Goal: Complete application form

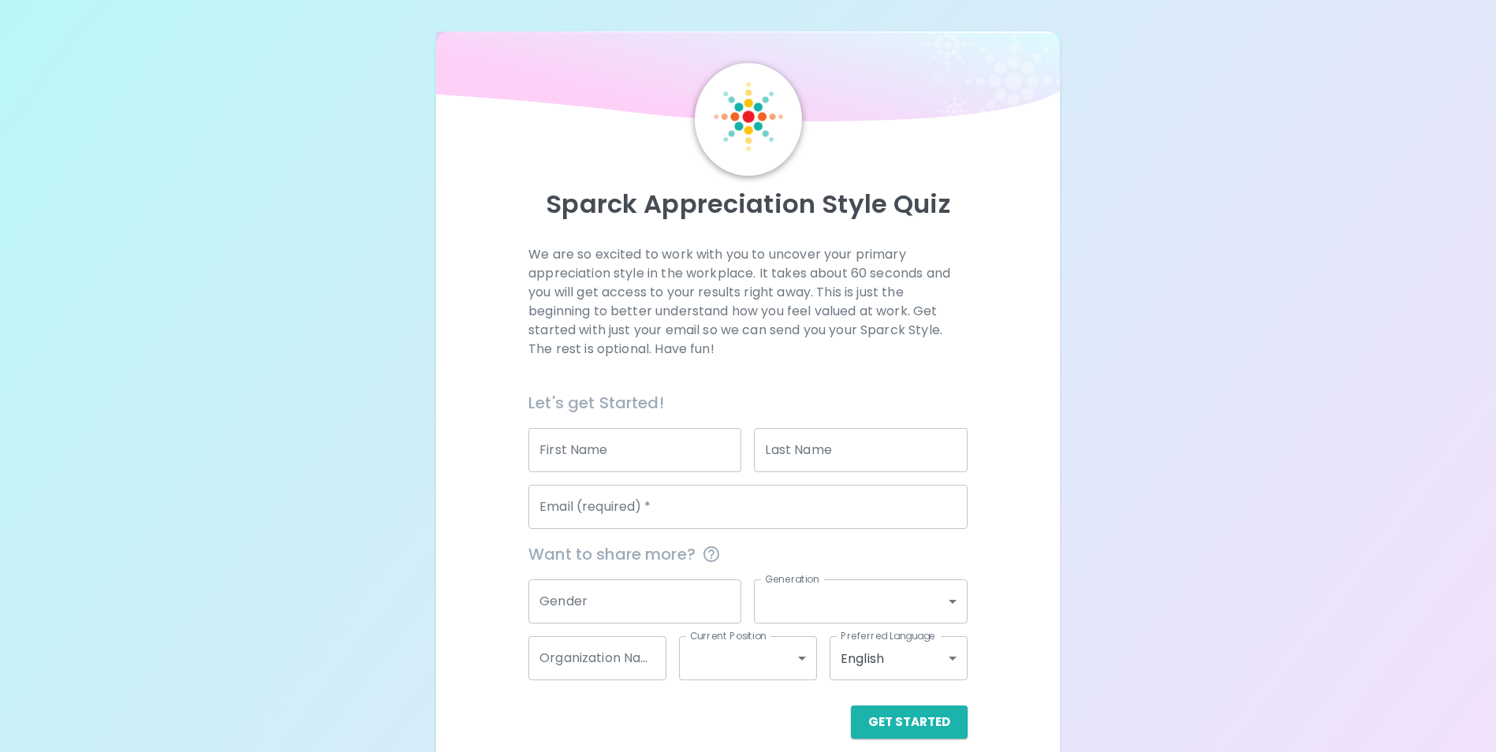
click at [601, 443] on input "First Name" at bounding box center [634, 450] width 213 height 44
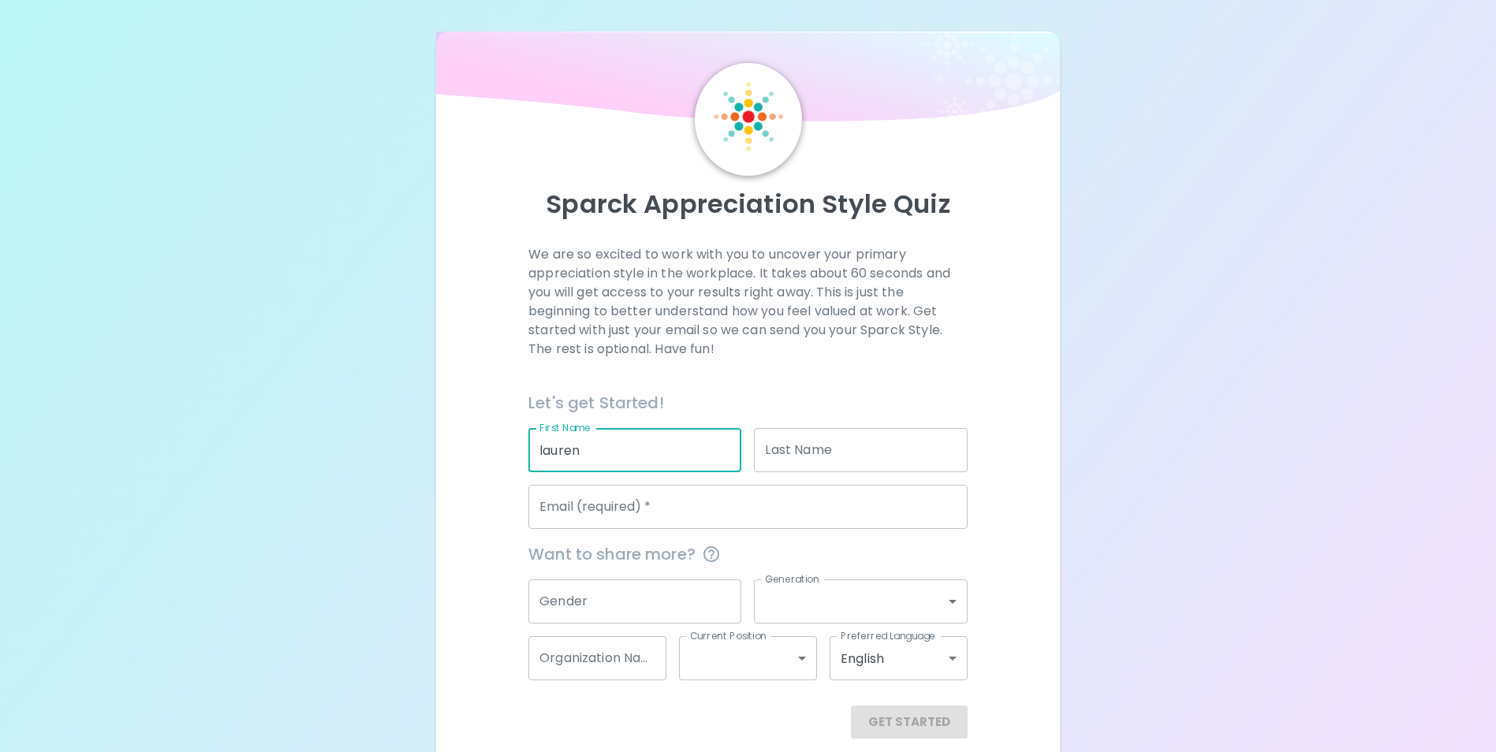
type input "lauren"
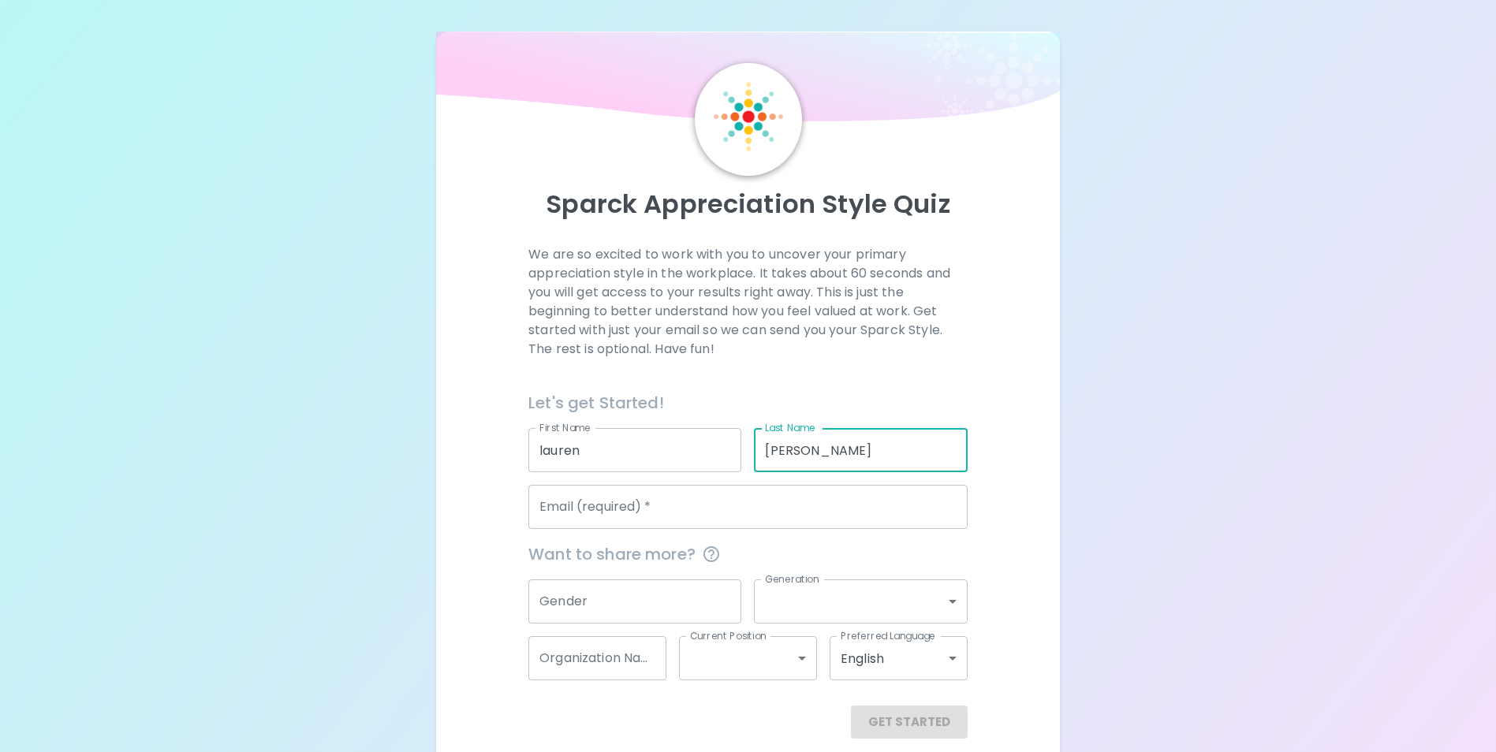
type input "[PERSON_NAME]"
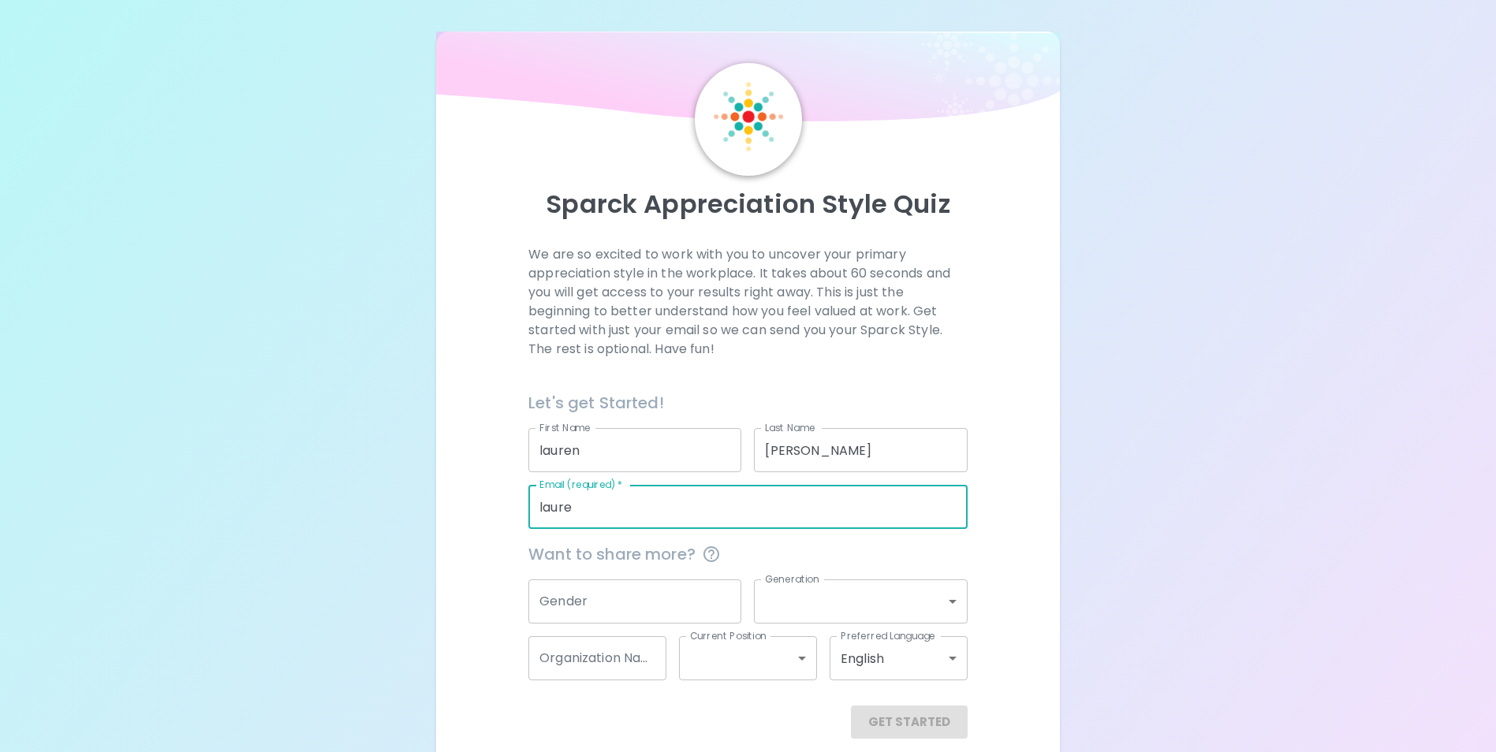
type input "[EMAIL_ADDRESS][PERSON_NAME][DOMAIN_NAME]"
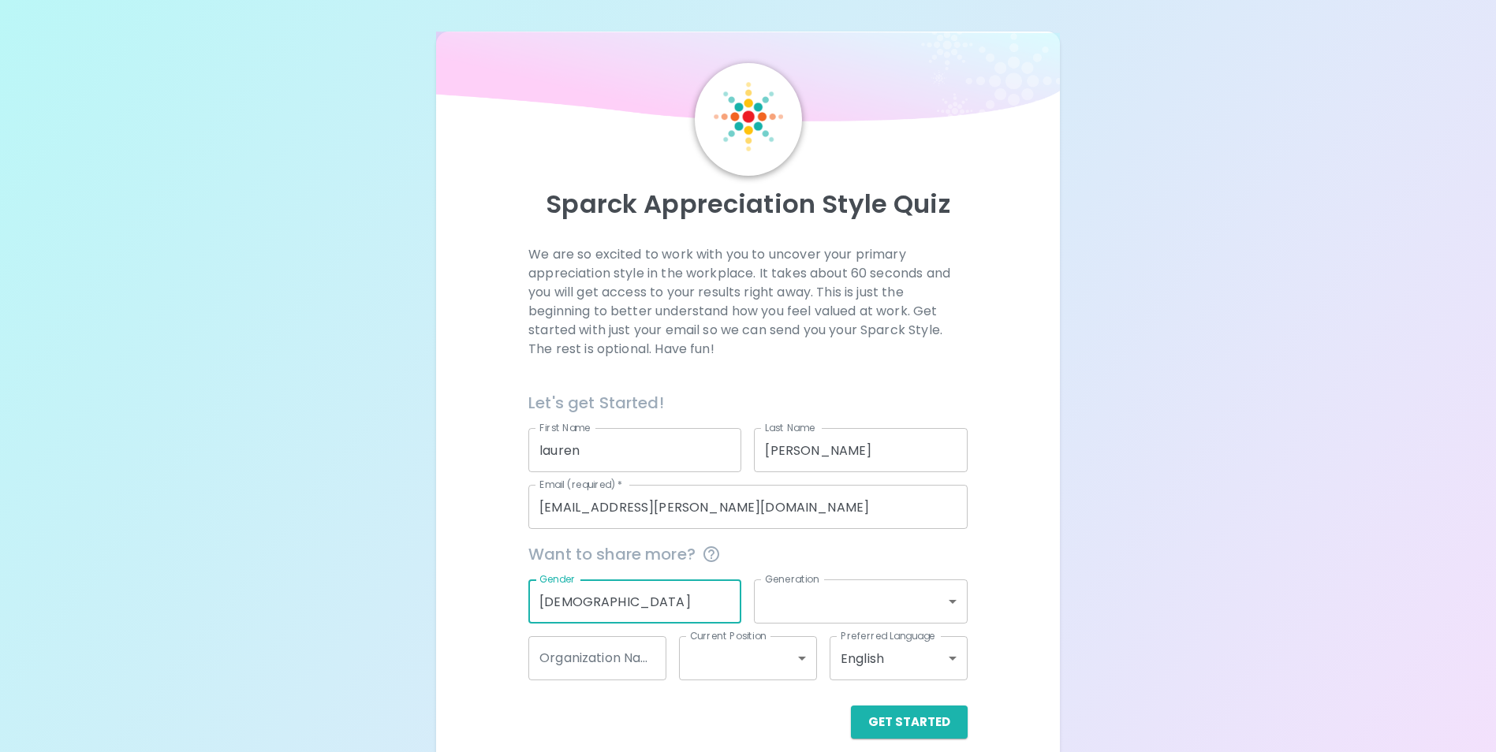
type input "[DEMOGRAPHIC_DATA]"
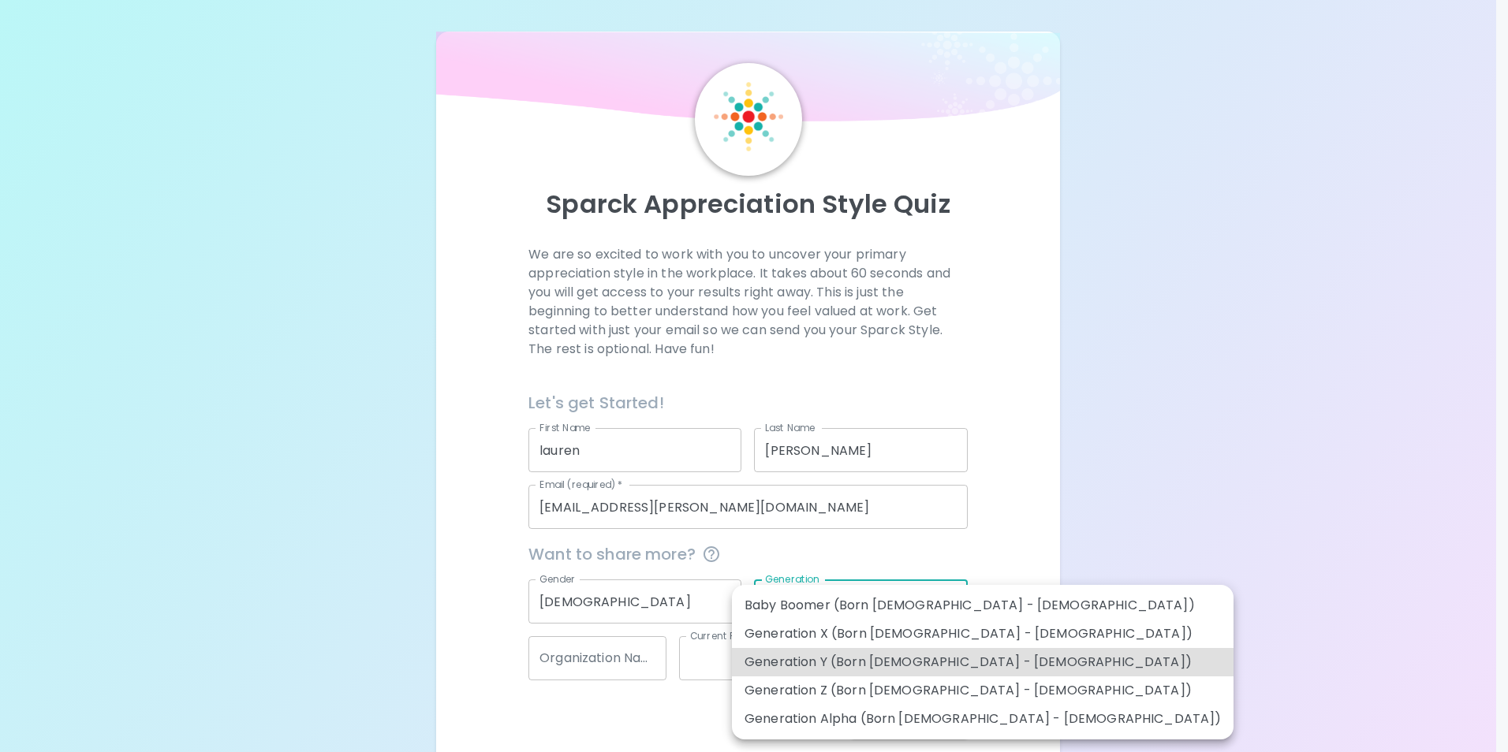
type input "generation_y"
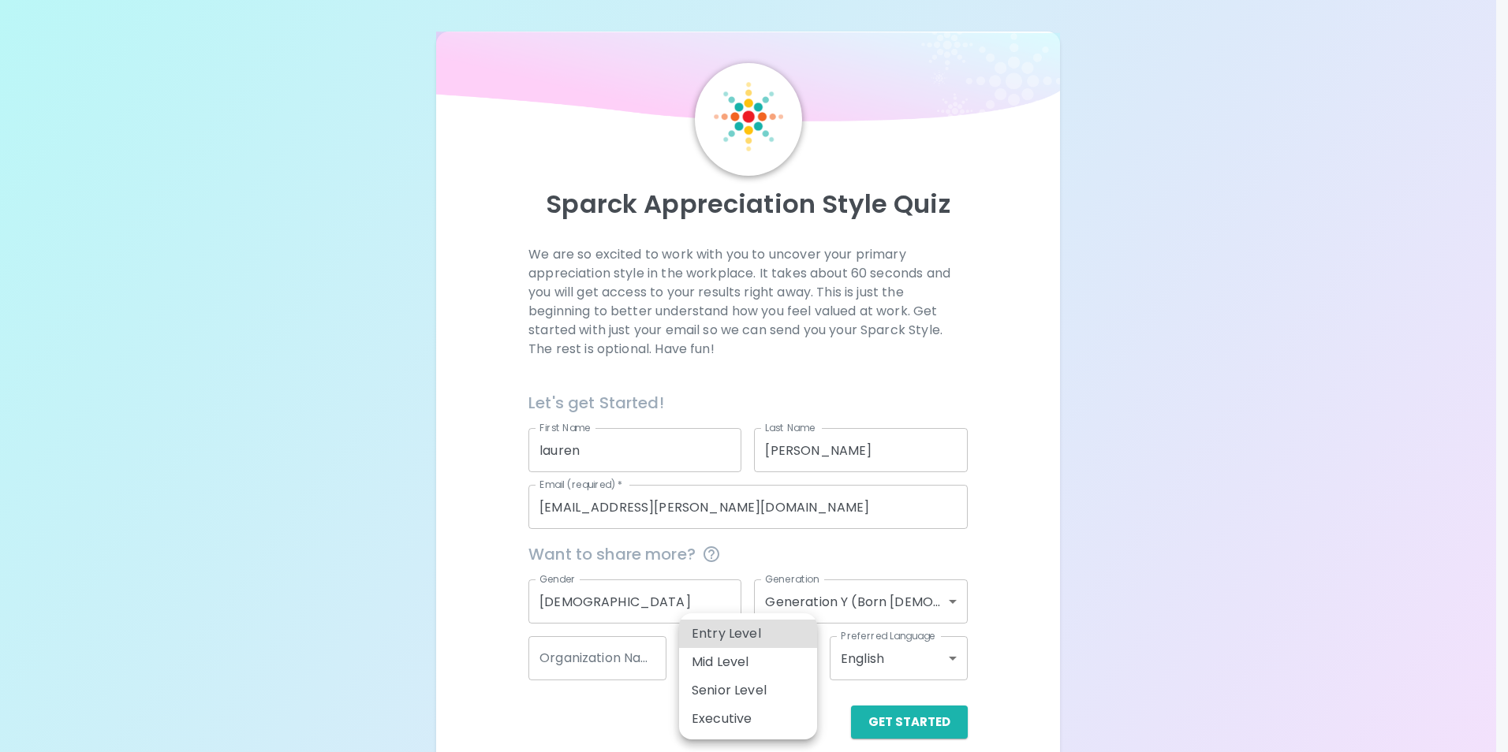
type input "entry_level"
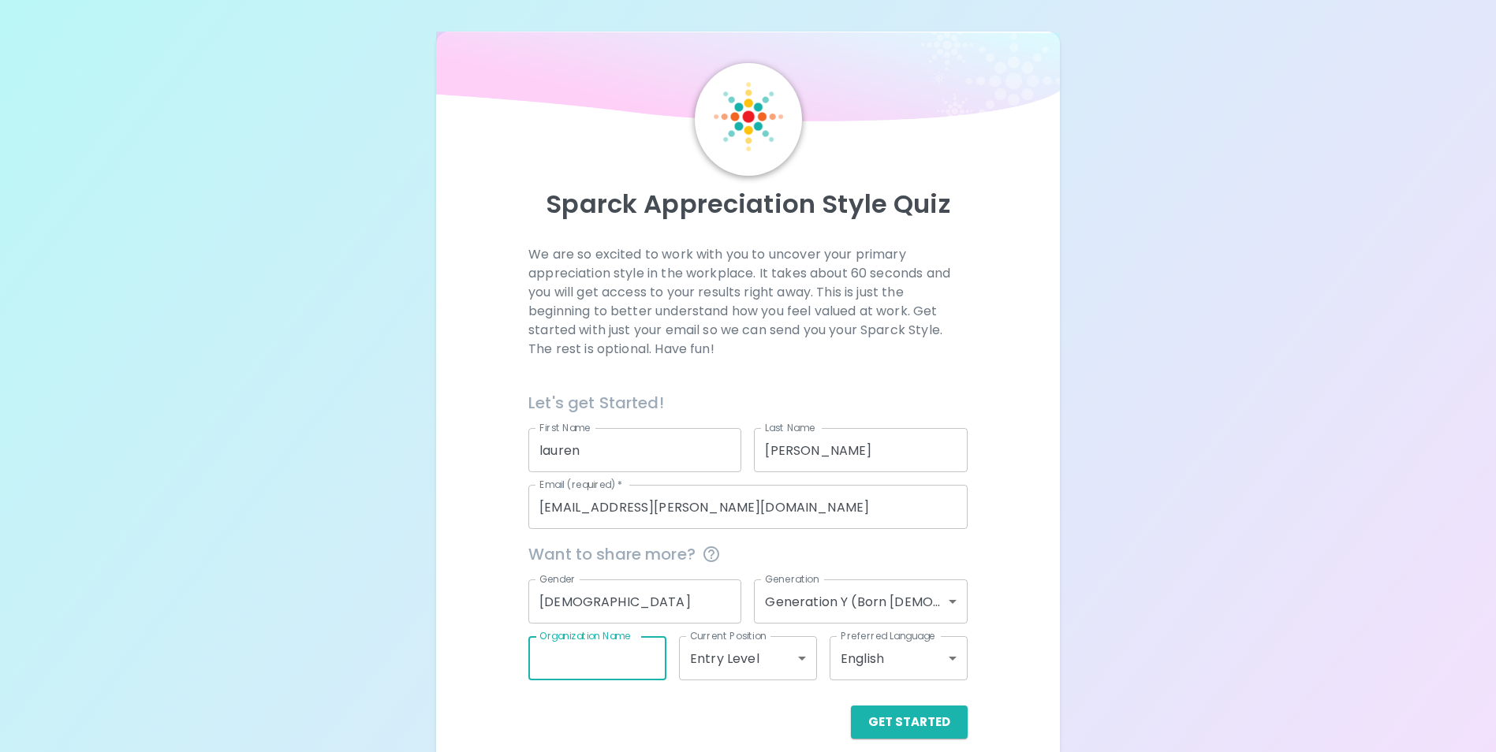
click at [605, 645] on input "Organization Name" at bounding box center [597, 658] width 138 height 44
type input "ProLink Staff"
click at [851, 706] on button "Get Started" at bounding box center [909, 722] width 117 height 33
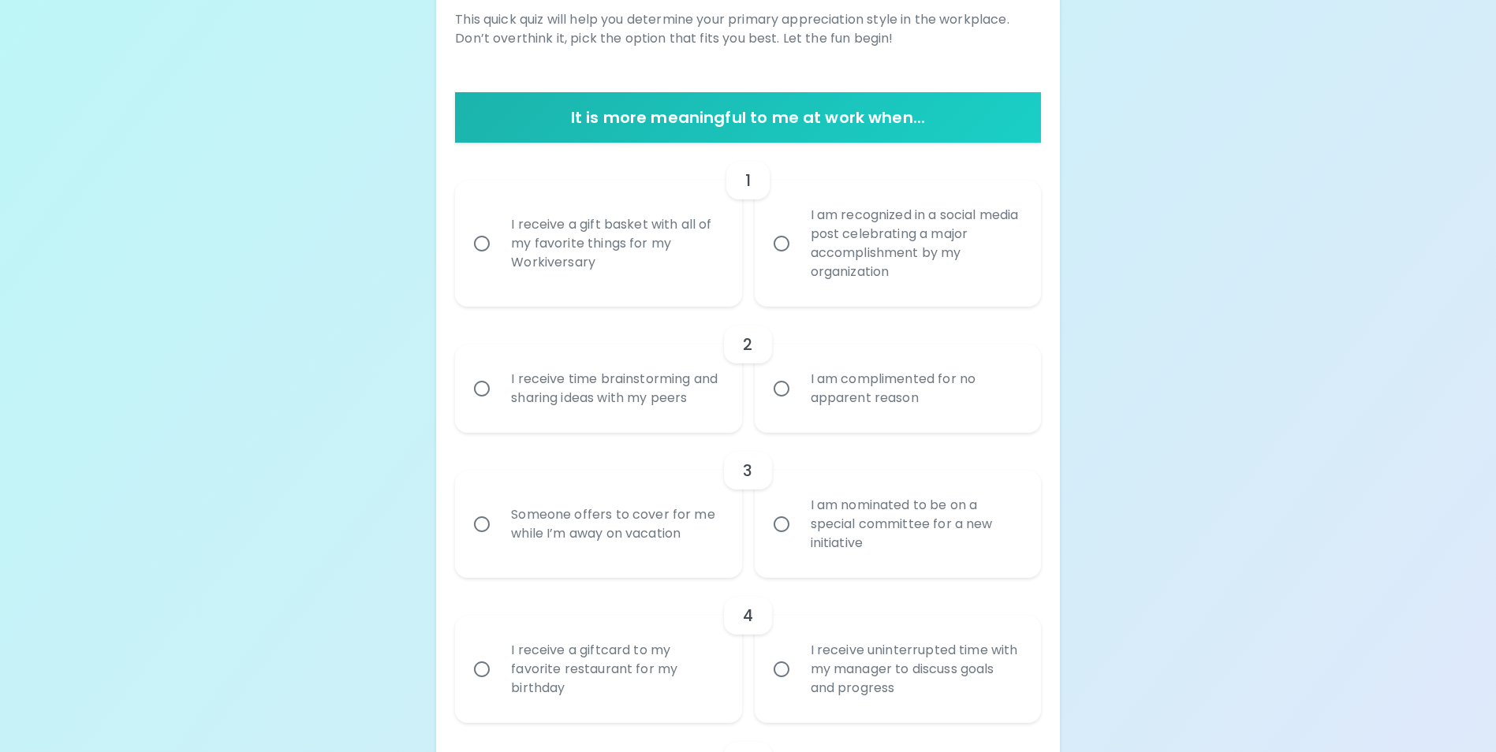
scroll to position [237, 0]
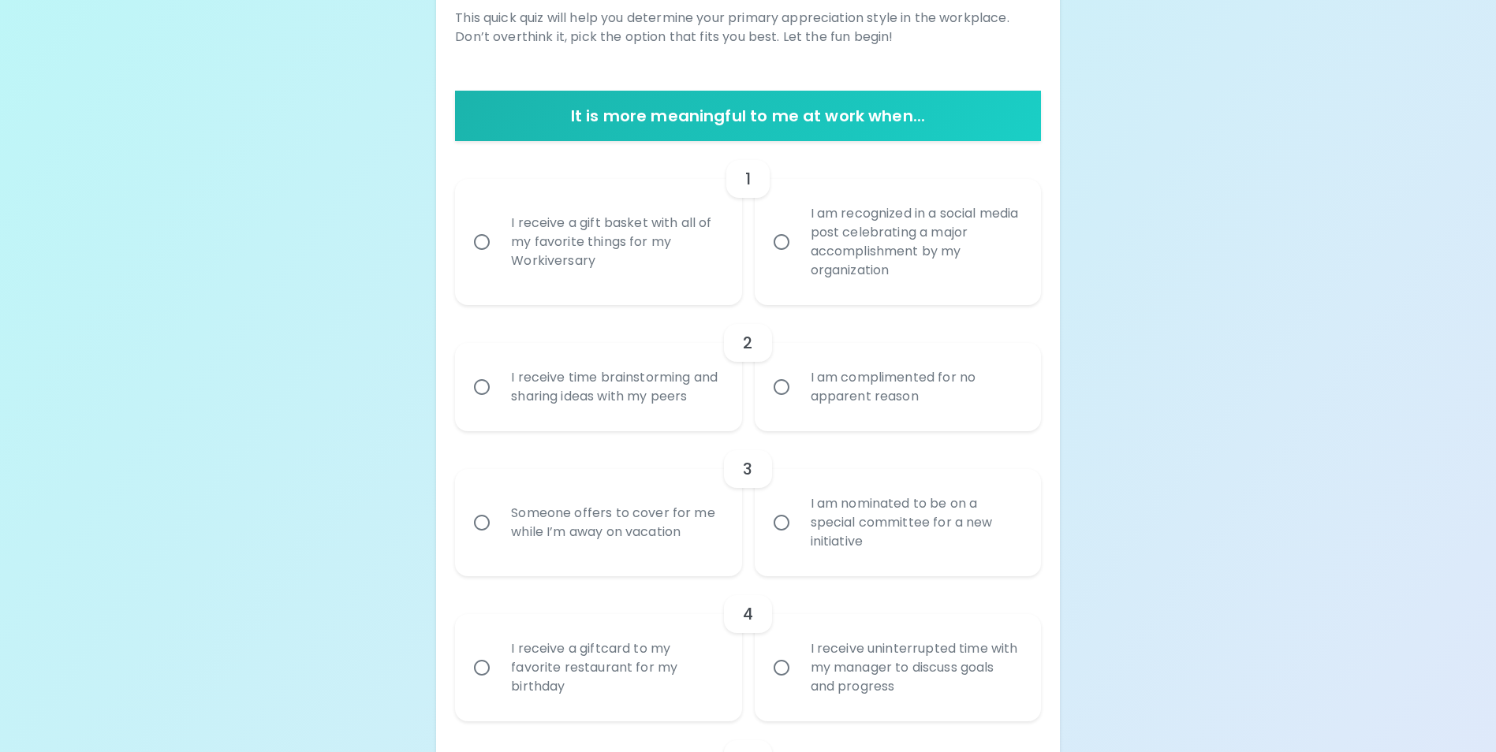
click at [472, 393] on input "I receive time brainstorming and sharing ideas with my peers" at bounding box center [481, 387] width 33 height 33
radio input "true"
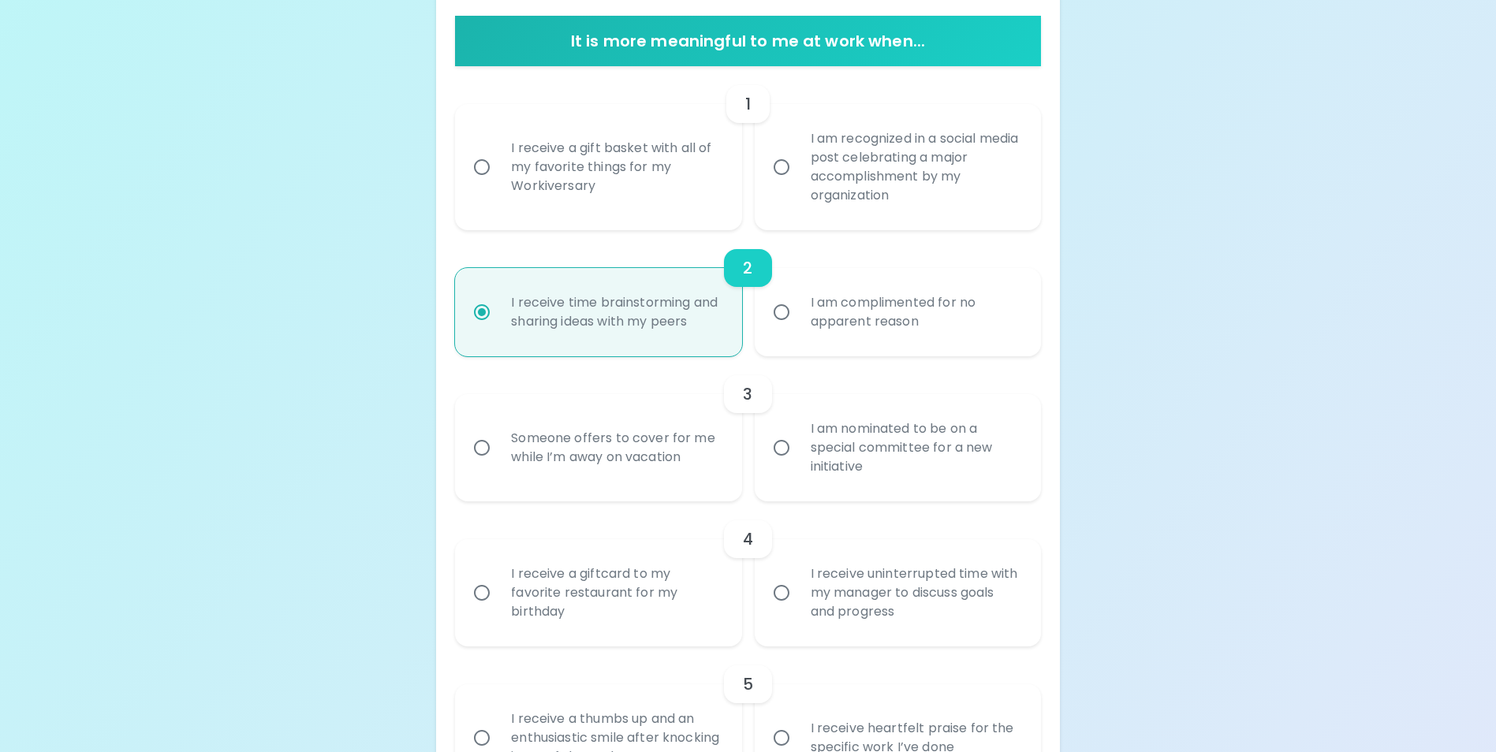
scroll to position [363, 0]
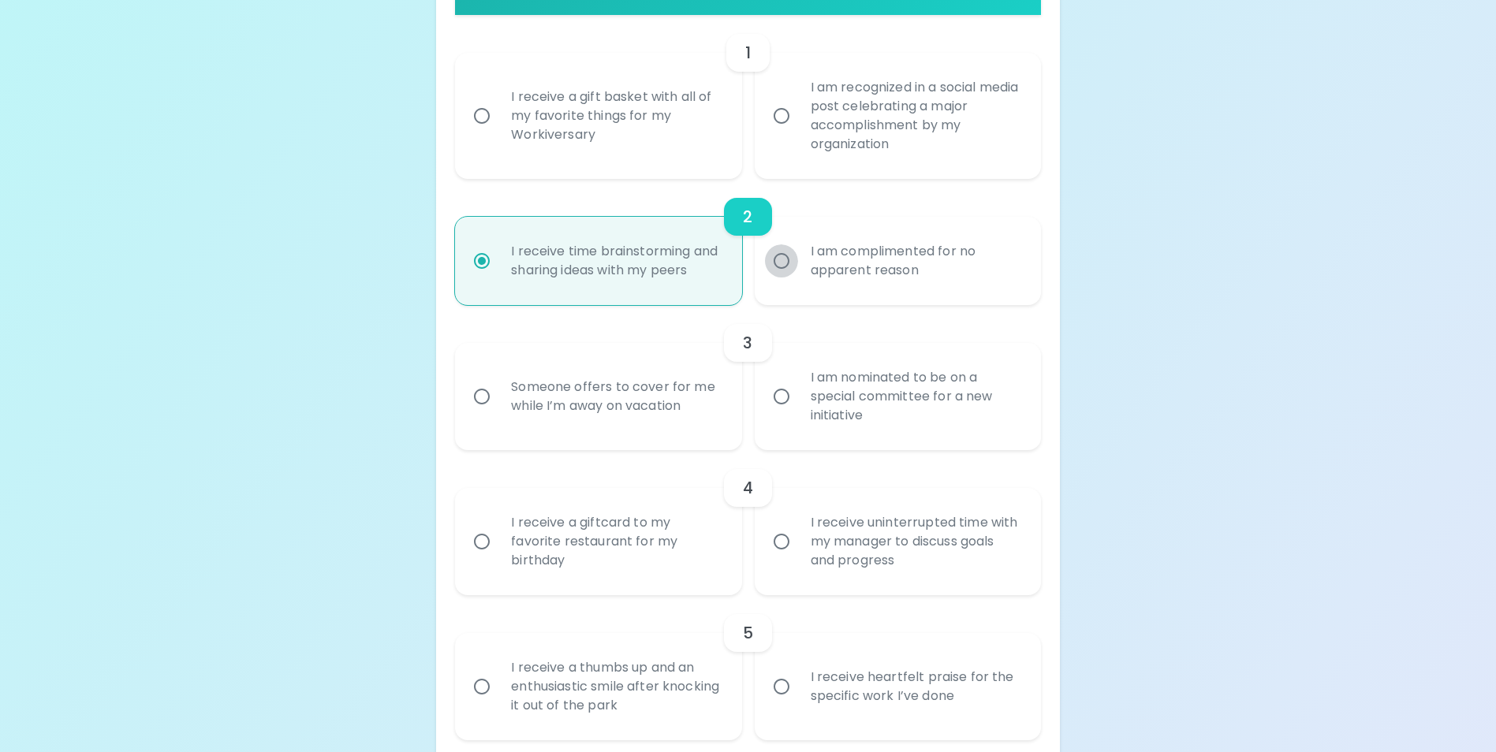
click at [778, 273] on input "I am complimented for no apparent reason" at bounding box center [781, 260] width 33 height 33
radio input "true"
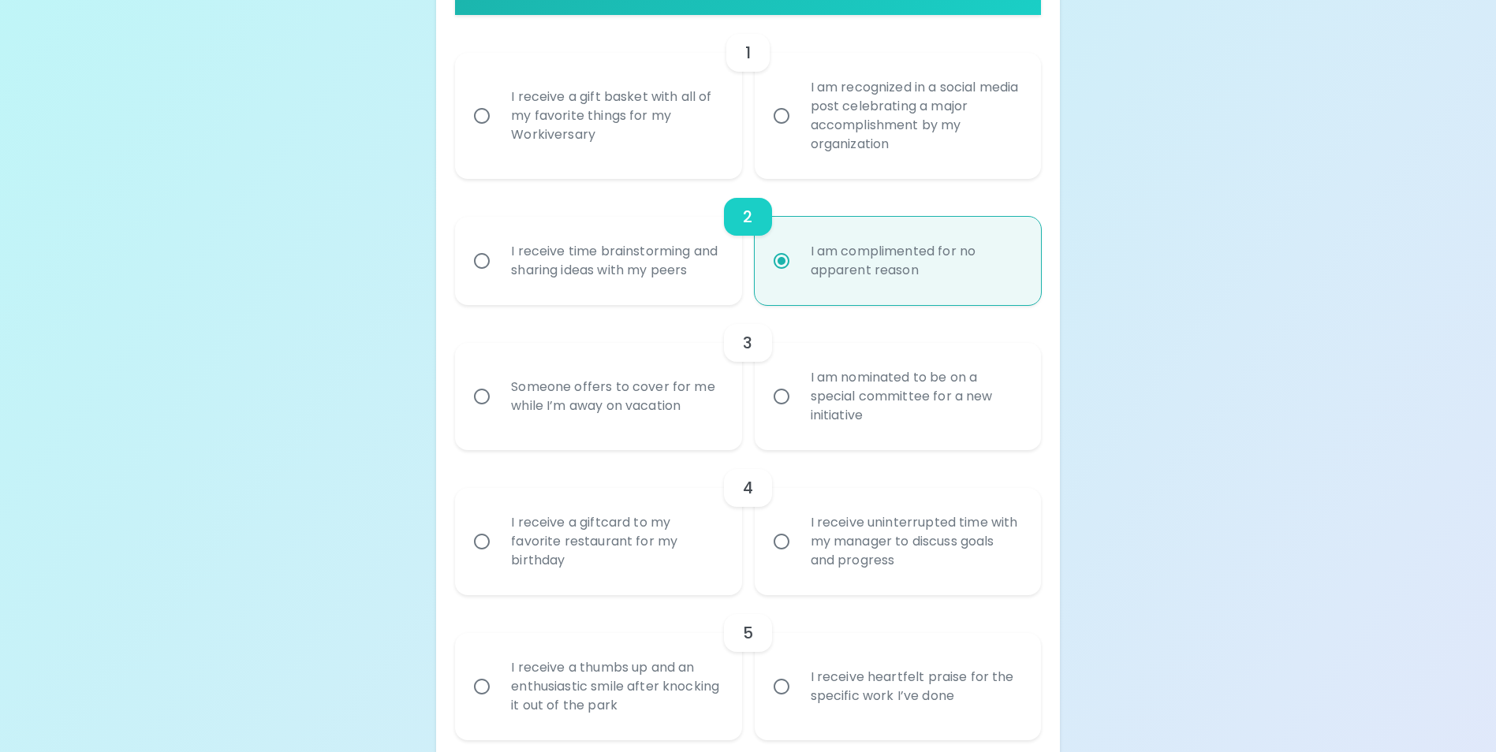
click at [479, 262] on input "I receive time brainstorming and sharing ideas with my peers" at bounding box center [481, 260] width 33 height 33
radio input "true"
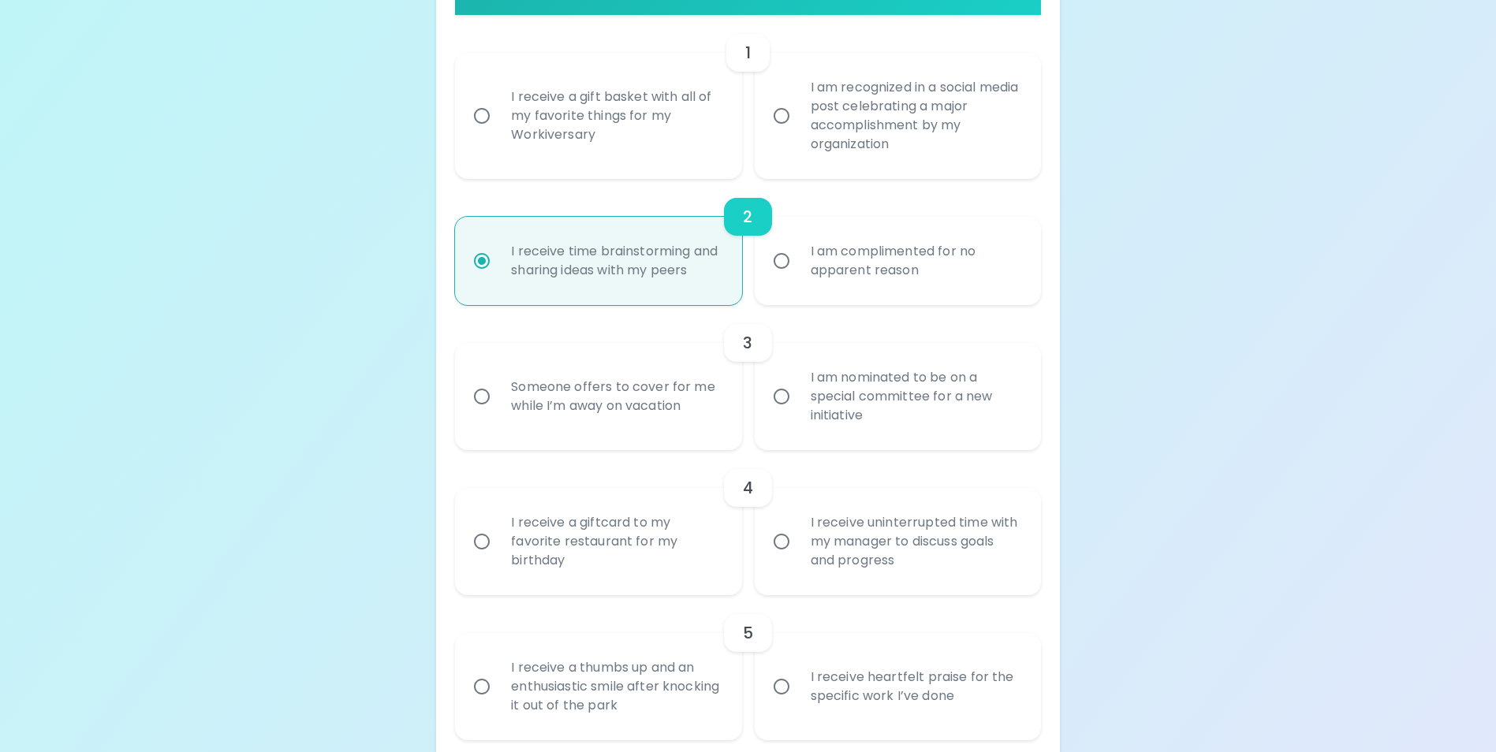
click at [476, 117] on input "I receive a gift basket with all of my favorite things for my Workiversary" at bounding box center [481, 115] width 33 height 33
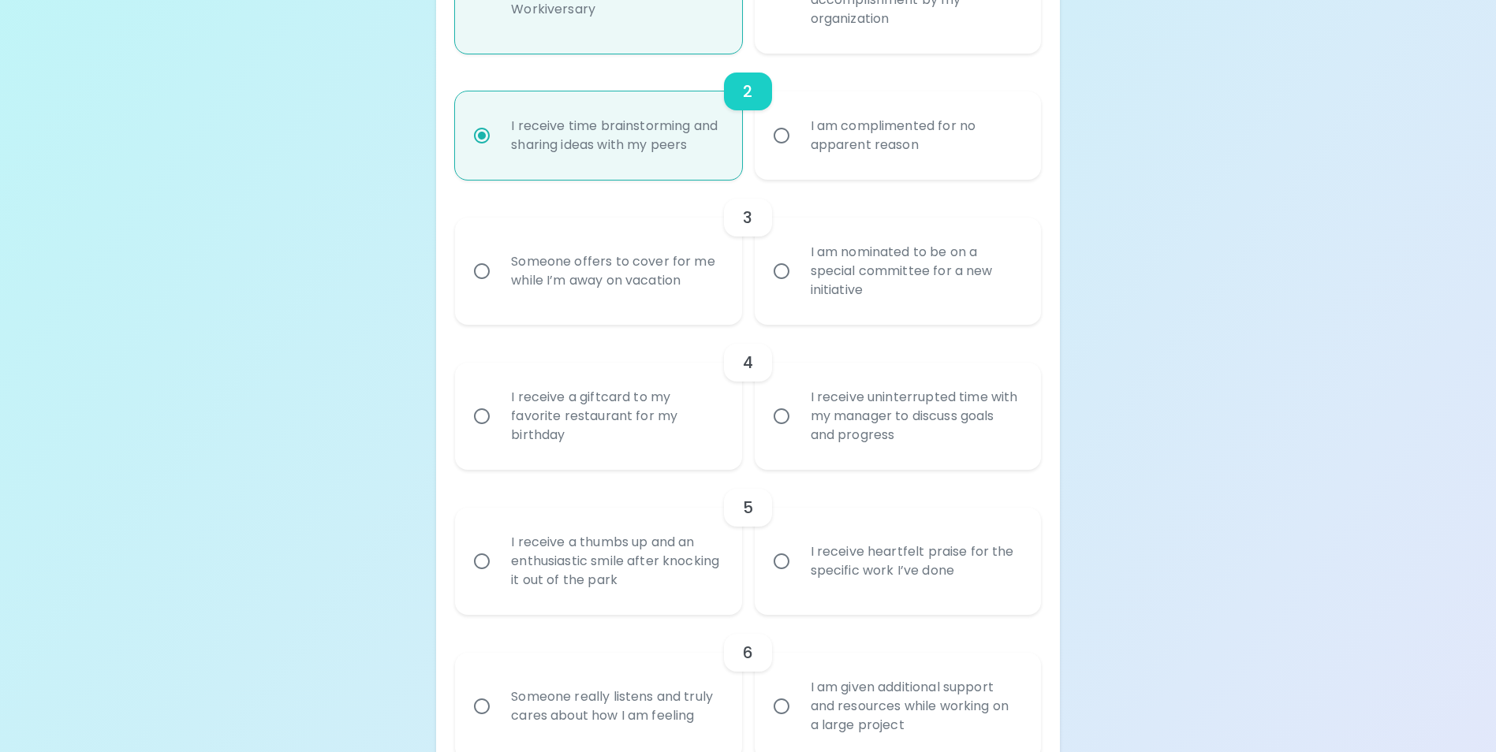
scroll to position [489, 0]
radio input "true"
click at [774, 287] on input "I am nominated to be on a special committee for a new initiative" at bounding box center [781, 270] width 33 height 33
radio input "true"
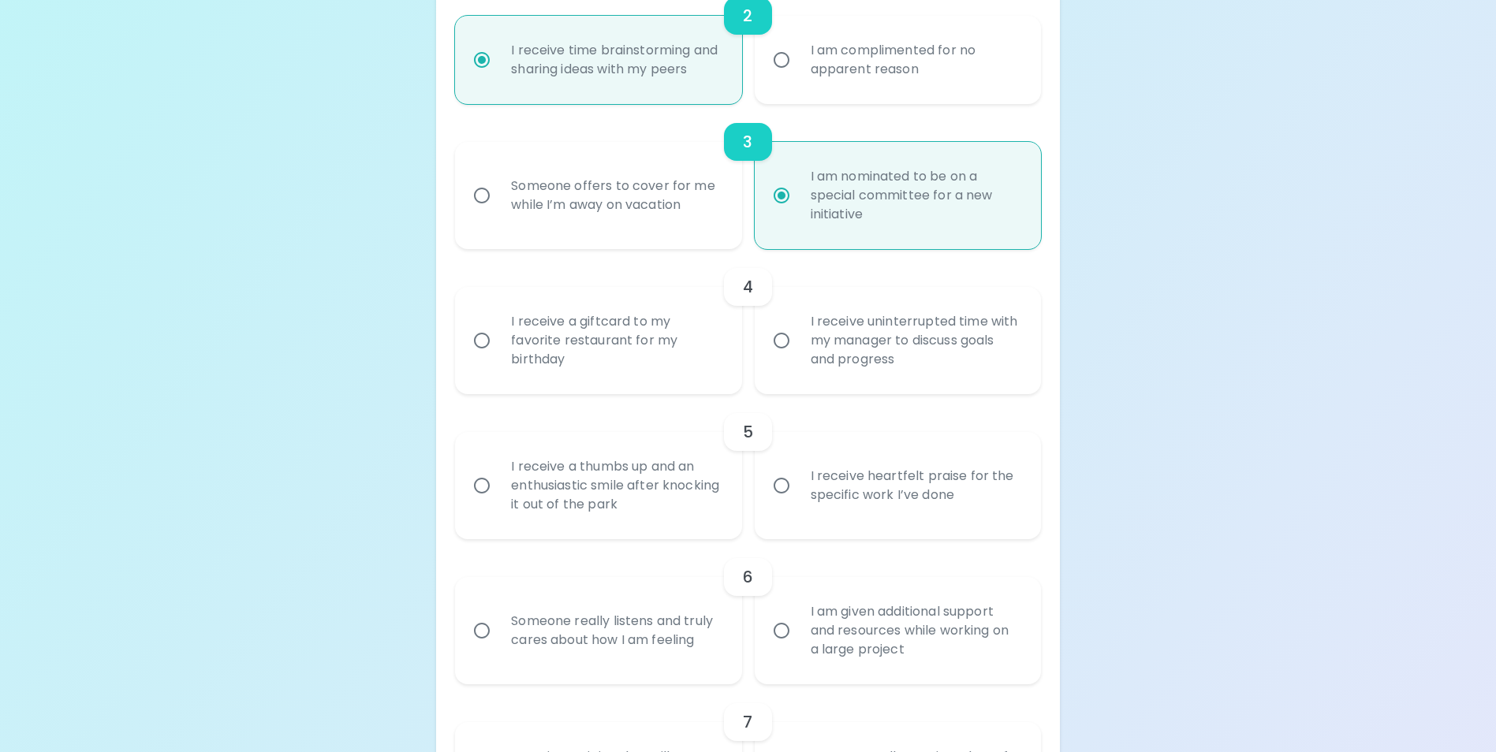
scroll to position [615, 0]
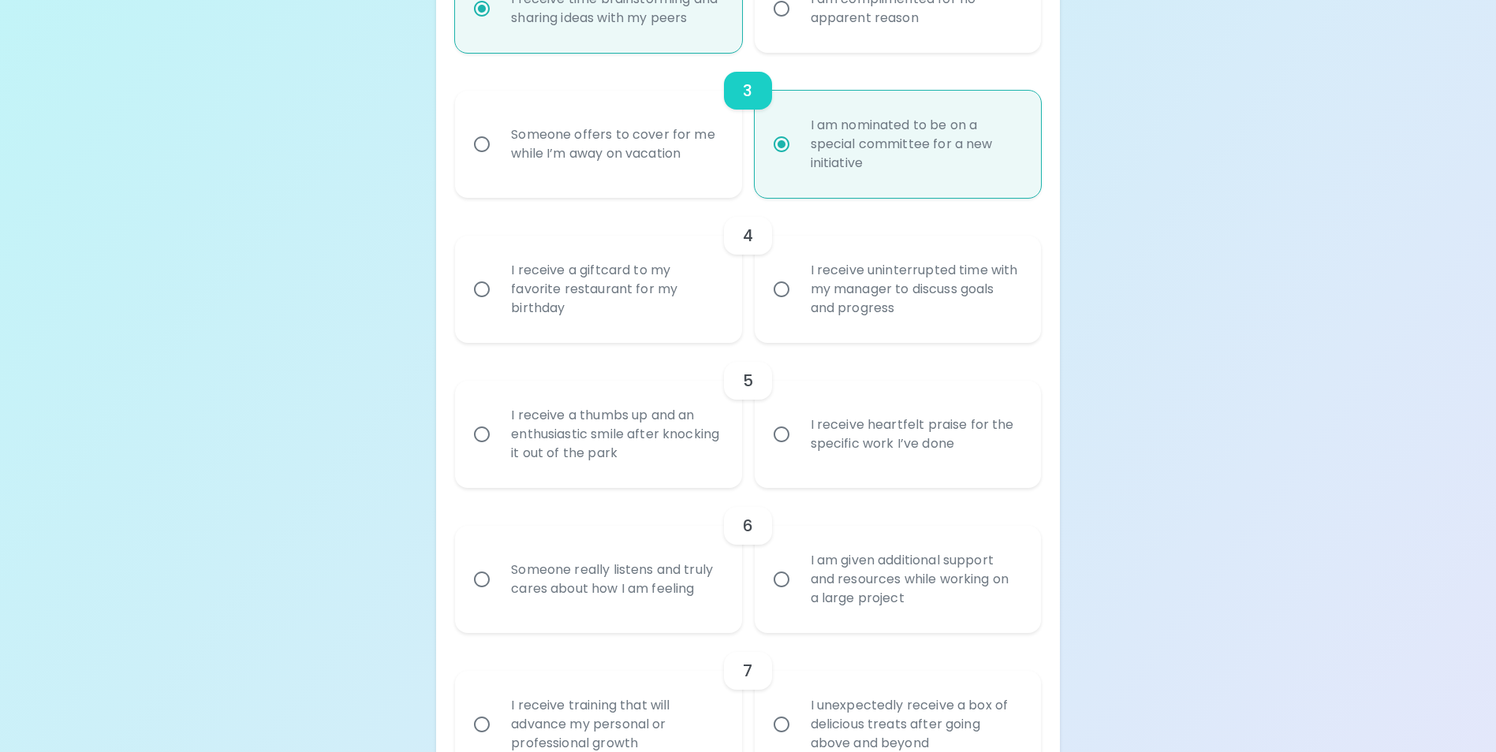
radio input "true"
click at [493, 306] on input "I receive a giftcard to my favorite restaurant for my birthday" at bounding box center [481, 289] width 33 height 33
radio input "false"
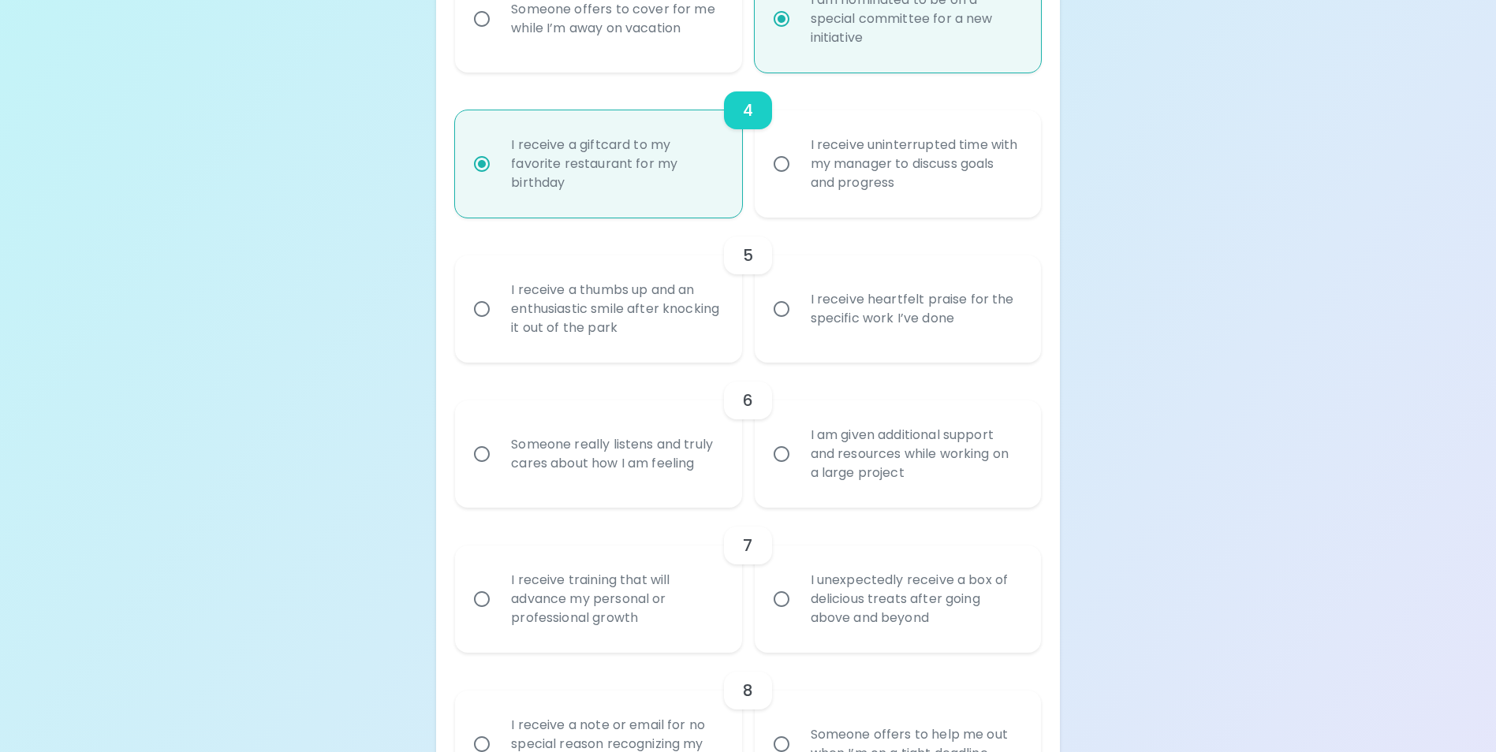
scroll to position [741, 0]
radio input "true"
drag, startPoint x: 789, startPoint y: 174, endPoint x: 782, endPoint y: 184, distance: 12.3
click at [782, 180] on input "I receive uninterrupted time with my manager to discuss goals and progress" at bounding box center [781, 163] width 33 height 33
radio input "false"
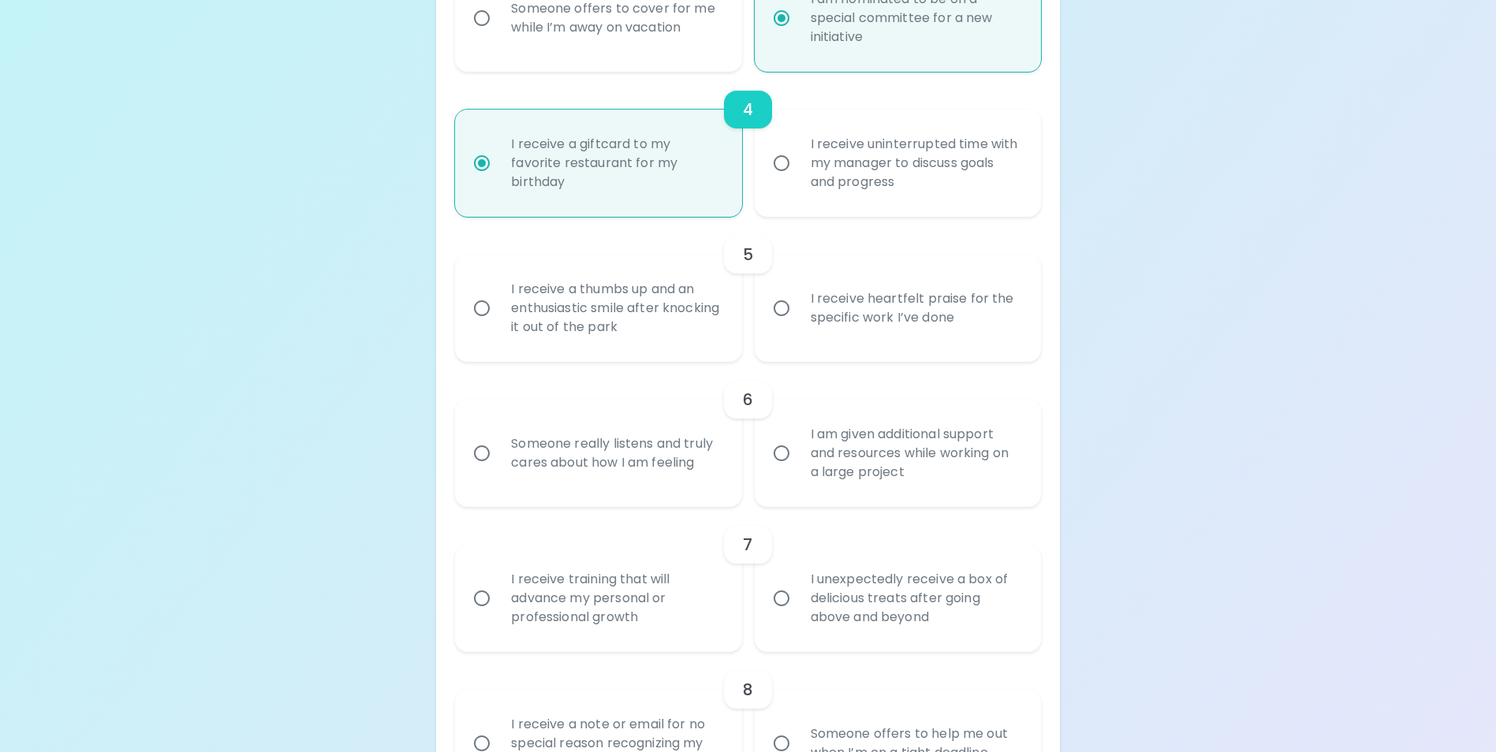
radio input "false"
radio input "true"
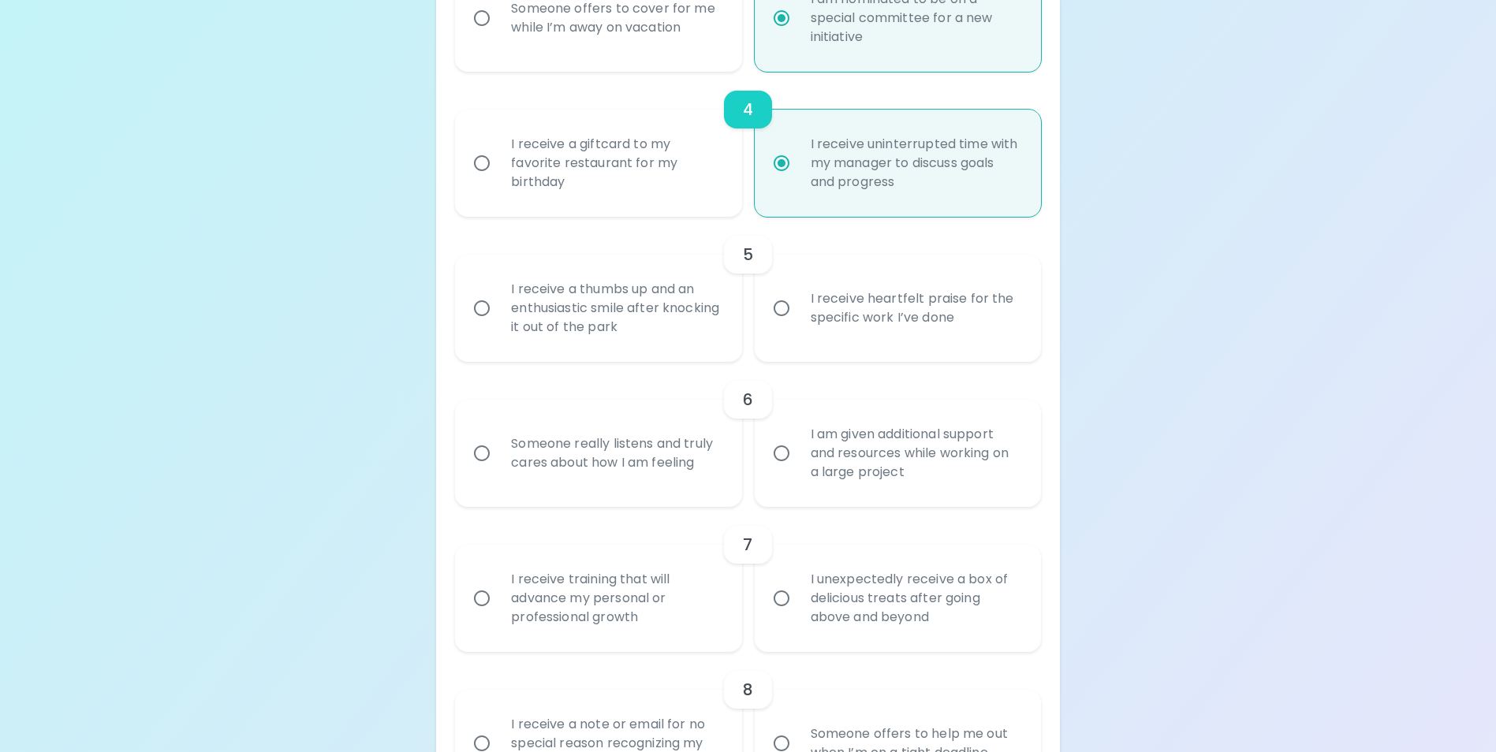
radio input "true"
click at [484, 325] on input "I receive a thumbs up and an enthusiastic smile after knocking it out of the pa…" at bounding box center [481, 308] width 33 height 33
radio input "false"
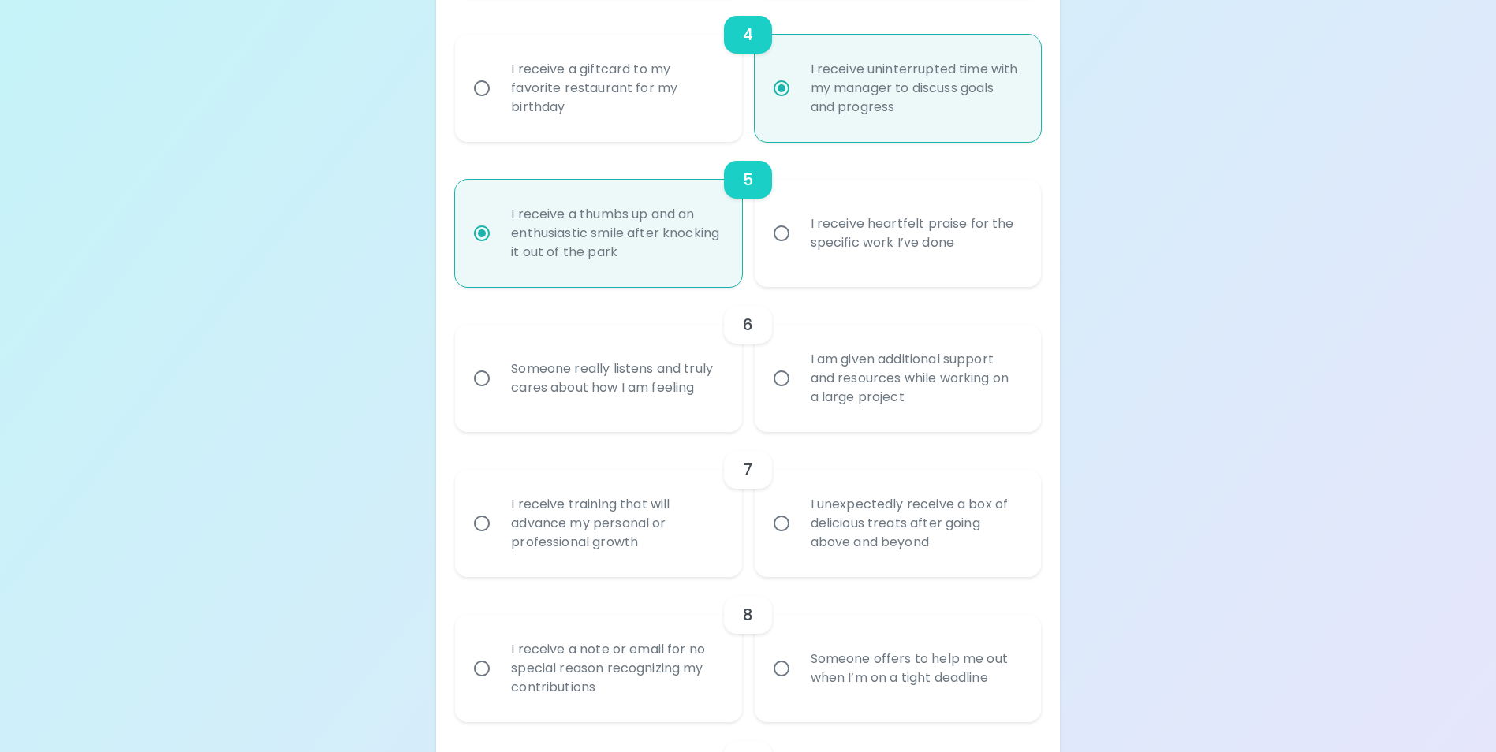
scroll to position [867, 0]
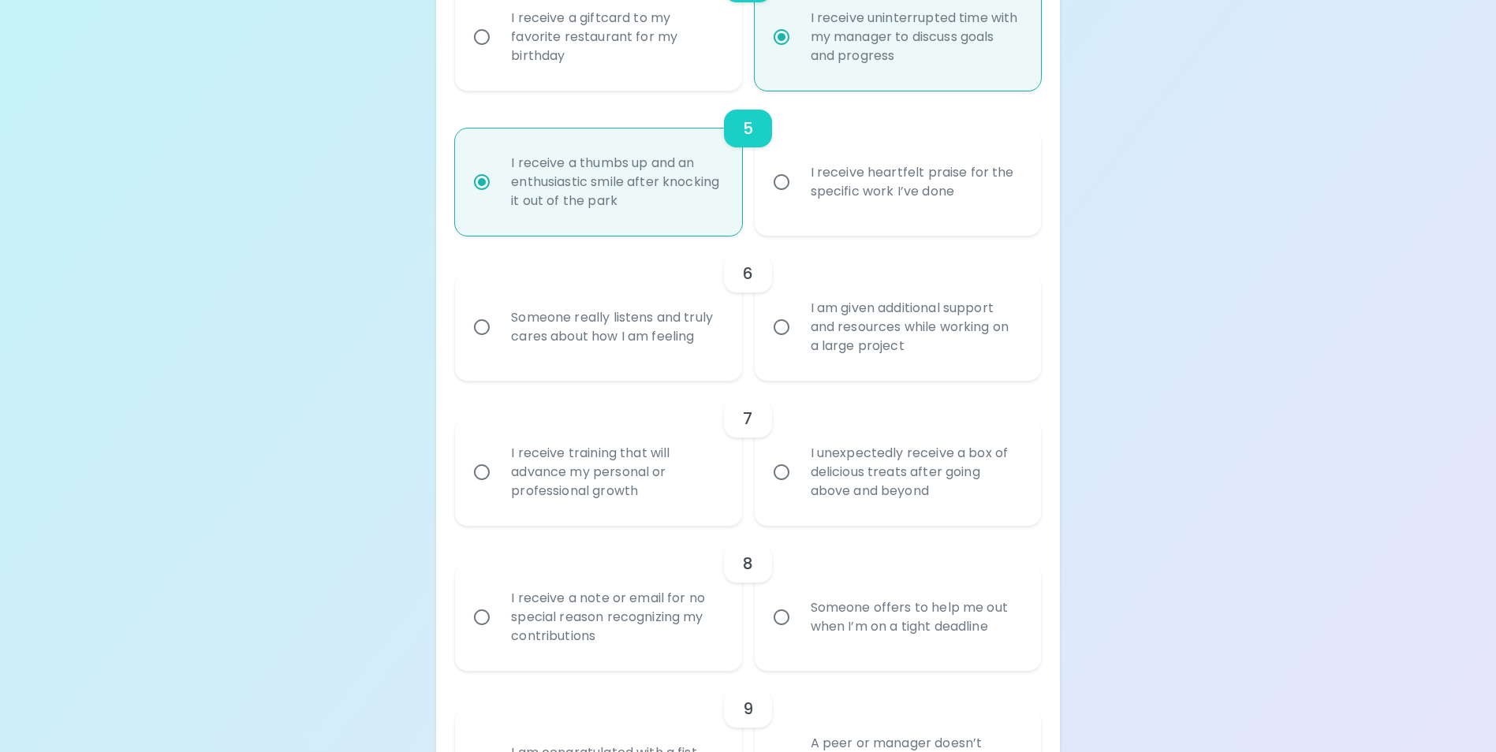
radio input "true"
click at [787, 199] on input "I receive heartfelt praise for the specific work I’ve done" at bounding box center [781, 182] width 33 height 33
radio input "false"
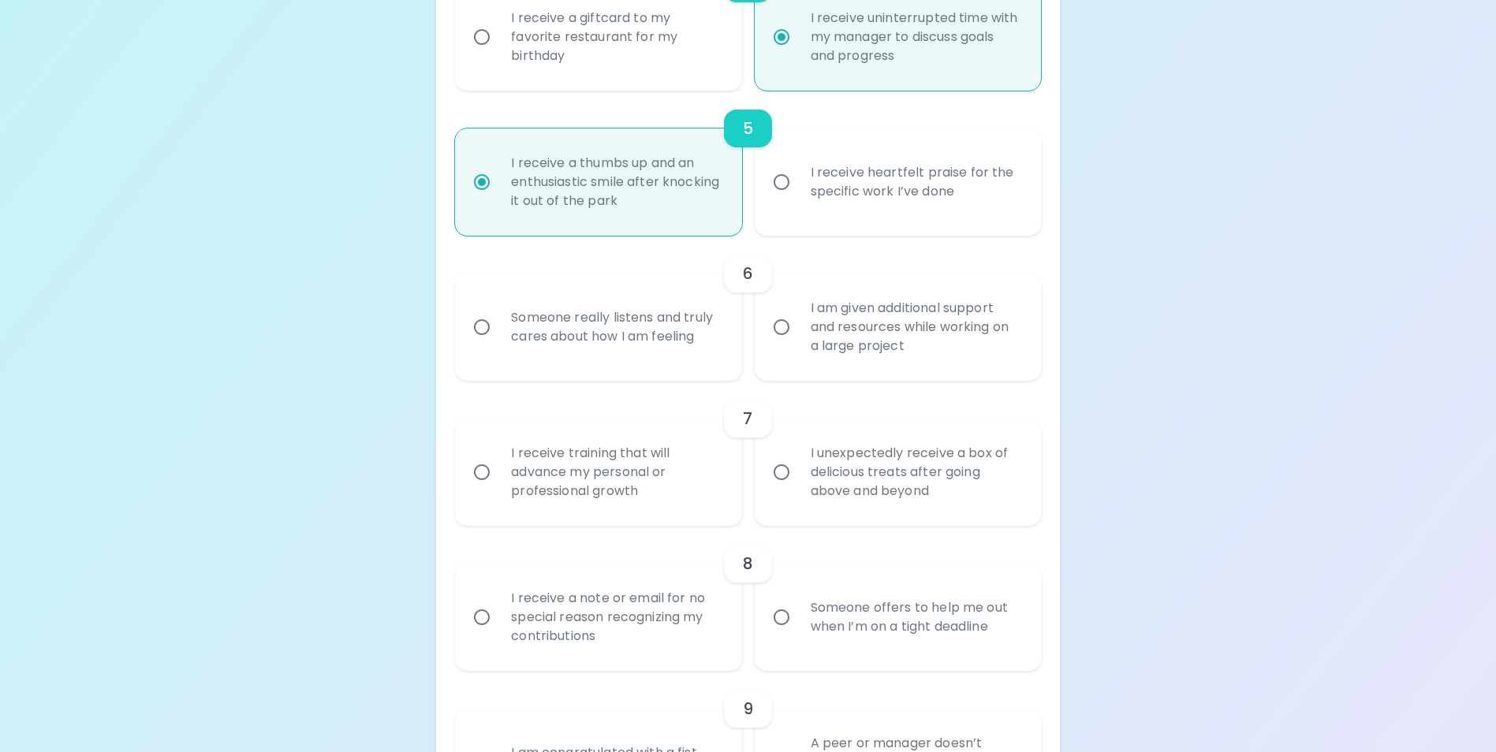
radio input "true"
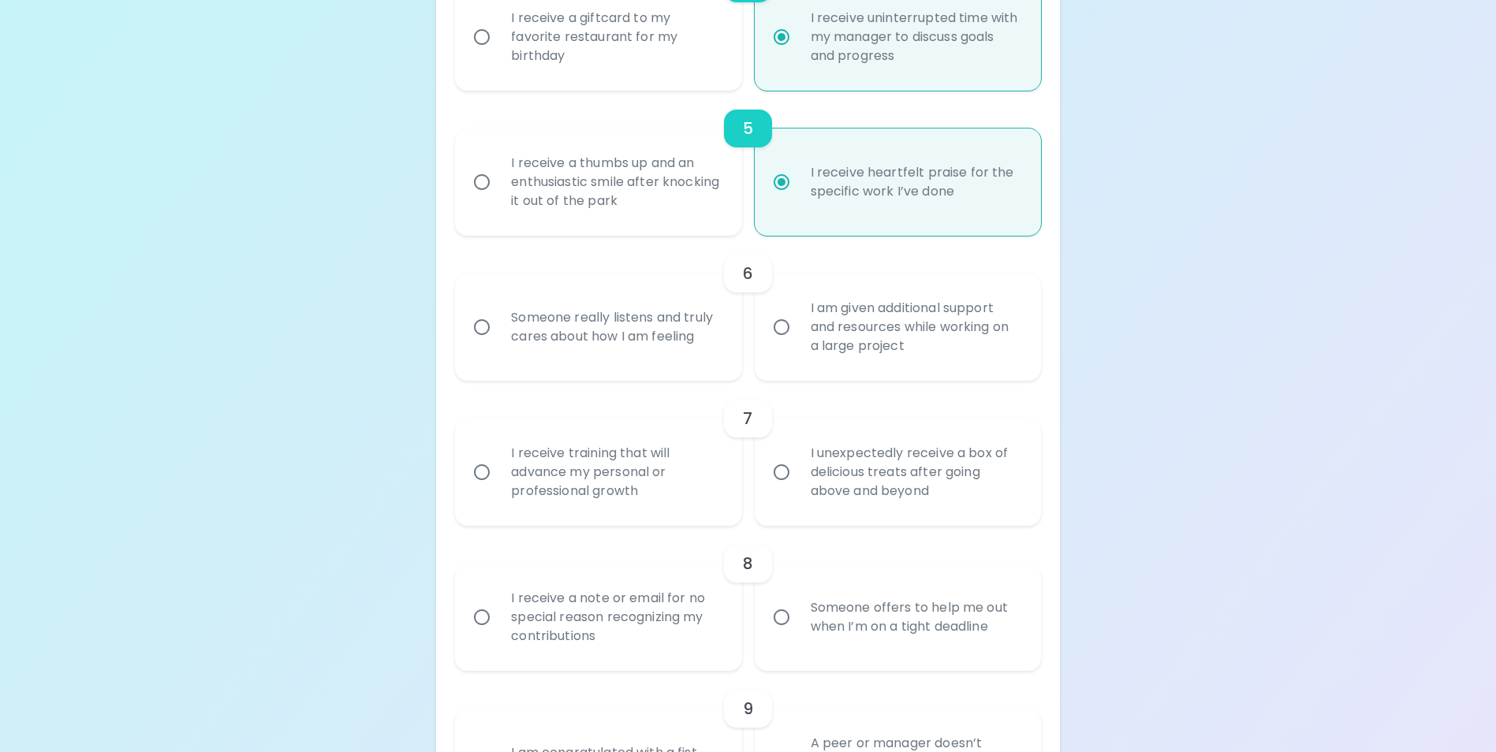
radio input "true"
click at [489, 198] on input "I receive a thumbs up and an enthusiastic smile after knocking it out of the pa…" at bounding box center [481, 182] width 33 height 33
radio input "false"
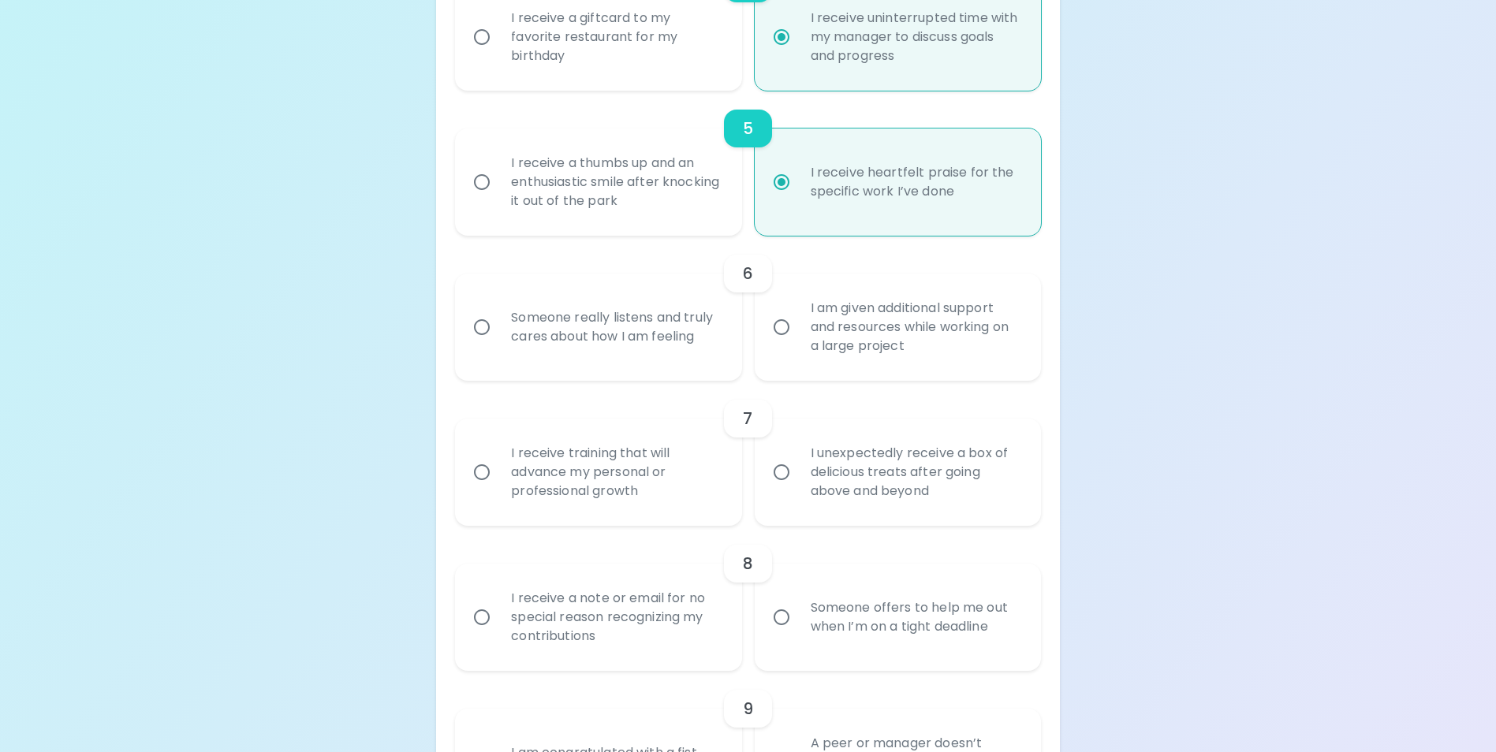
radio input "true"
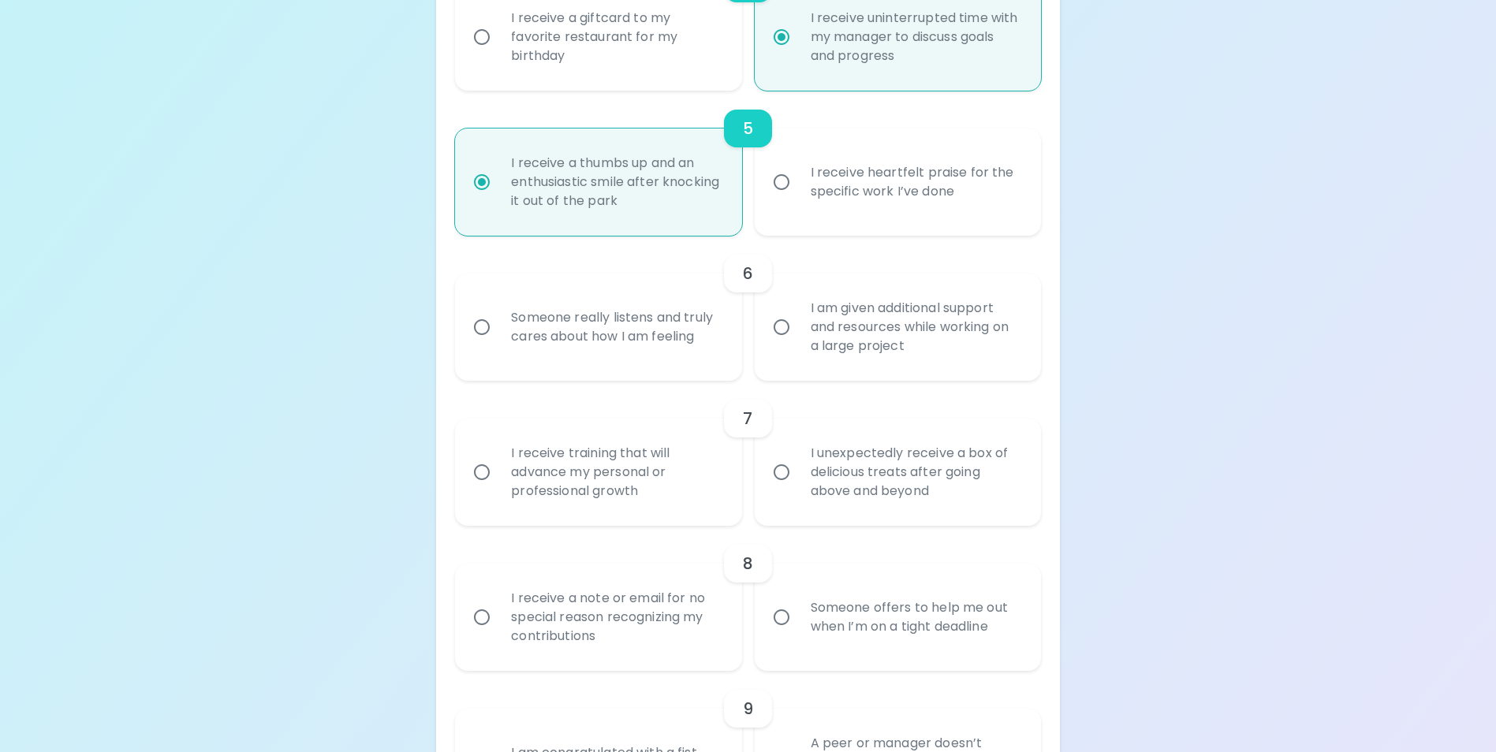
radio input "true"
click at [793, 344] on input "I am given additional support and resources while working on a large project" at bounding box center [781, 327] width 33 height 33
radio input "false"
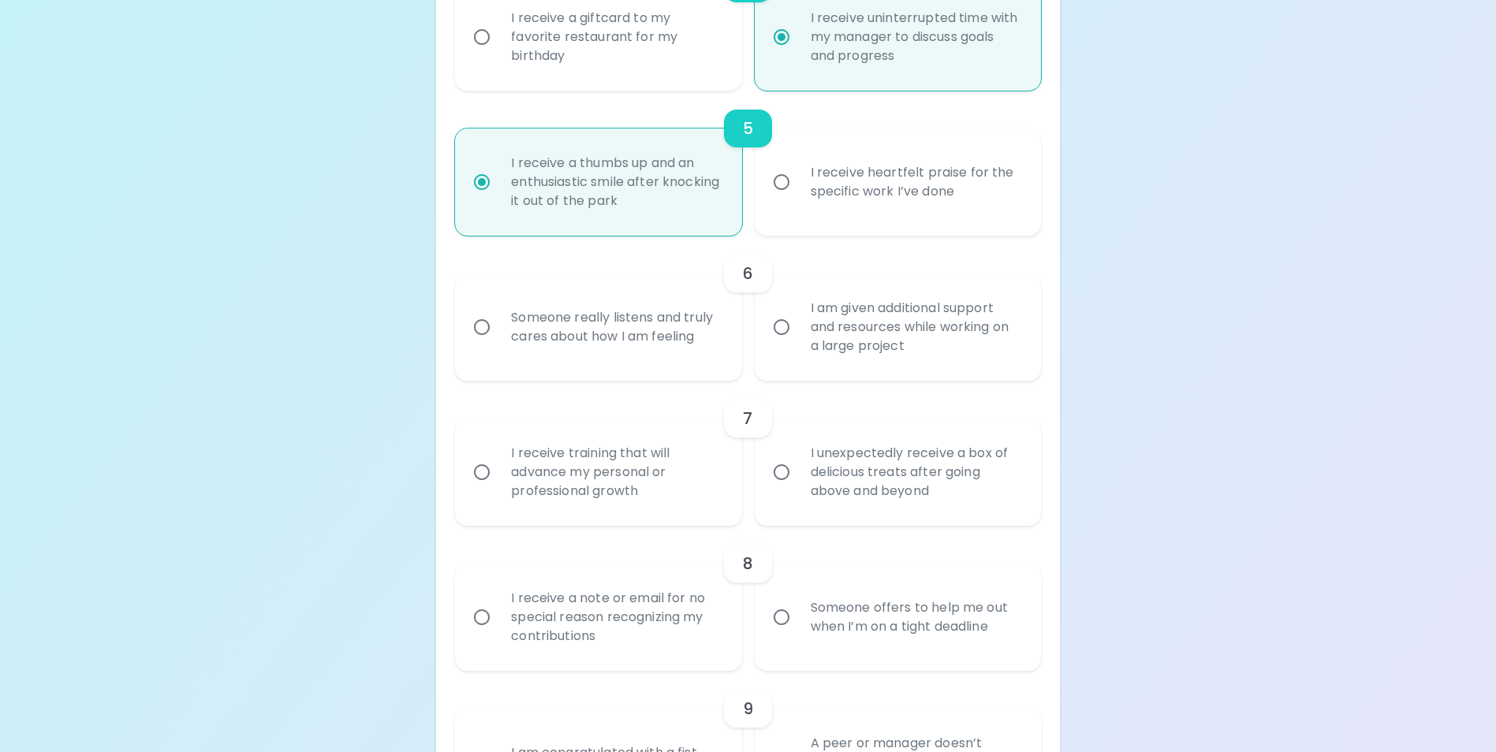
radio input "false"
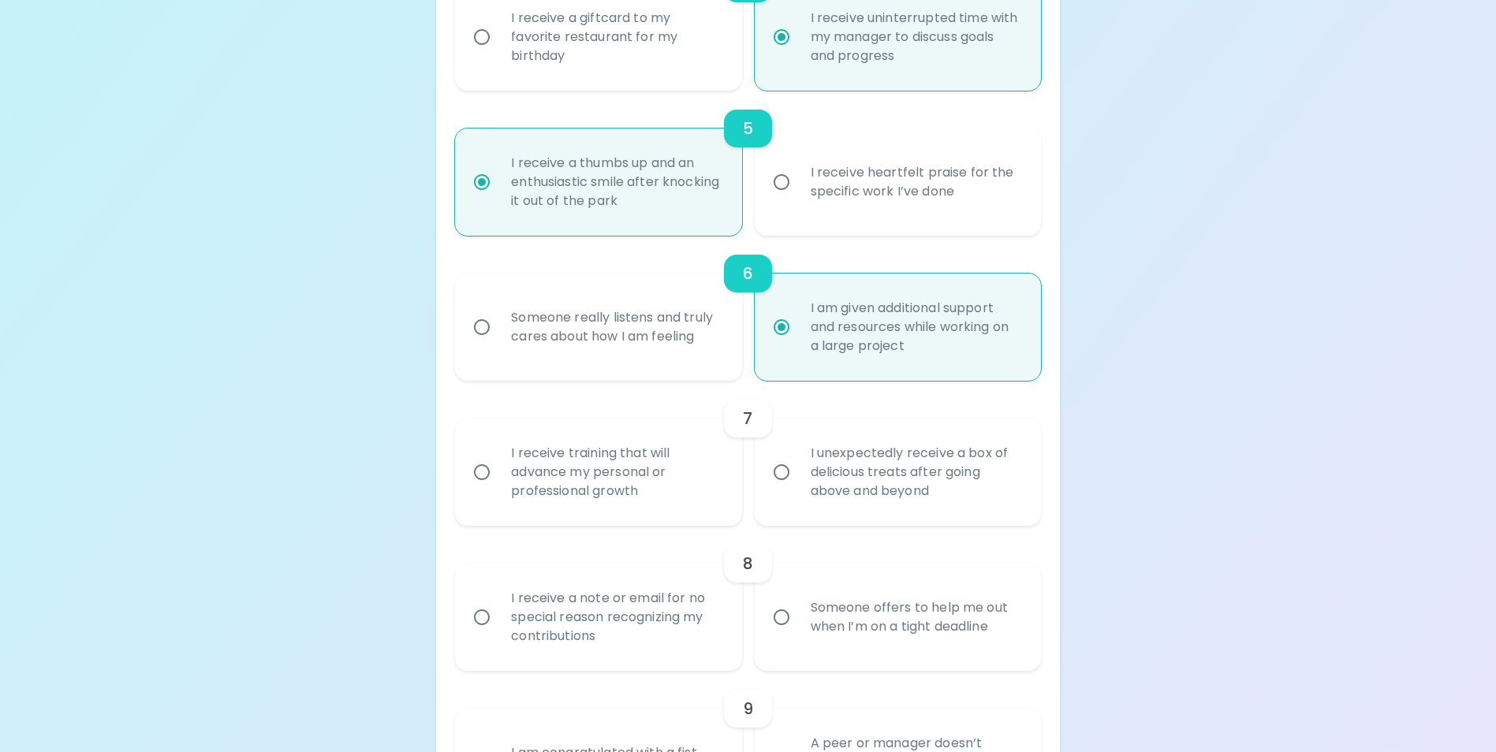
scroll to position [994, 0]
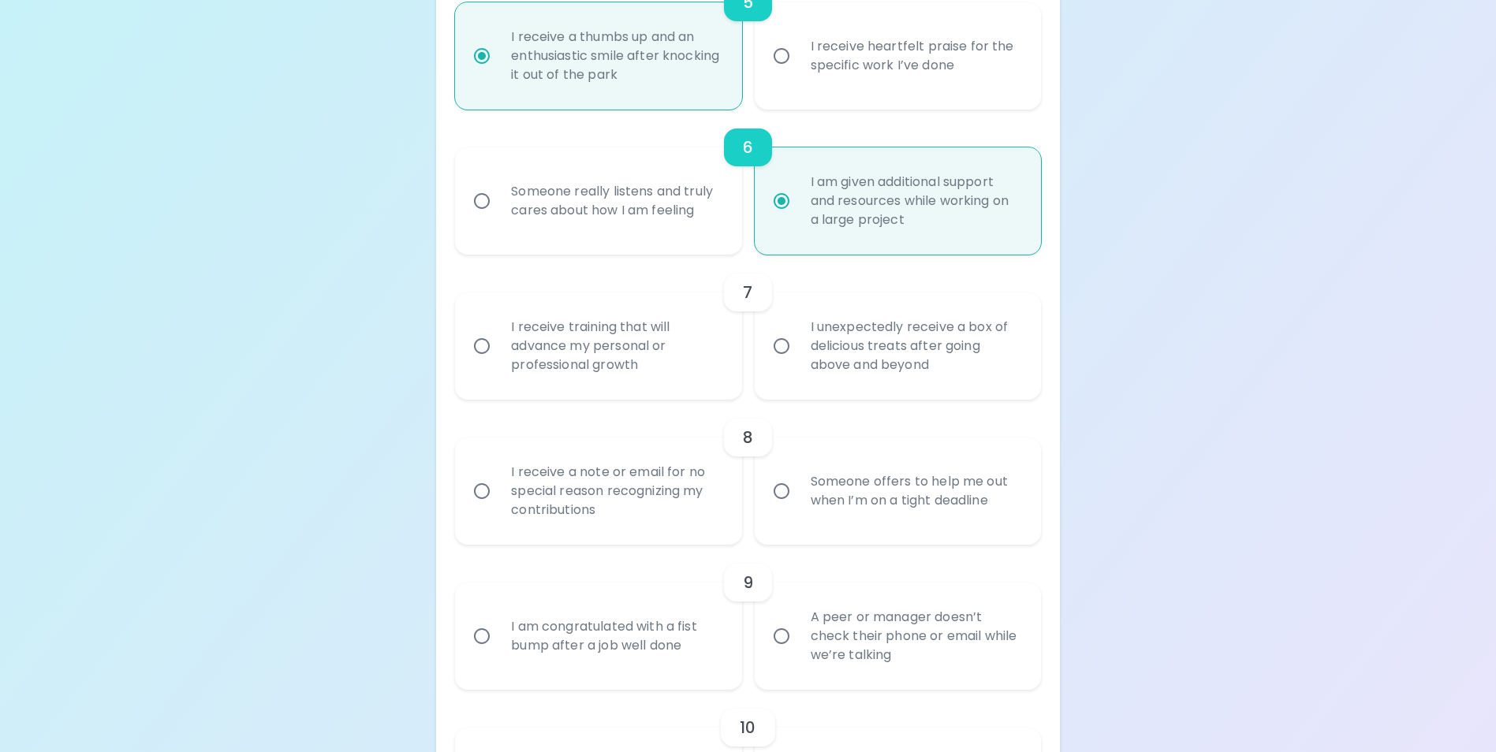
radio input "true"
click at [532, 364] on div "I receive training that will advance my personal or professional growth" at bounding box center [615, 346] width 234 height 95
click at [498, 363] on input "I receive training that will advance my personal or professional growth" at bounding box center [481, 346] width 33 height 33
radio input "false"
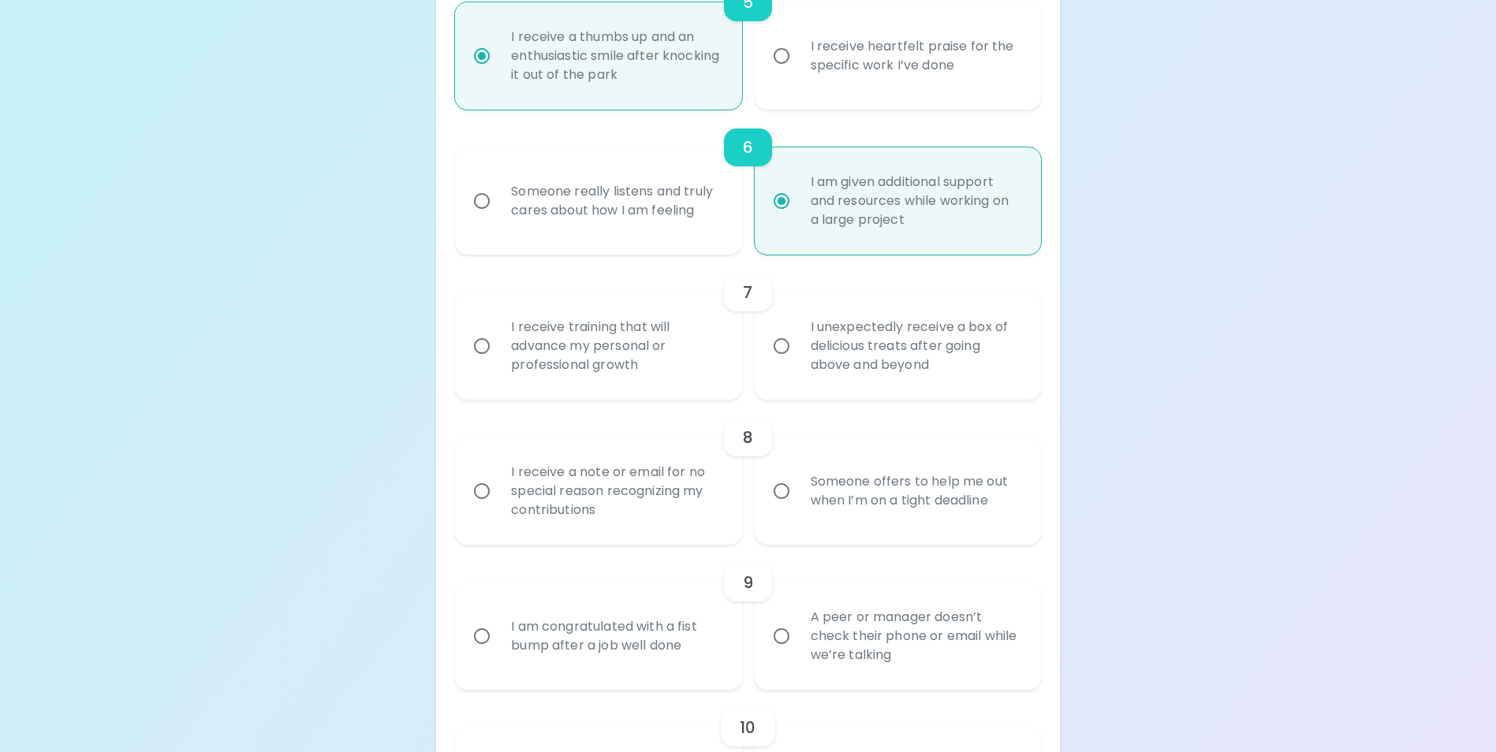
radio input "false"
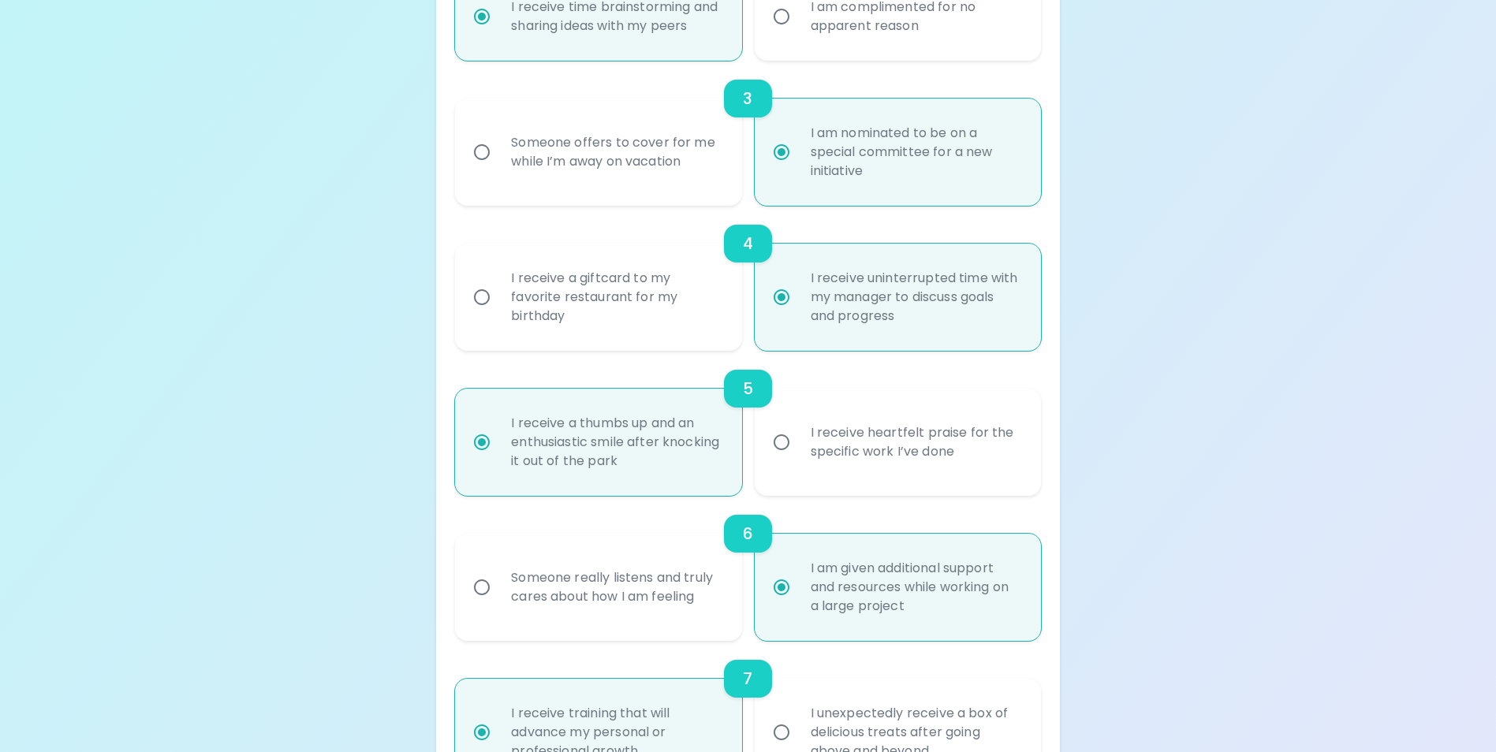
scroll to position [568, 0]
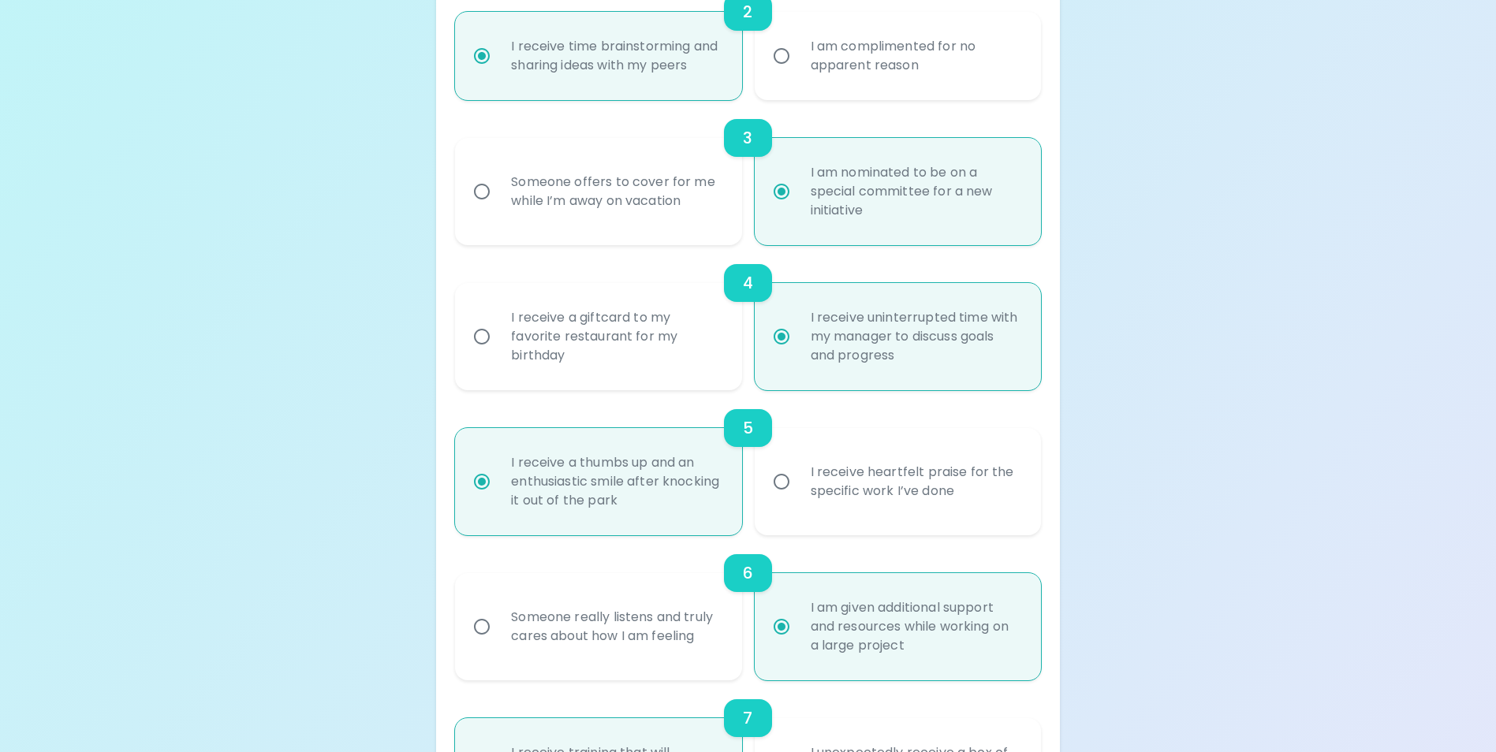
radio input "true"
click at [615, 222] on div "Someone offers to cover for me while I’m away on vacation" at bounding box center [615, 192] width 234 height 76
click at [498, 208] on input "Someone offers to cover for me while I’m away on vacation" at bounding box center [481, 191] width 33 height 33
radio input "false"
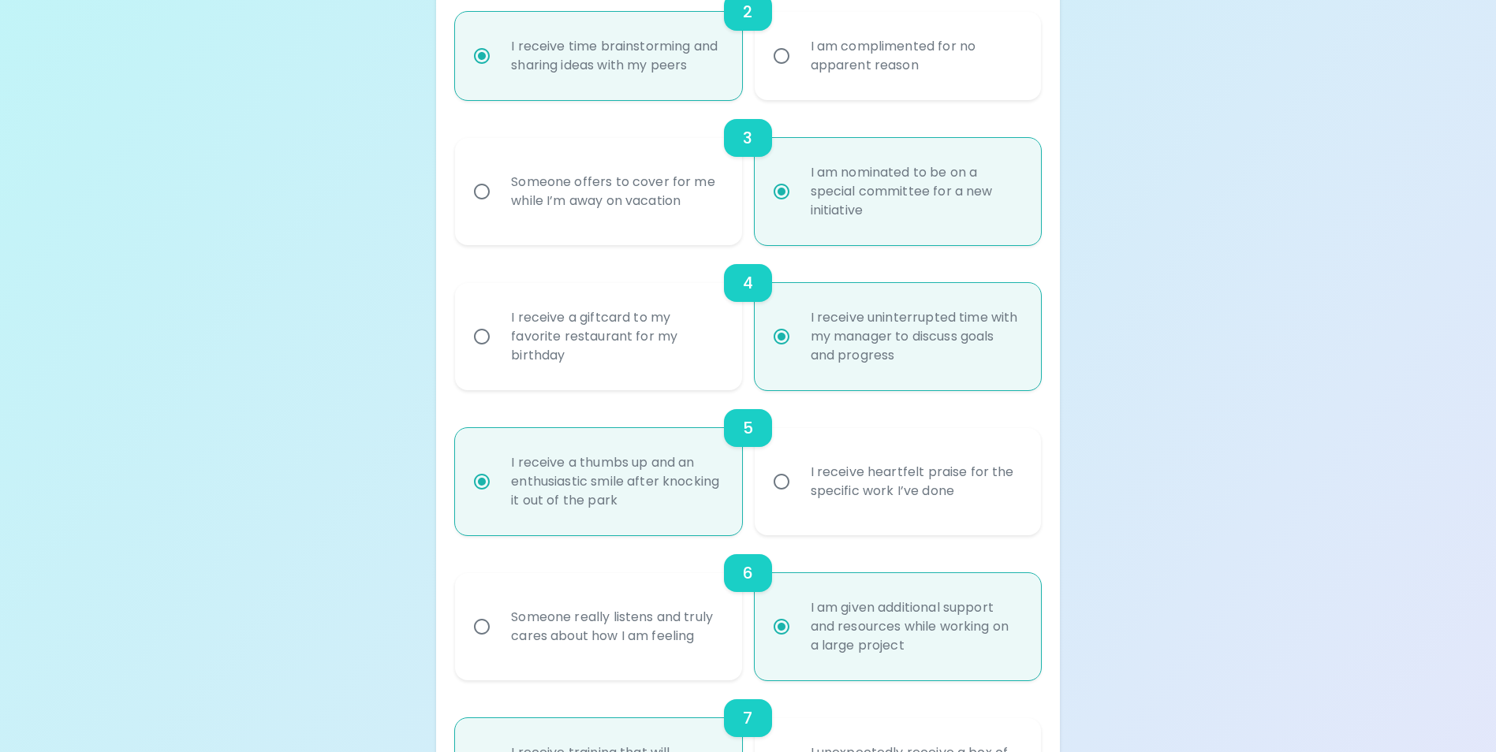
radio input "false"
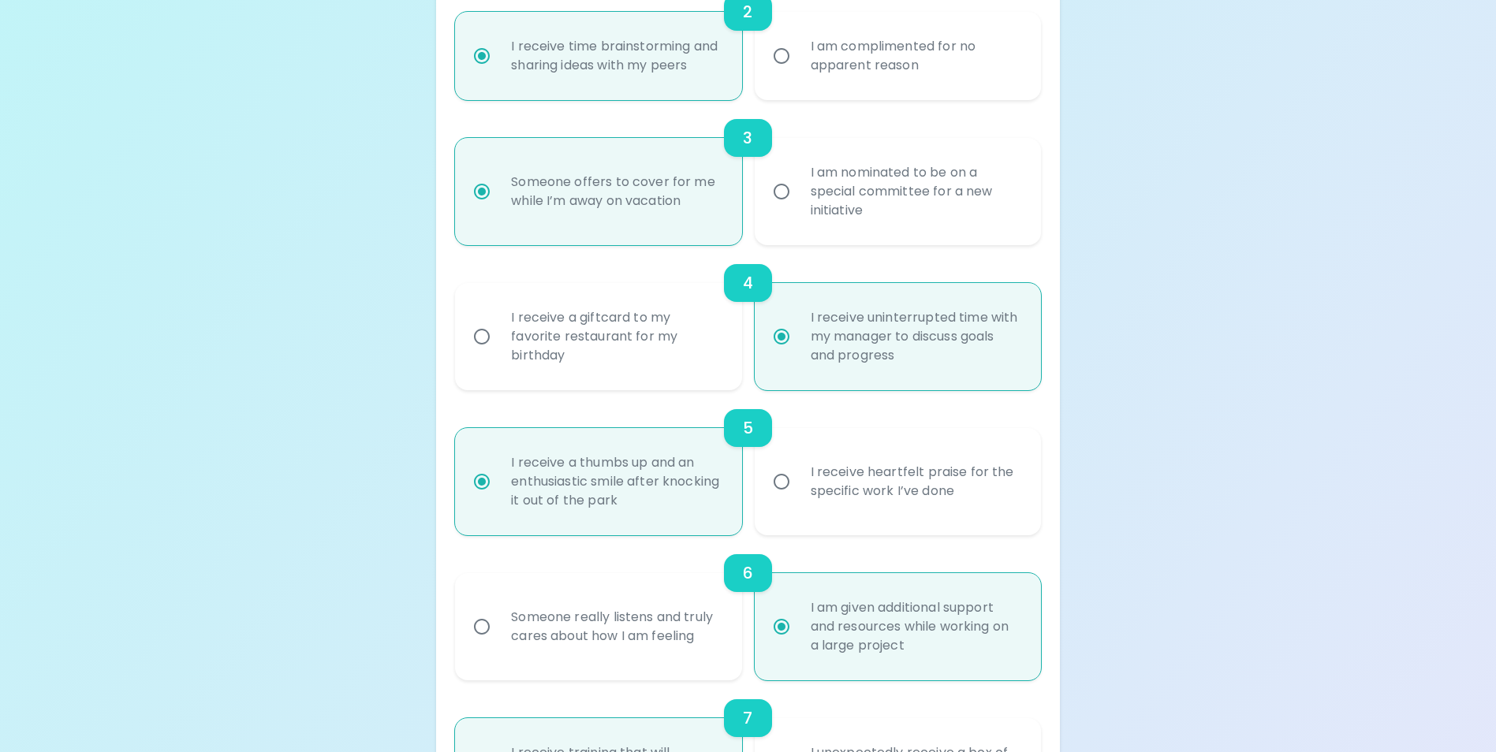
radio input "true"
click at [841, 225] on div "I am nominated to be on a special committee for a new initiative" at bounding box center [915, 191] width 234 height 95
click at [798, 208] on input "I am nominated to be on a special committee for a new initiative" at bounding box center [781, 191] width 33 height 33
radio input "false"
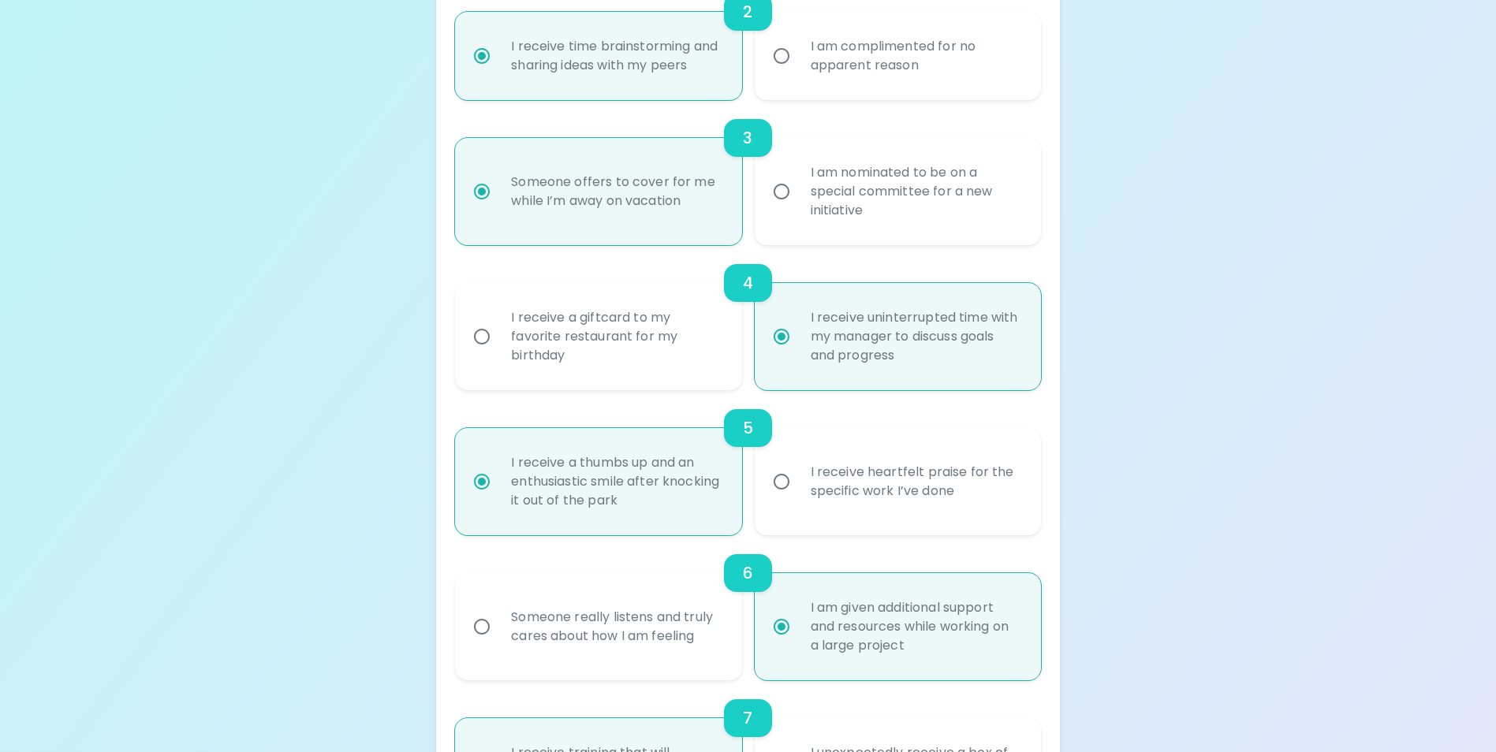
radio input "false"
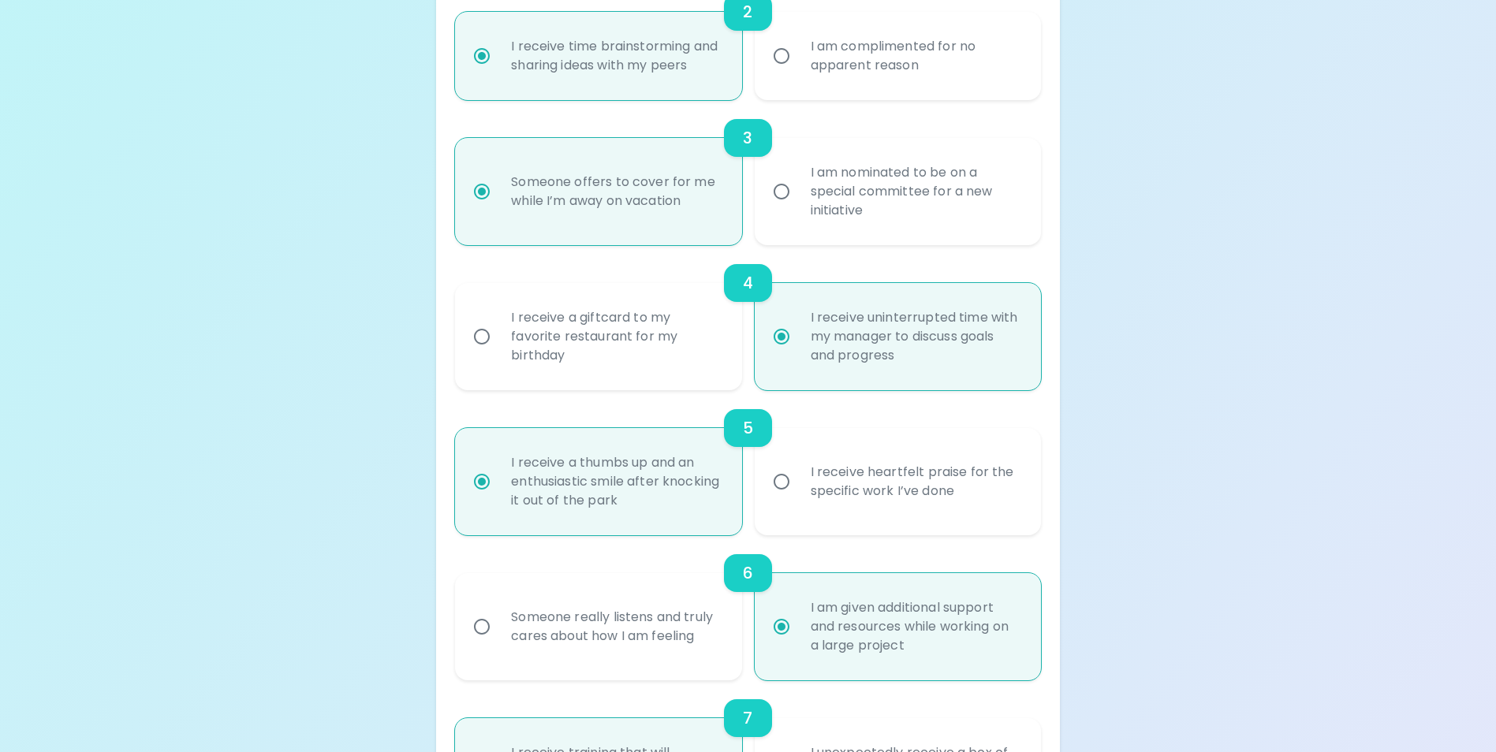
radio input "true"
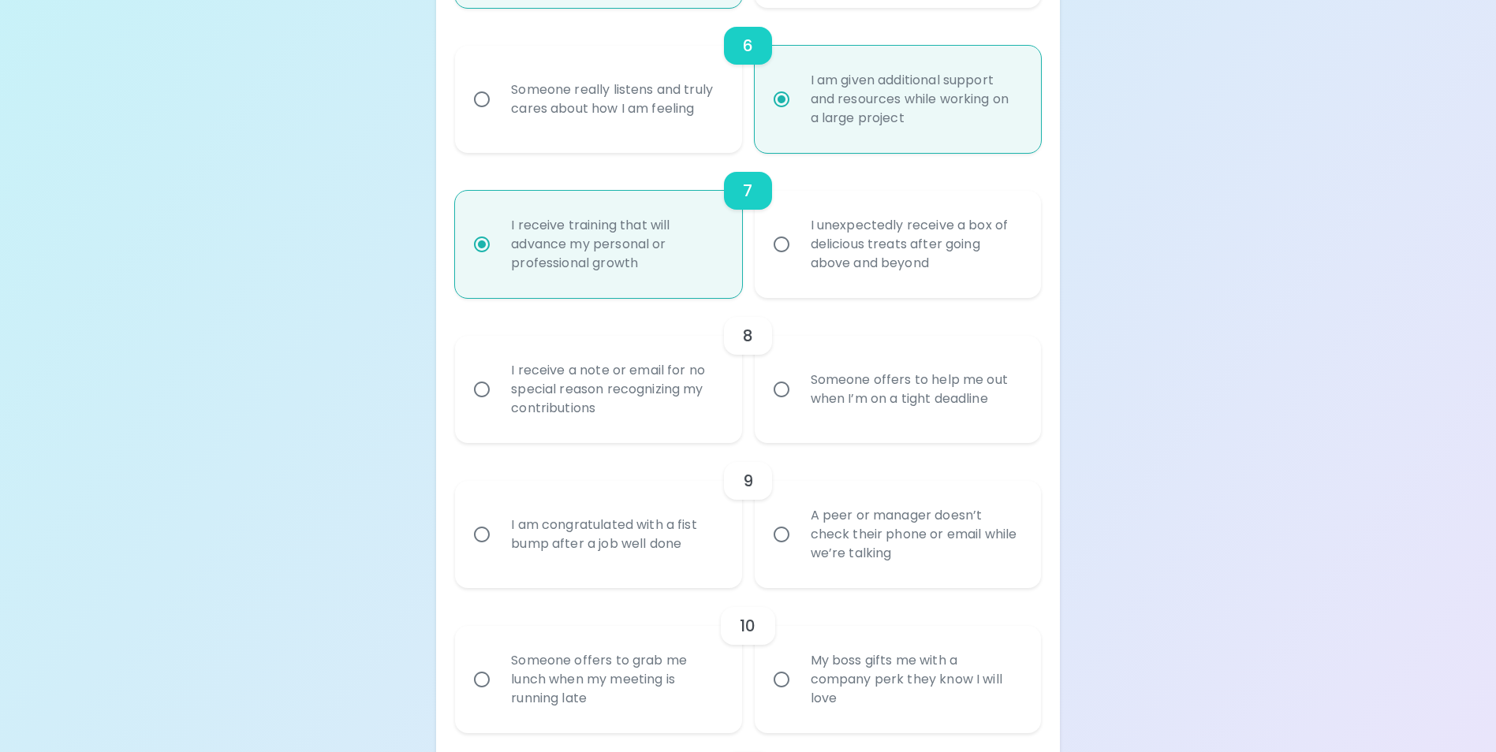
scroll to position [1120, 0]
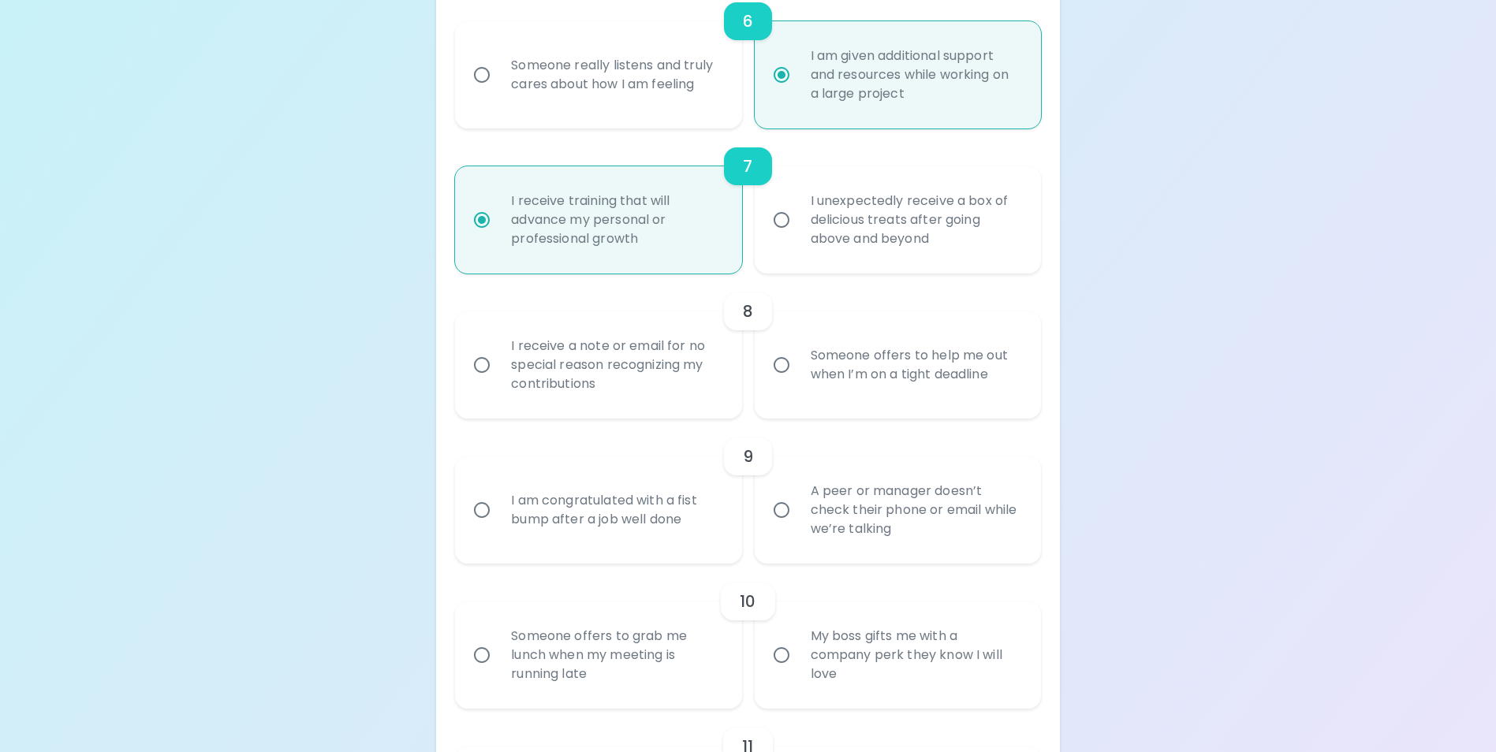
radio input "true"
click at [799, 392] on div "Someone offers to help me out when I’m on a tight deadline" at bounding box center [915, 365] width 234 height 76
click at [798, 382] on input "Someone offers to help me out when I’m on a tight deadline" at bounding box center [781, 365] width 33 height 33
radio input "false"
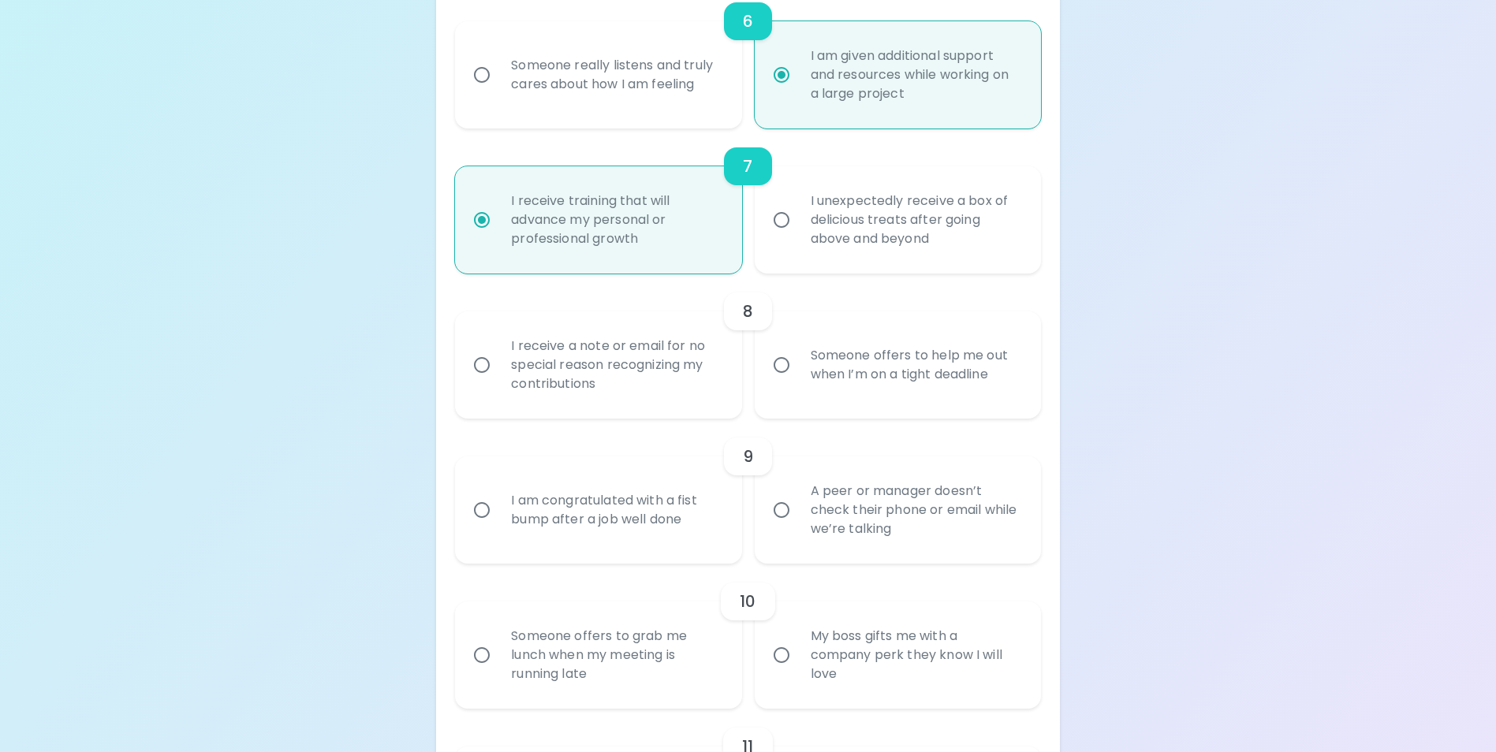
radio input "false"
radio input "true"
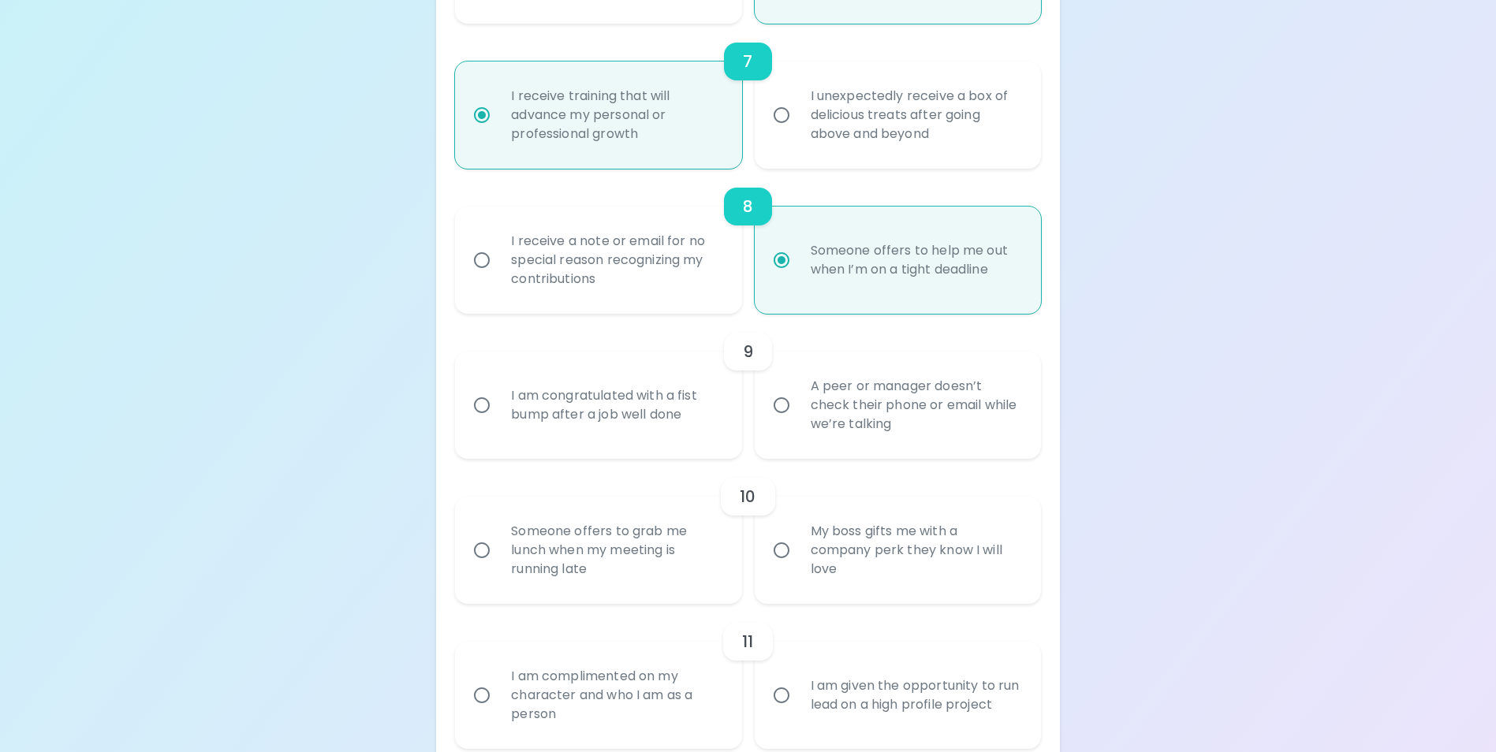
scroll to position [1262, 0]
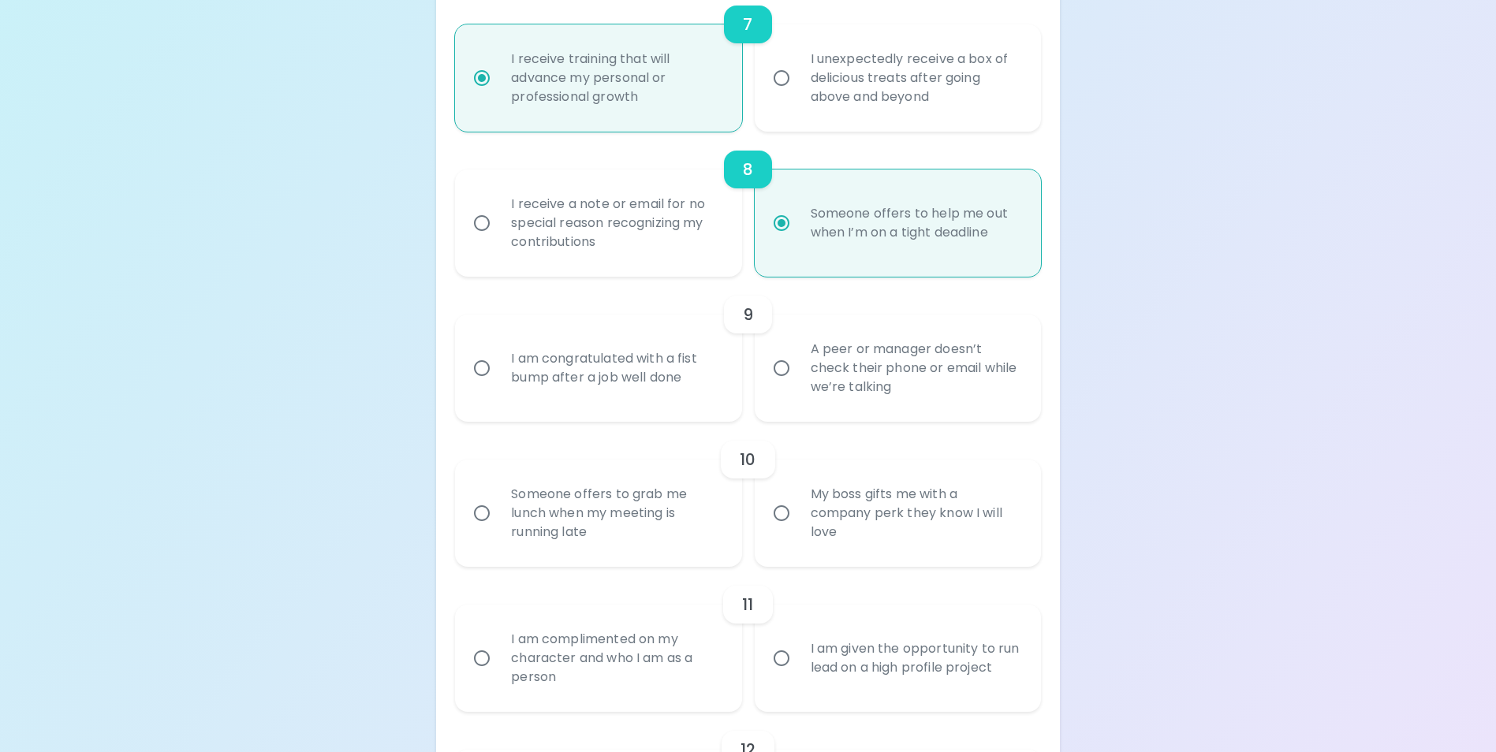
radio input "true"
click at [540, 388] on div "I am congratulated with a fist bump after a job well done" at bounding box center [615, 368] width 234 height 76
drag, startPoint x: 540, startPoint y: 388, endPoint x: 446, endPoint y: 341, distance: 105.1
click at [446, 341] on label "I am congratulated with a fist bump after a job well done" at bounding box center [589, 368] width 286 height 107
click at [465, 352] on input "I am congratulated with a fist bump after a job well done" at bounding box center [481, 368] width 33 height 33
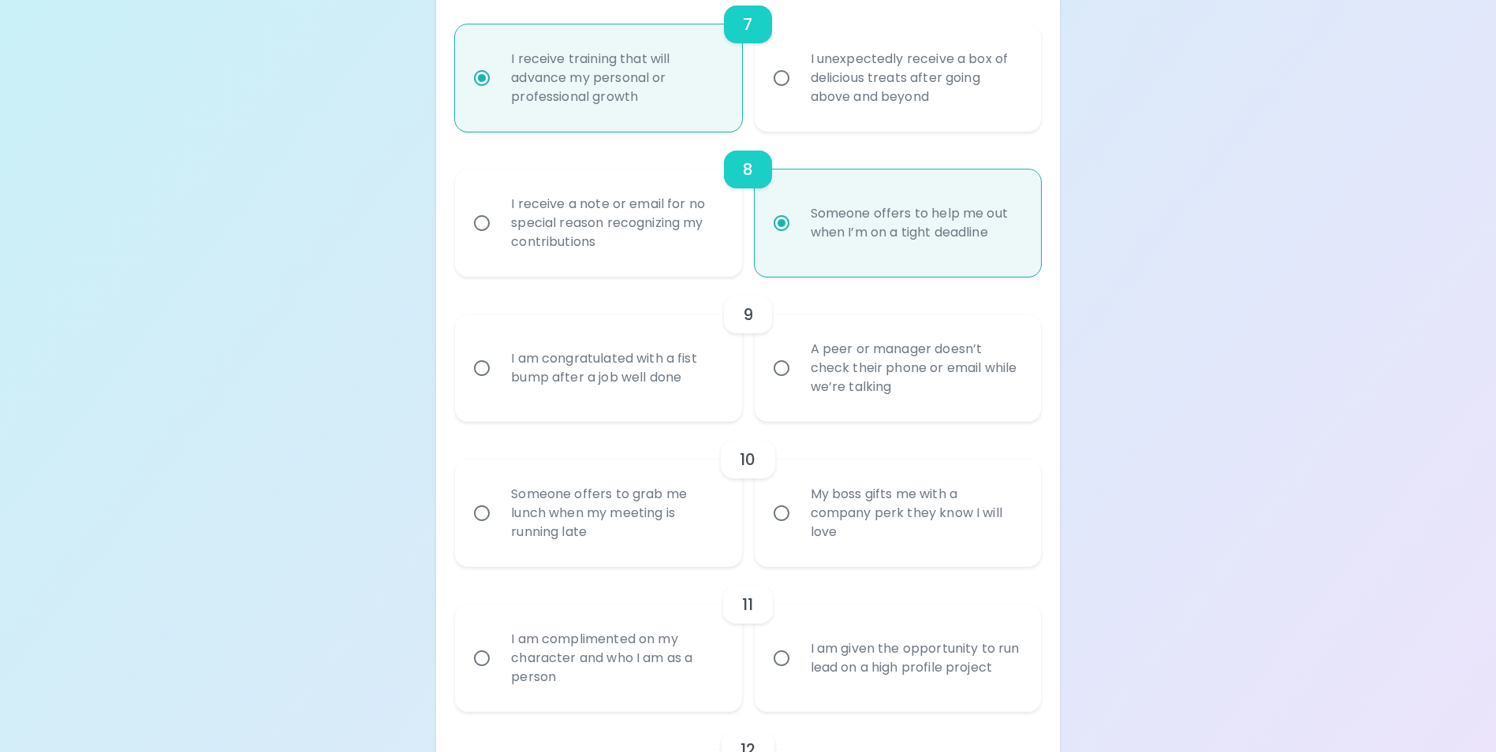
radio input "false"
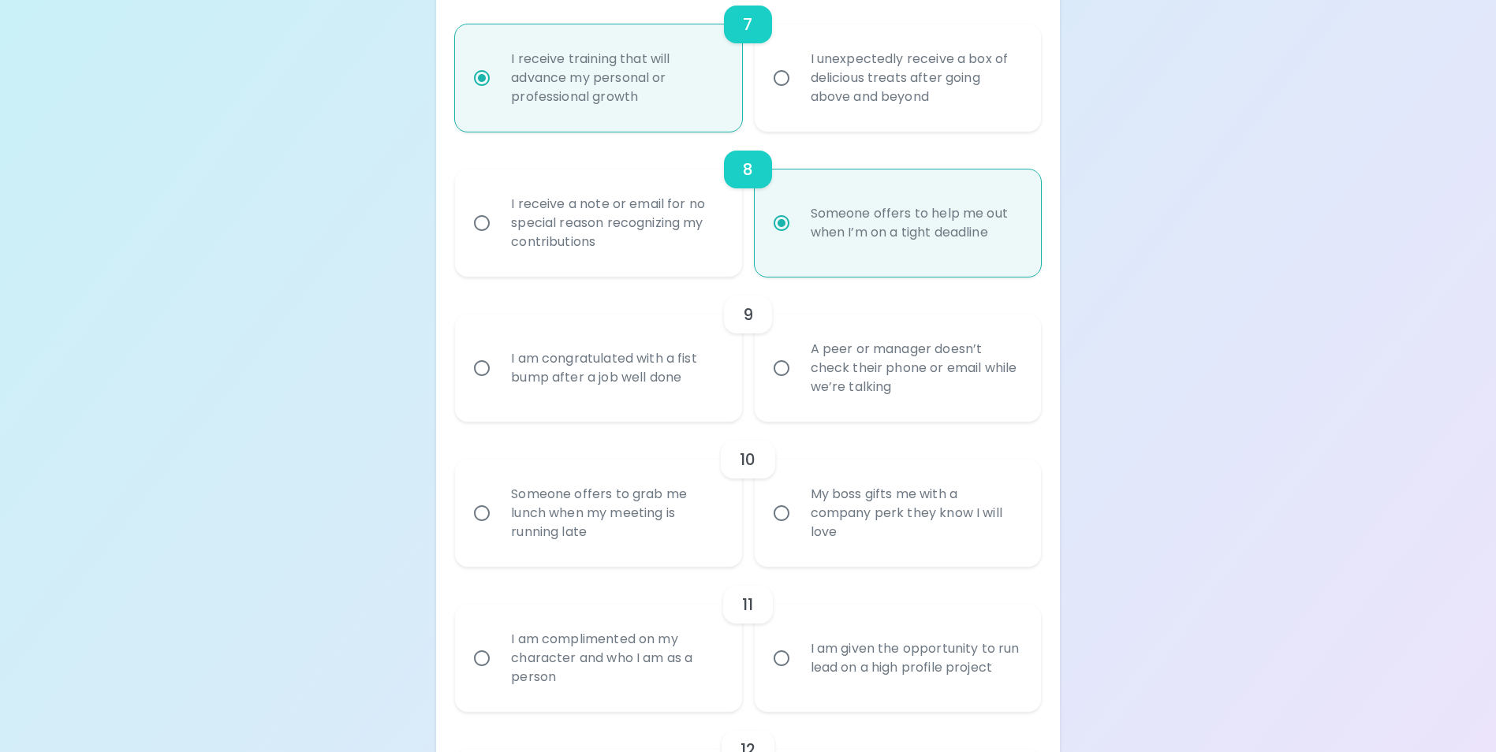
radio input "false"
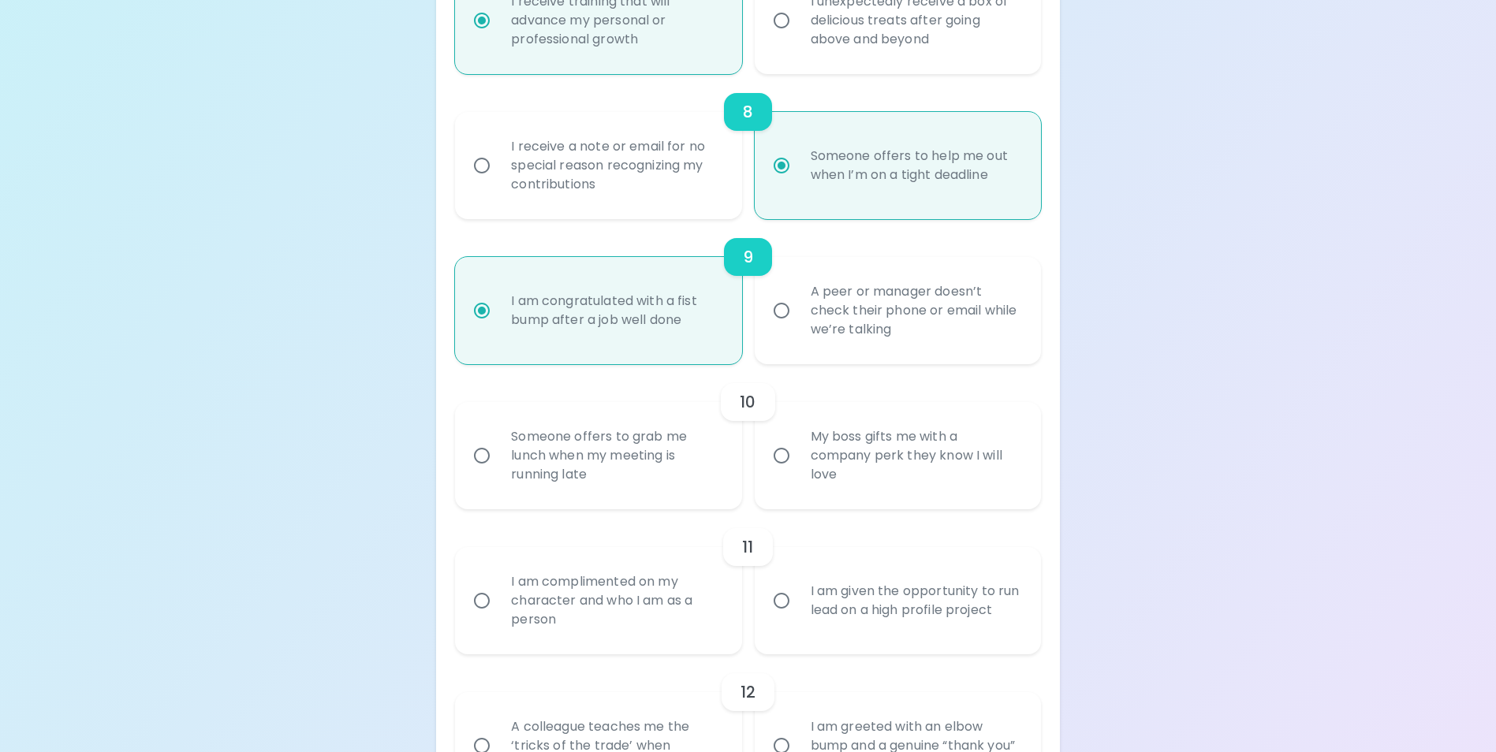
scroll to position [1388, 0]
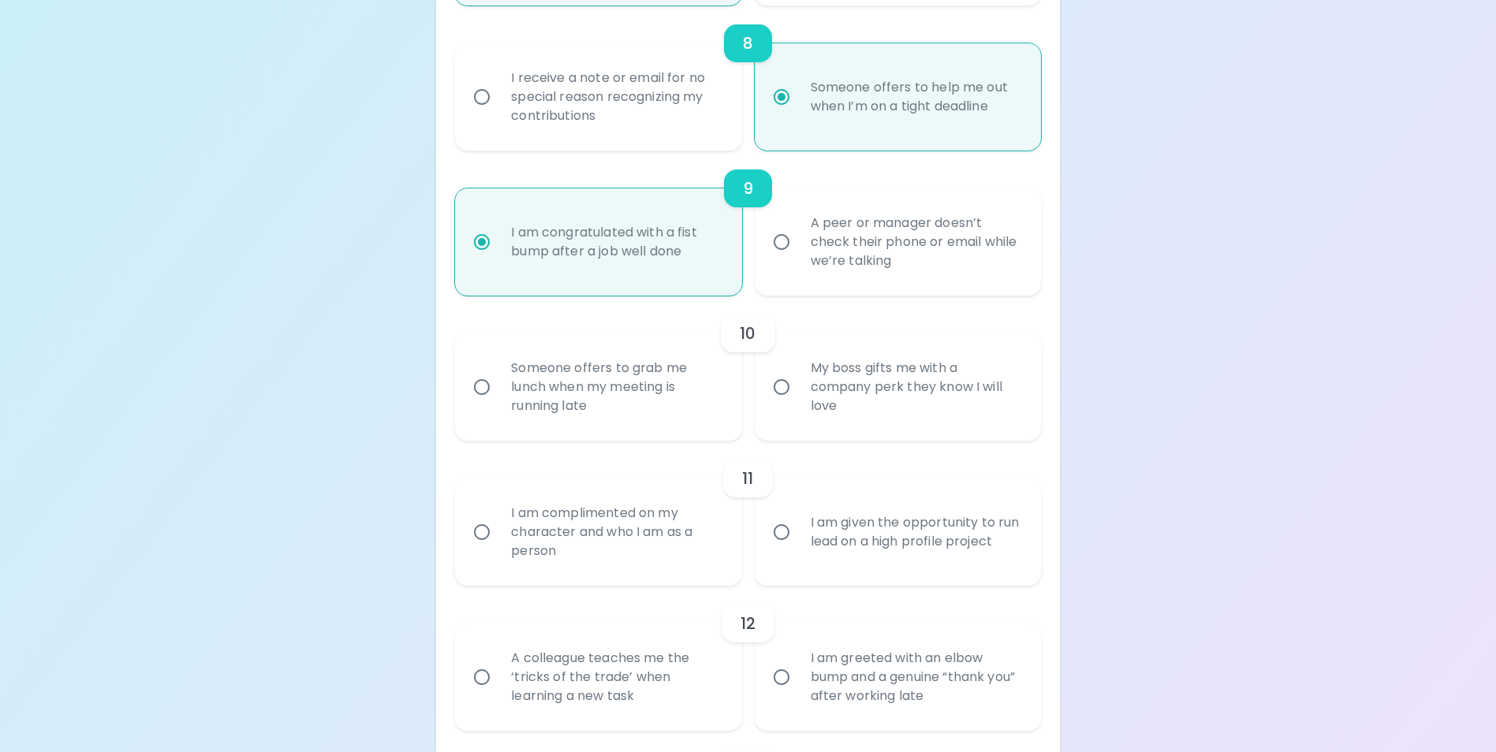
radio input "true"
click at [776, 404] on input "My boss gifts me with a company perk they know I will love" at bounding box center [781, 387] width 33 height 33
radio input "false"
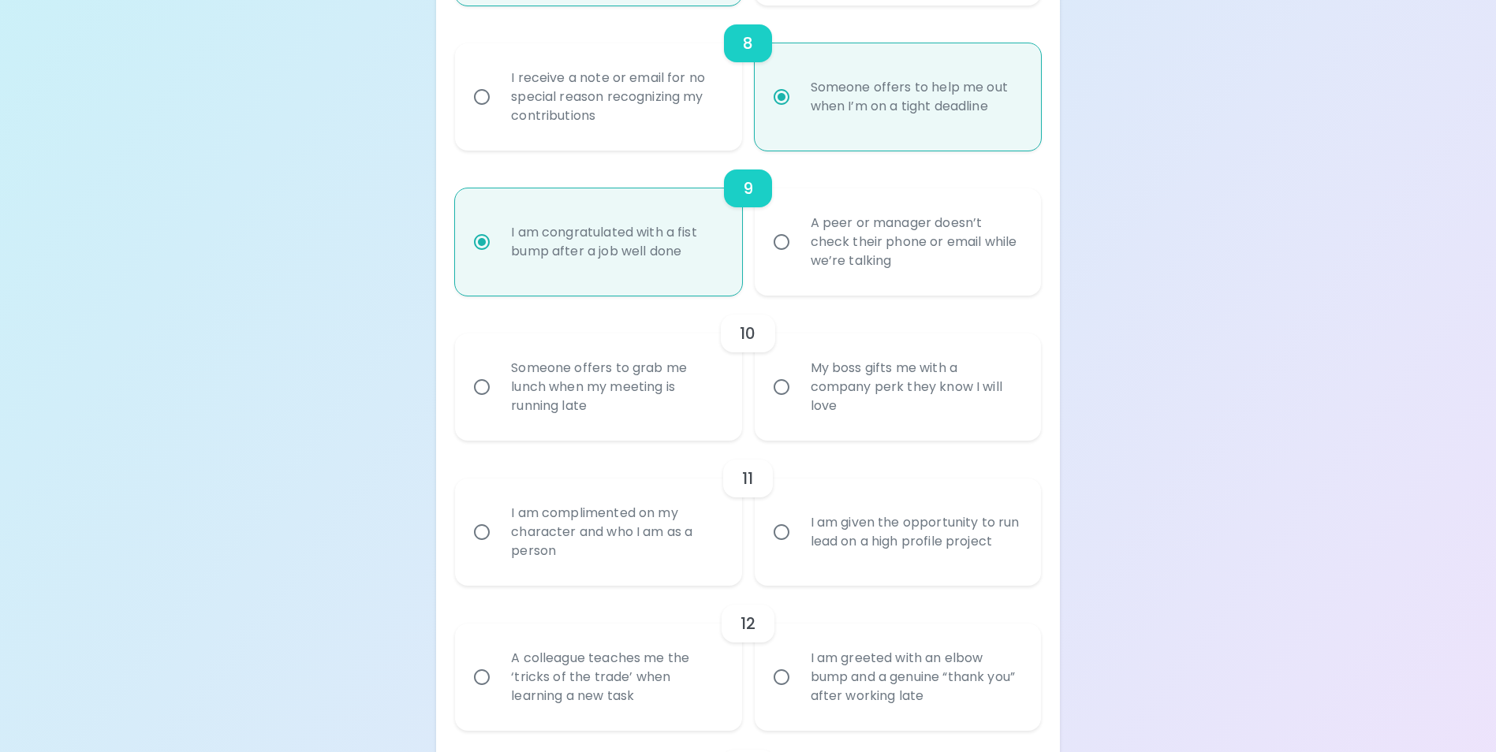
radio input "false"
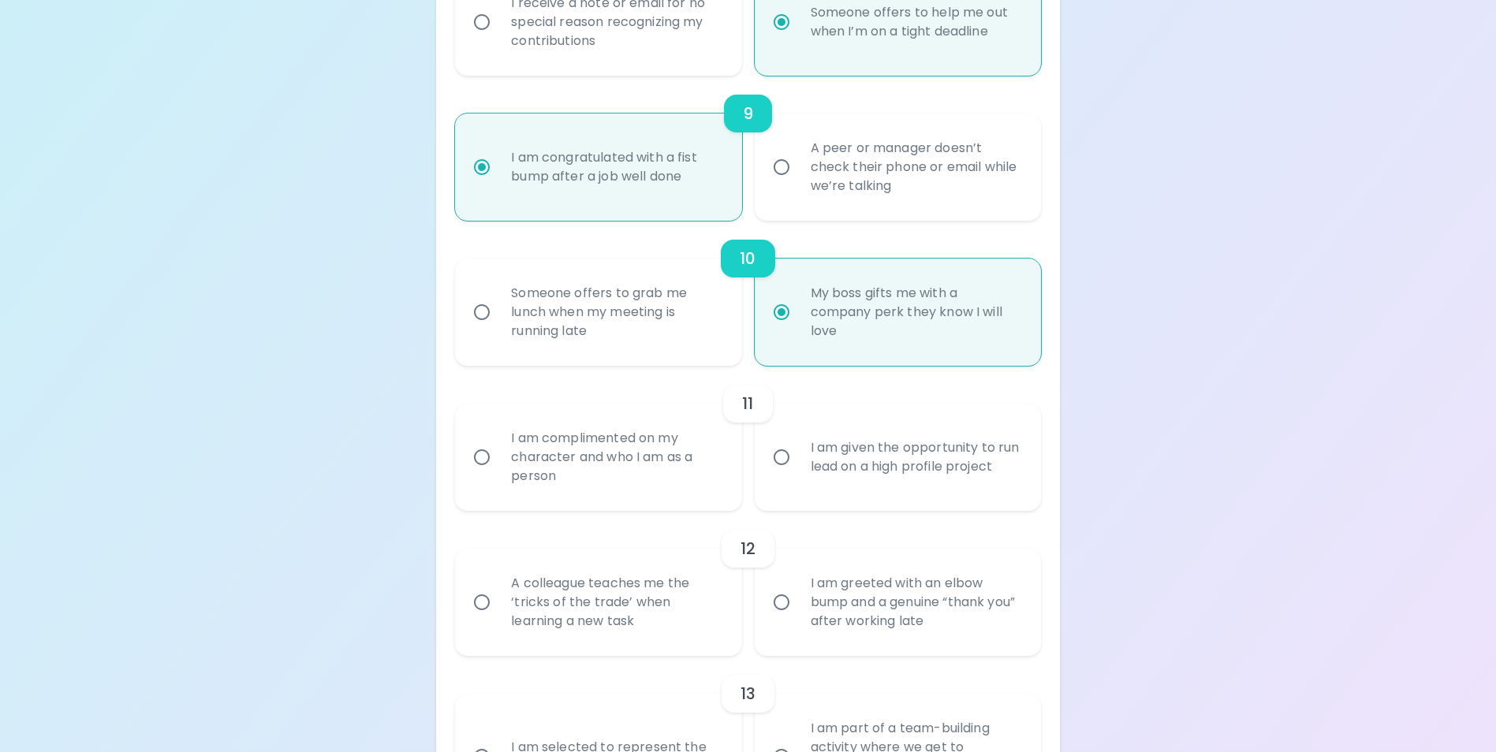
scroll to position [1514, 0]
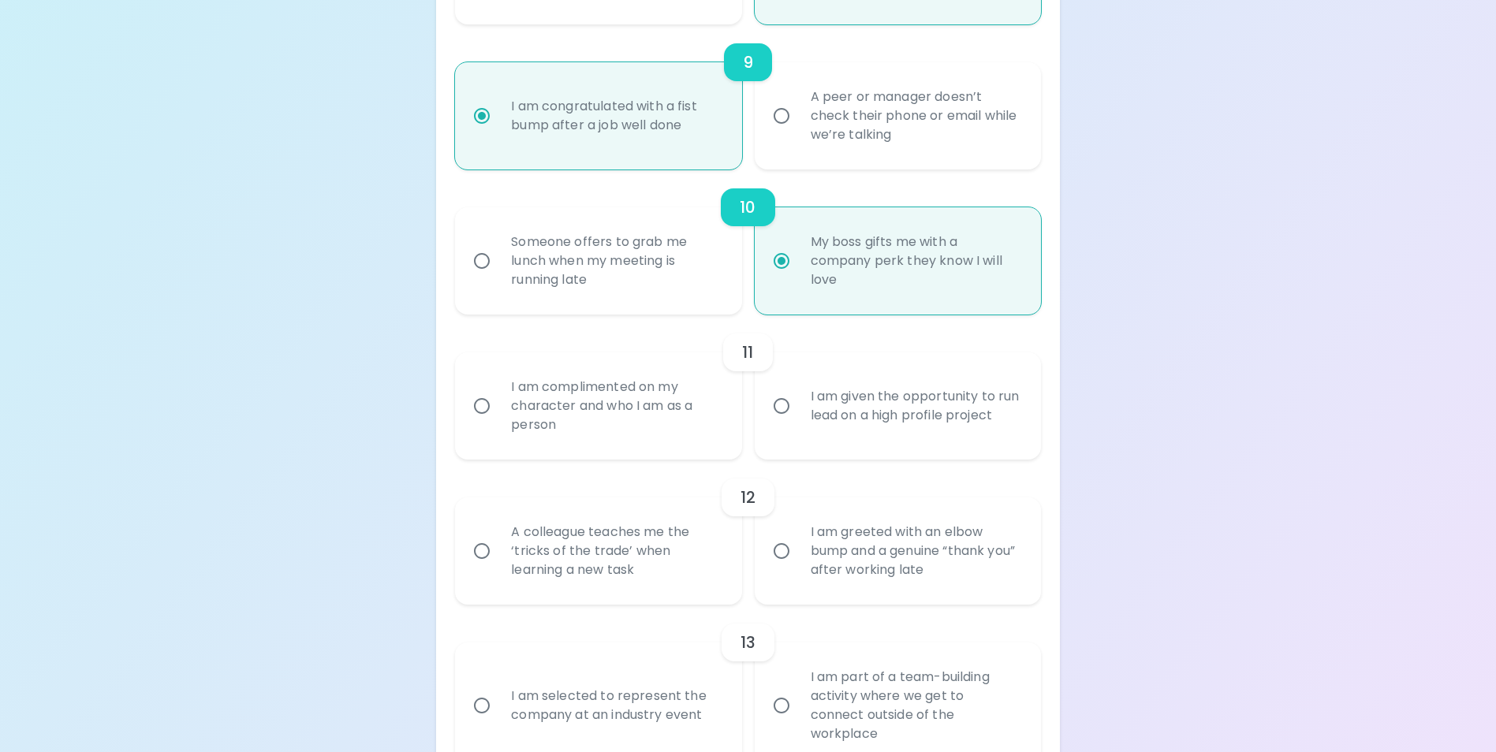
radio input "true"
click at [790, 423] on input "I am given the opportunity to run lead on a high profile project" at bounding box center [781, 406] width 33 height 33
radio input "false"
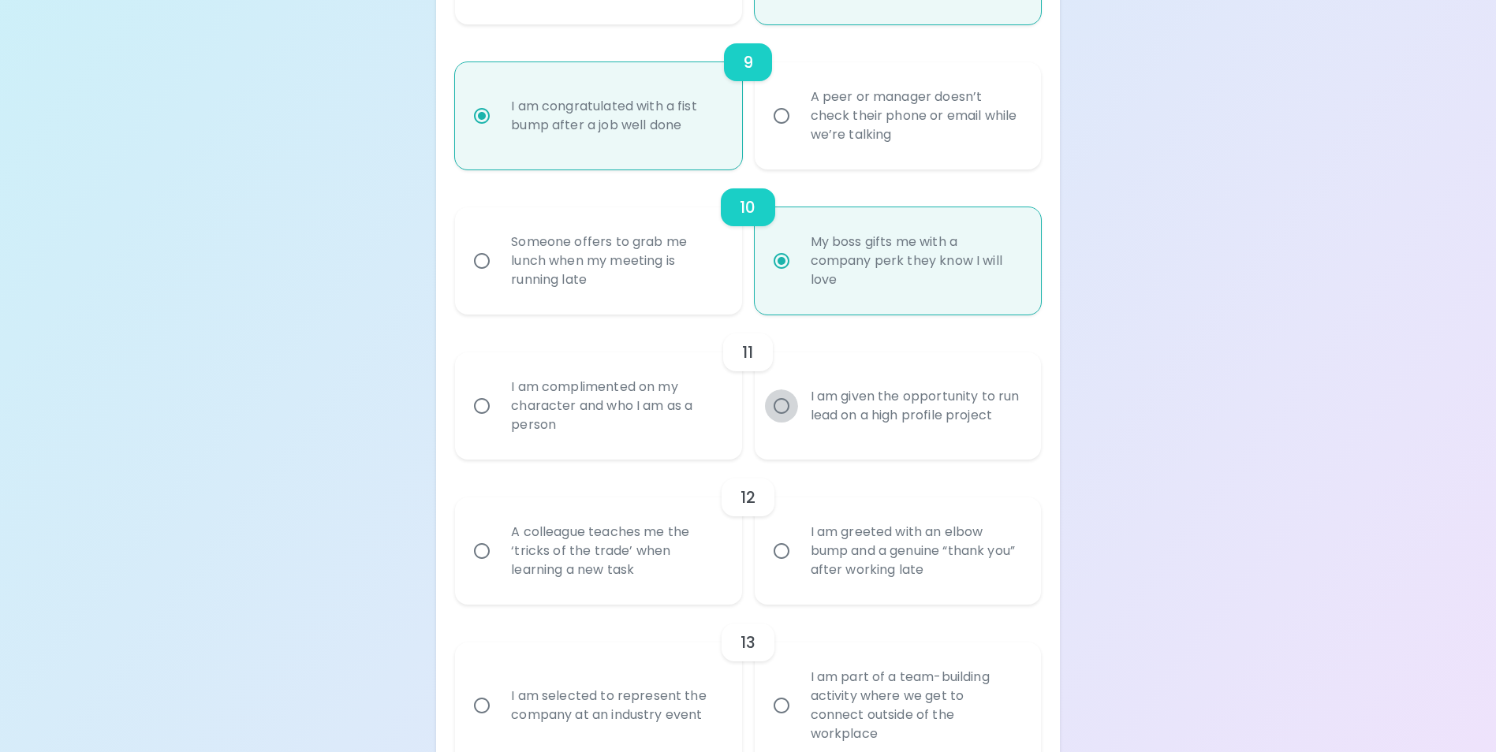
radio input "false"
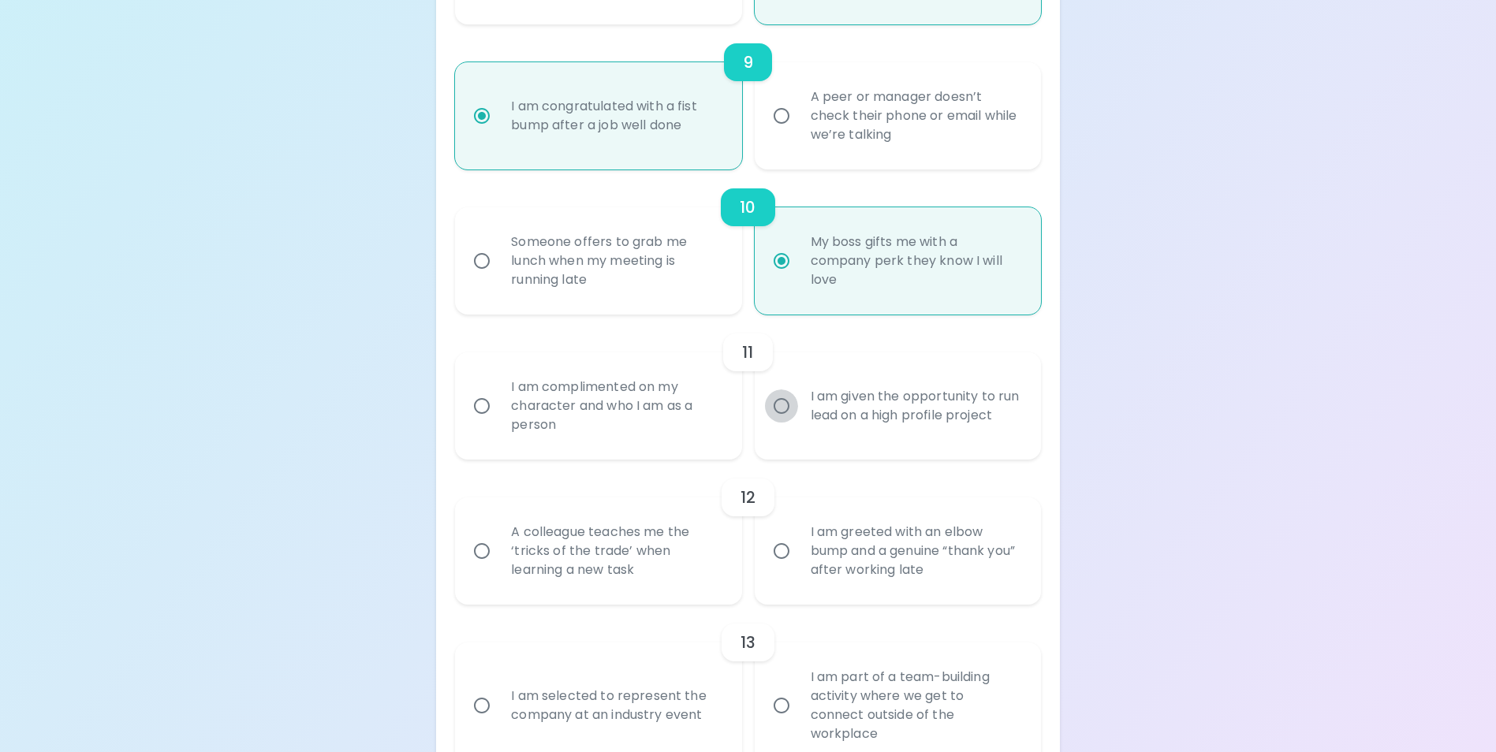
radio input "false"
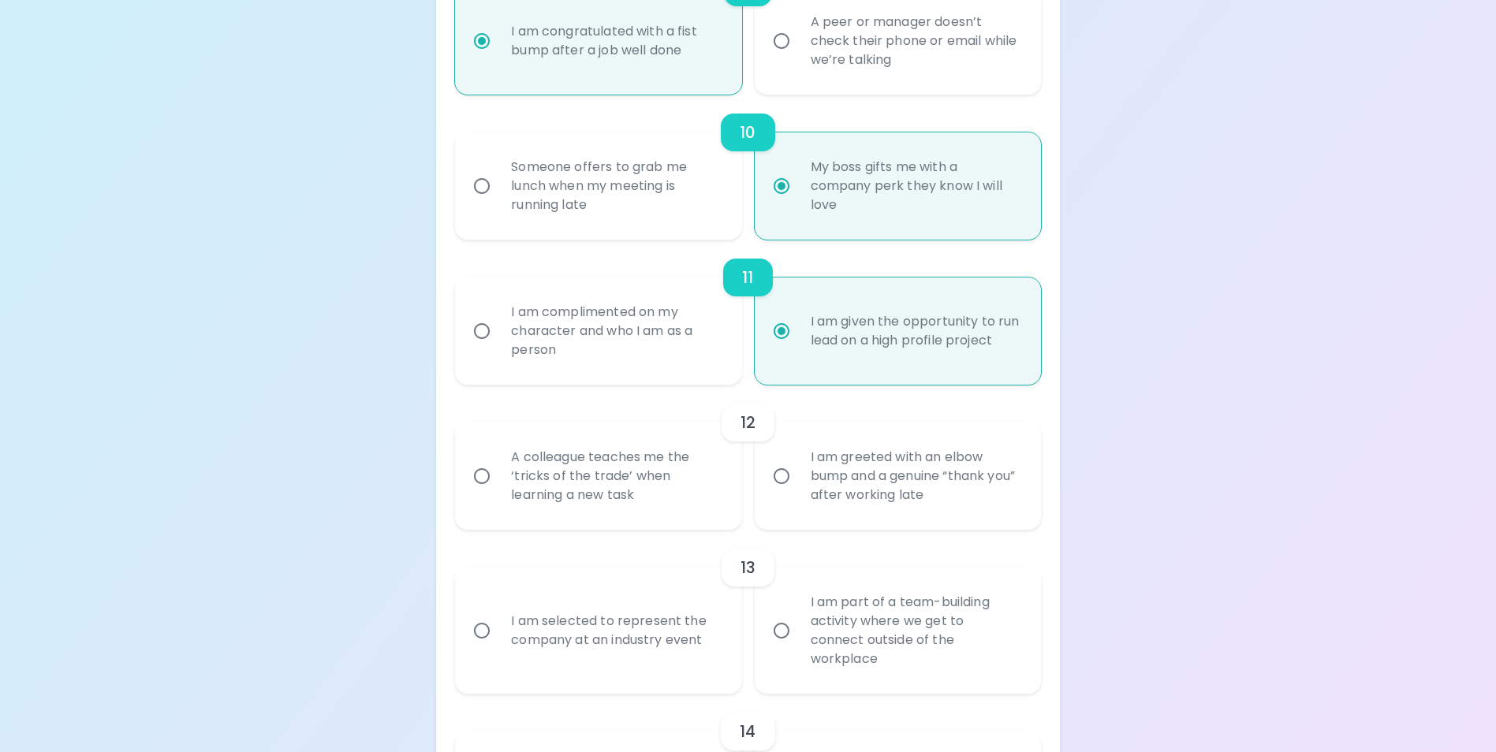
scroll to position [1640, 0]
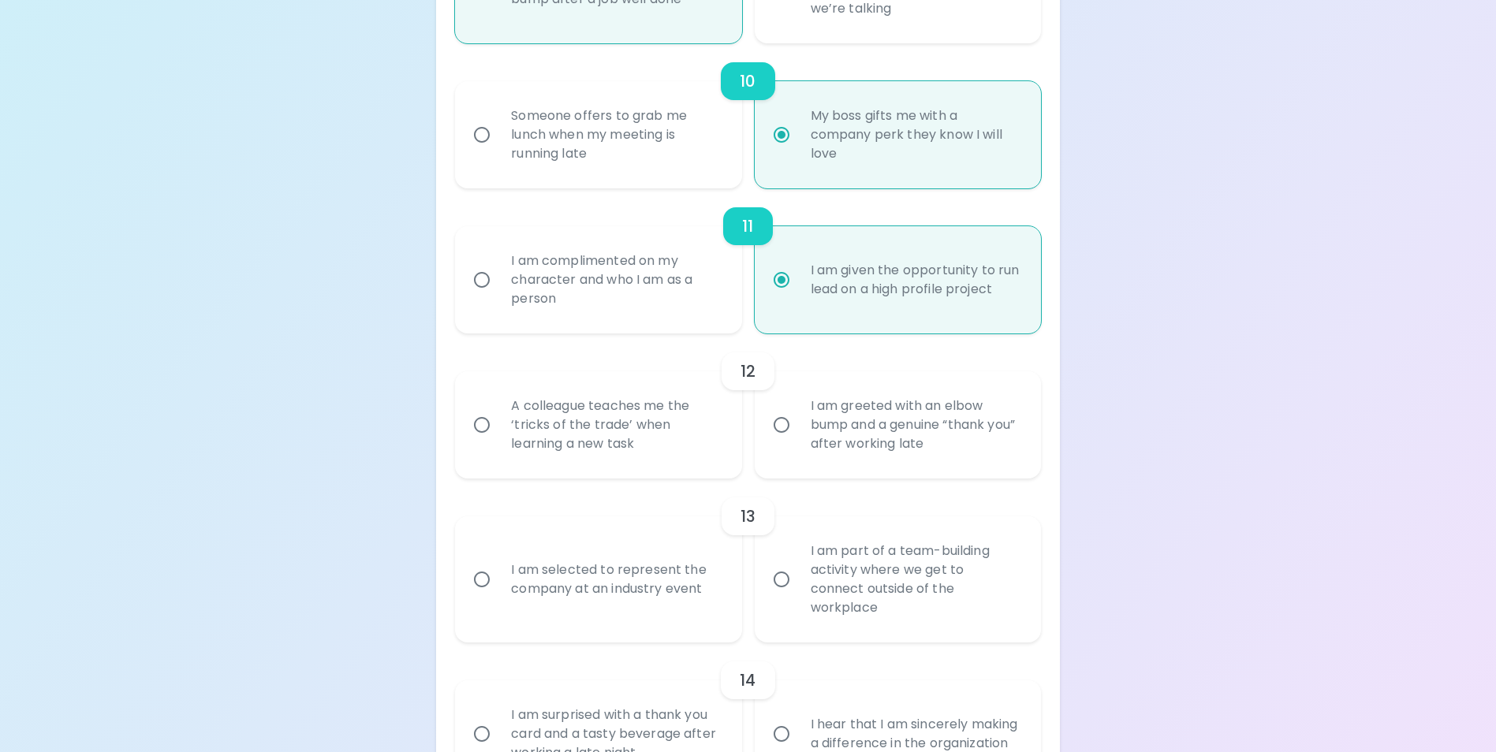
radio input "true"
click at [482, 442] on input "A colleague teaches me the ‘tricks of the trade’ when learning a new task" at bounding box center [481, 425] width 33 height 33
radio input "false"
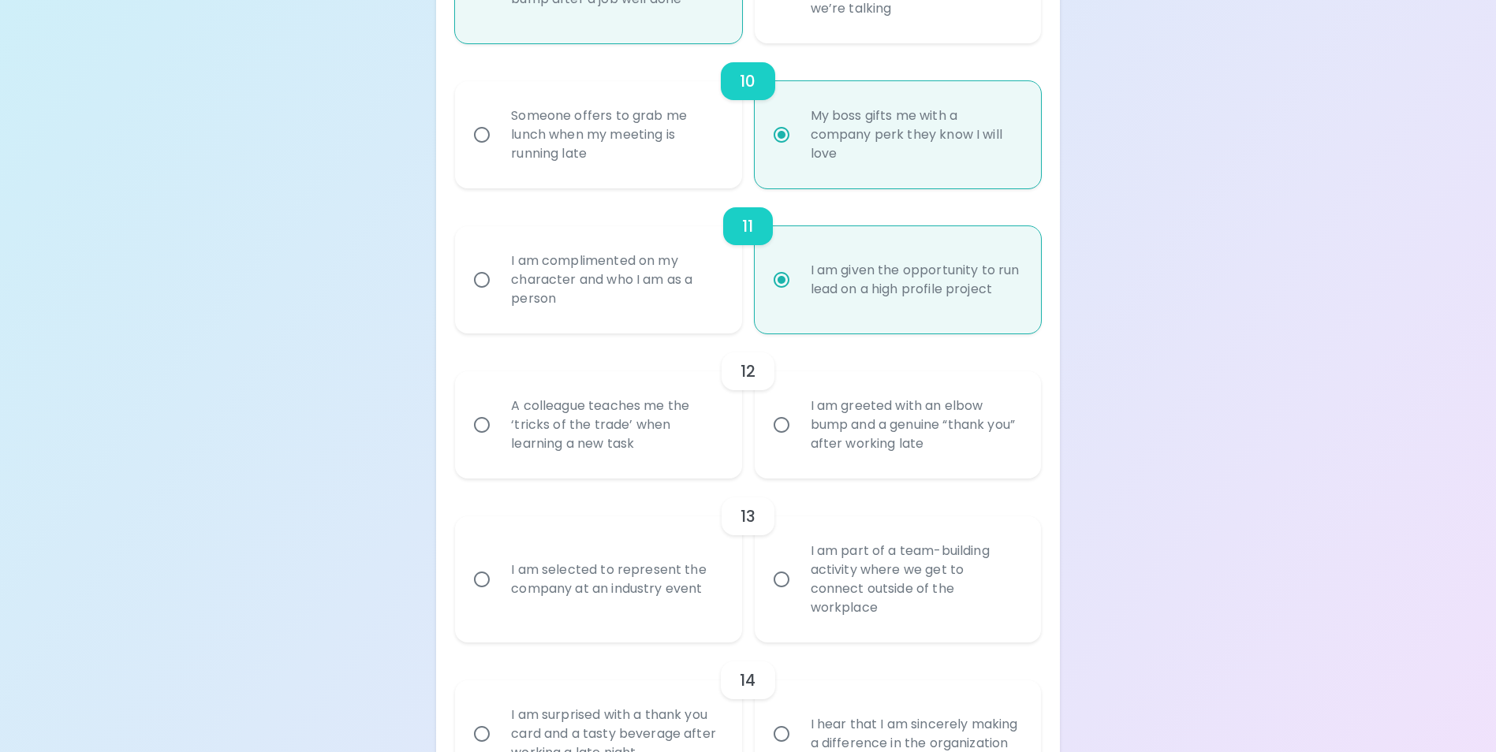
radio input "false"
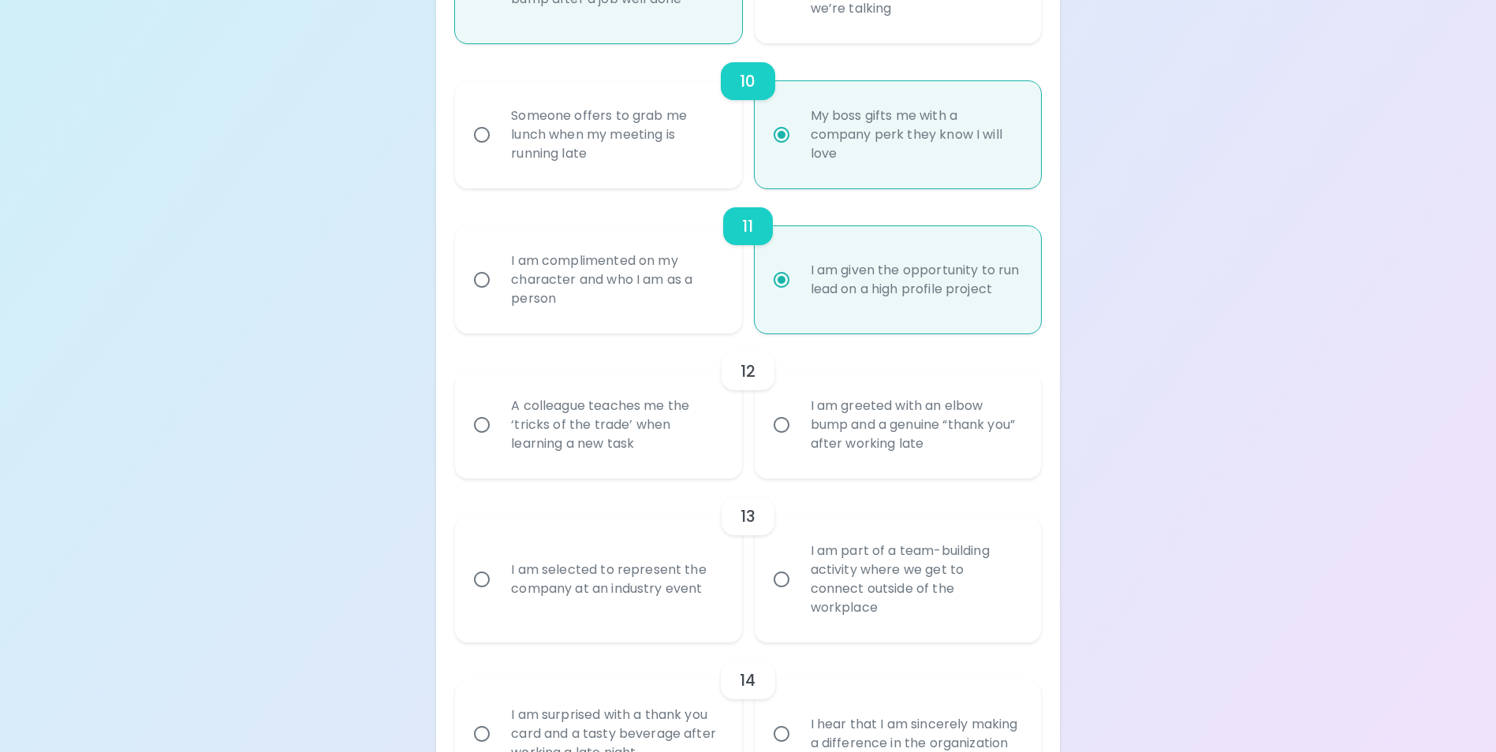
radio input "false"
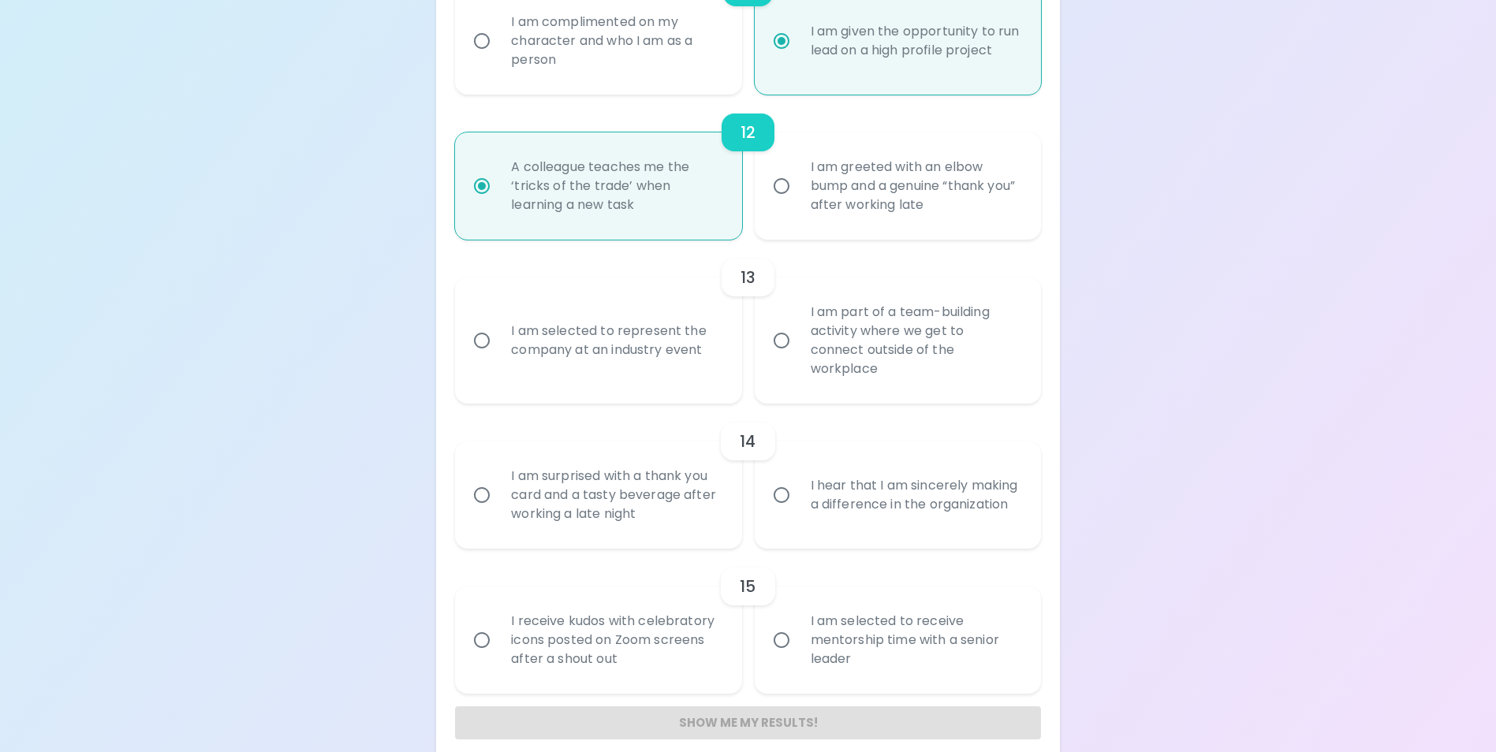
scroll to position [1898, 0]
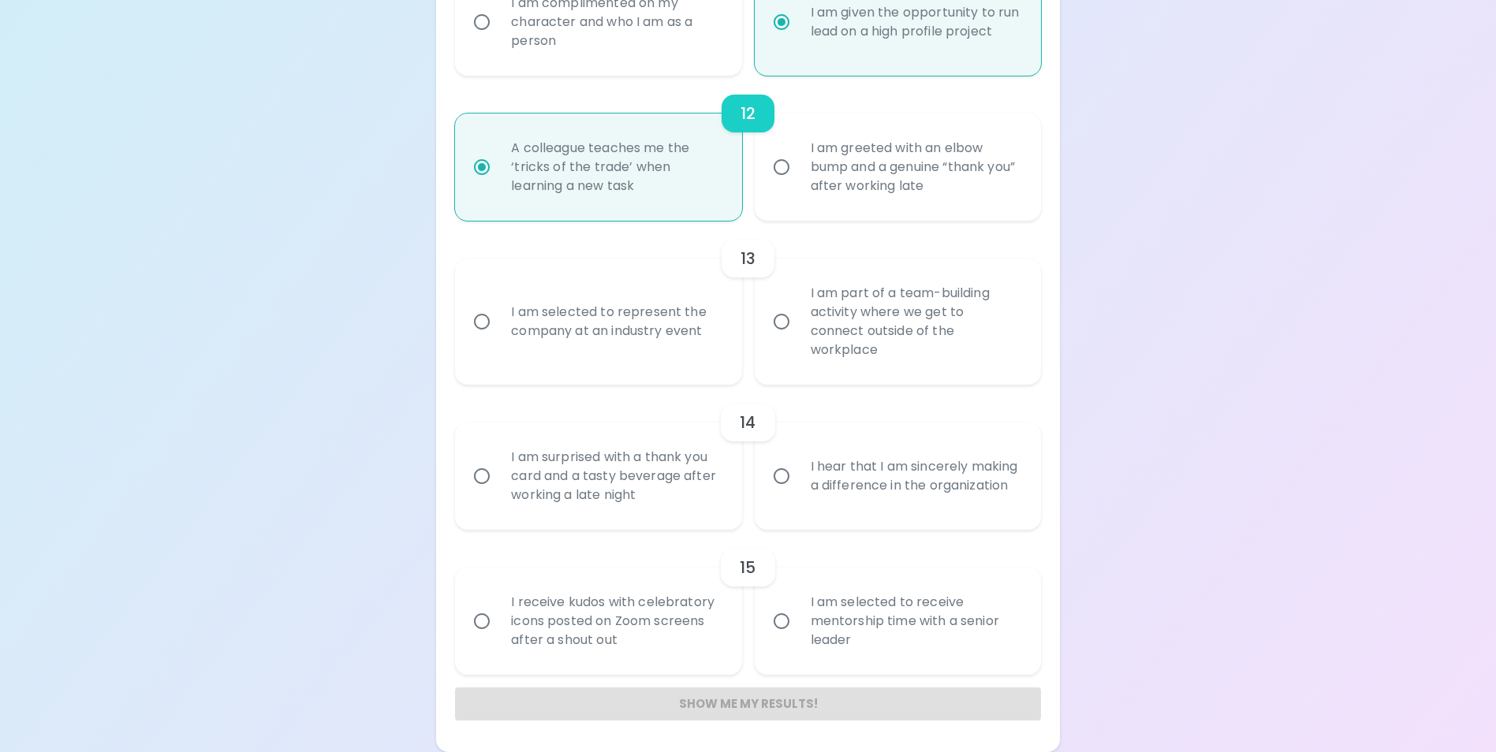
radio input "true"
click at [933, 339] on div "I am part of a team-building activity where we get to connect outside of the wo…" at bounding box center [915, 322] width 234 height 114
click at [798, 338] on input "I am part of a team-building activity where we get to connect outside of the wo…" at bounding box center [781, 321] width 33 height 33
radio input "false"
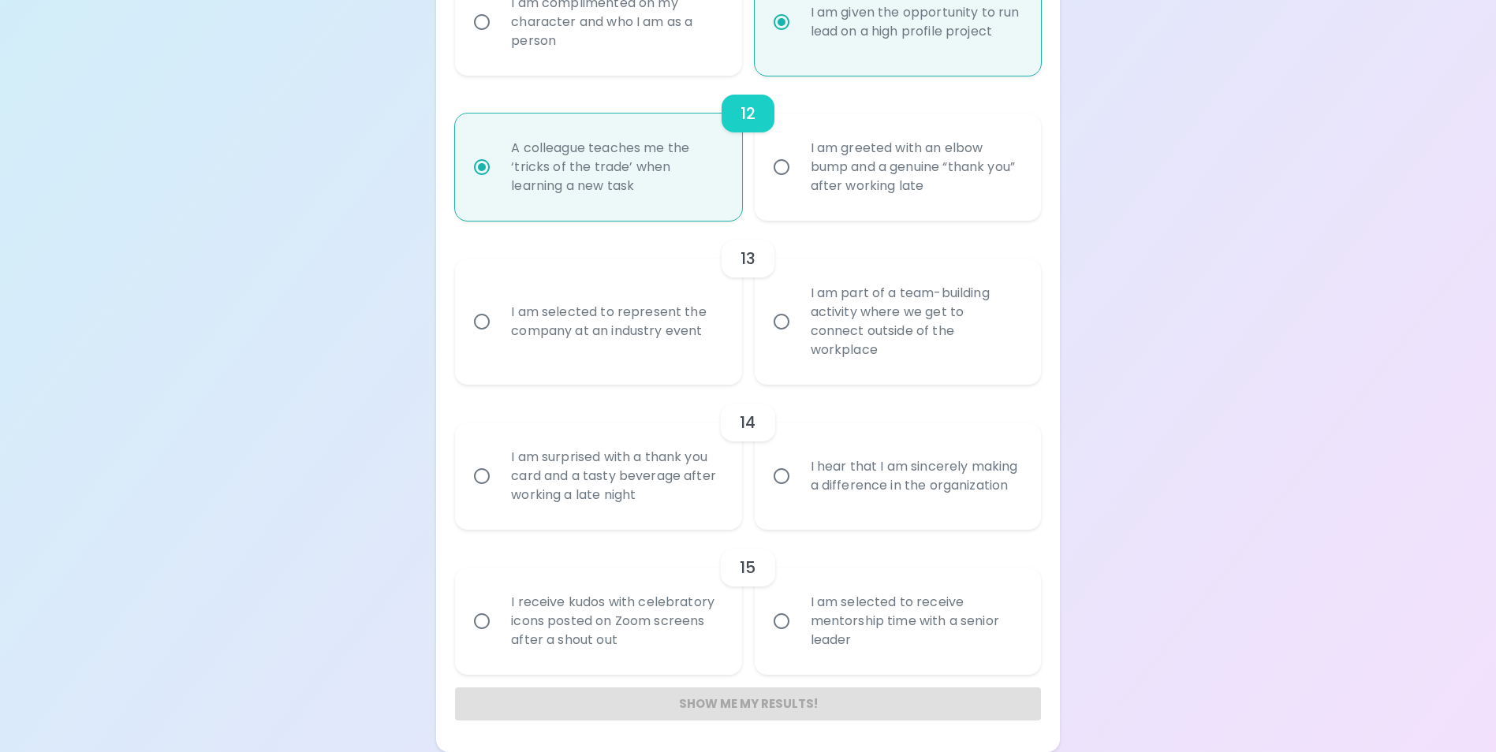
radio input "false"
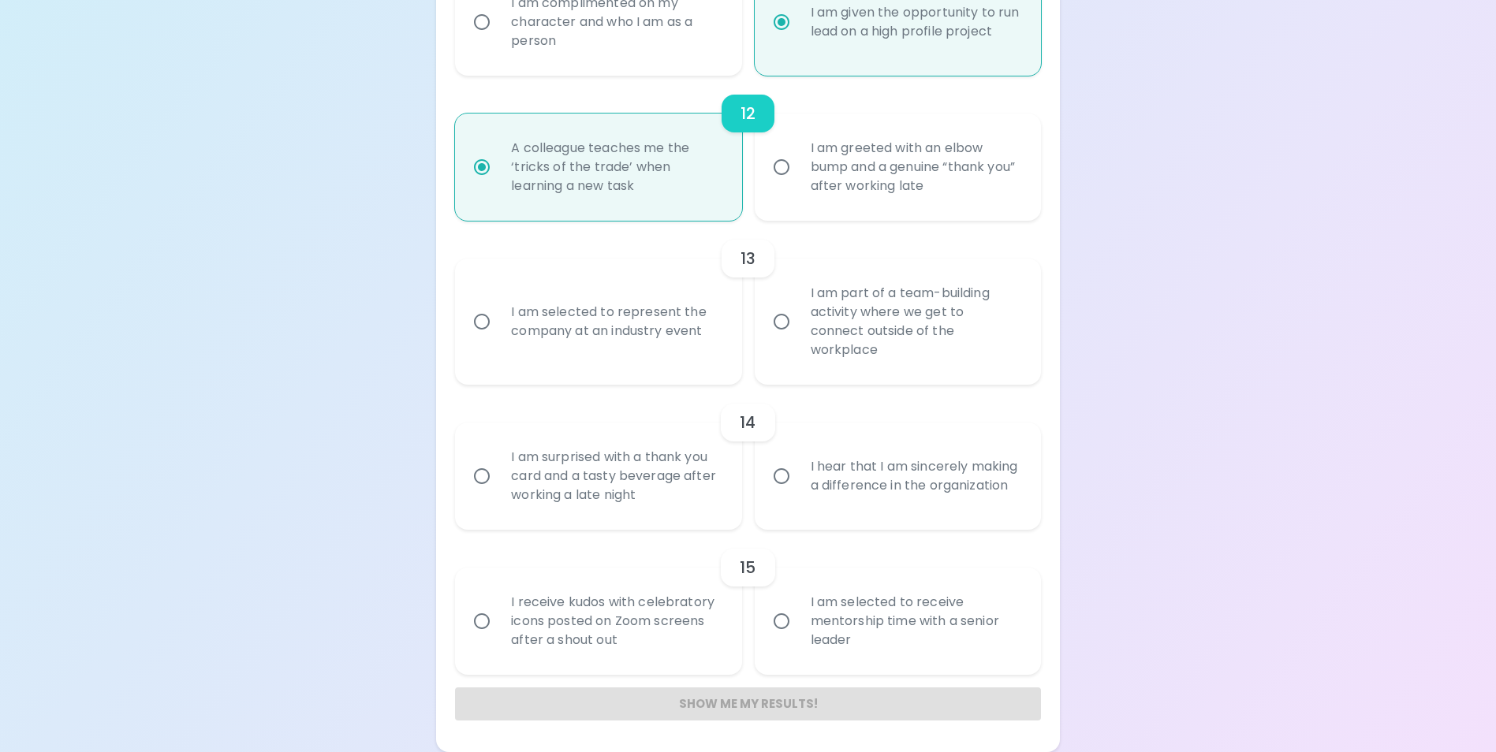
radio input "false"
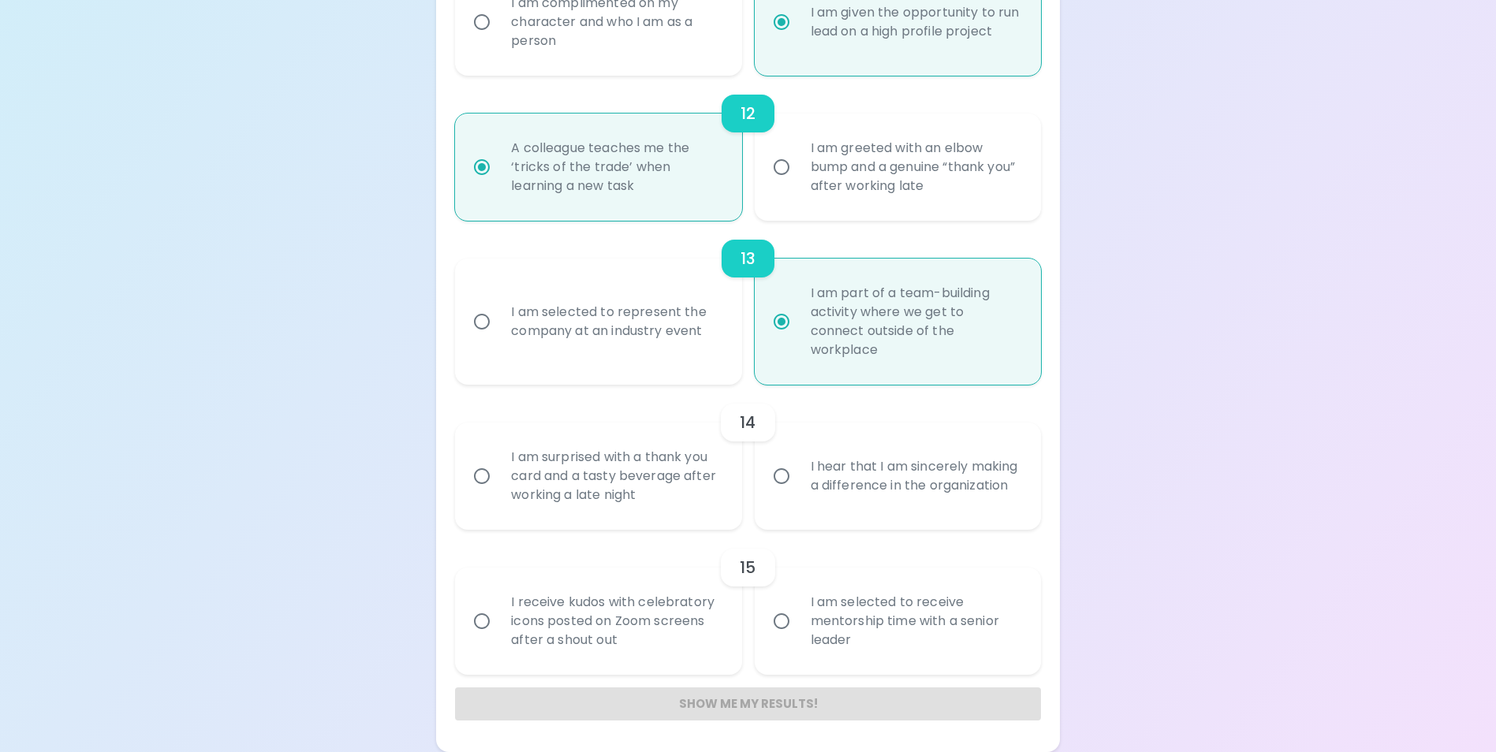
radio input "true"
click at [840, 488] on div "I hear that I am sincerely making a difference in the organization" at bounding box center [915, 476] width 234 height 76
click at [798, 488] on input "I hear that I am sincerely making a difference in the organization" at bounding box center [781, 476] width 33 height 33
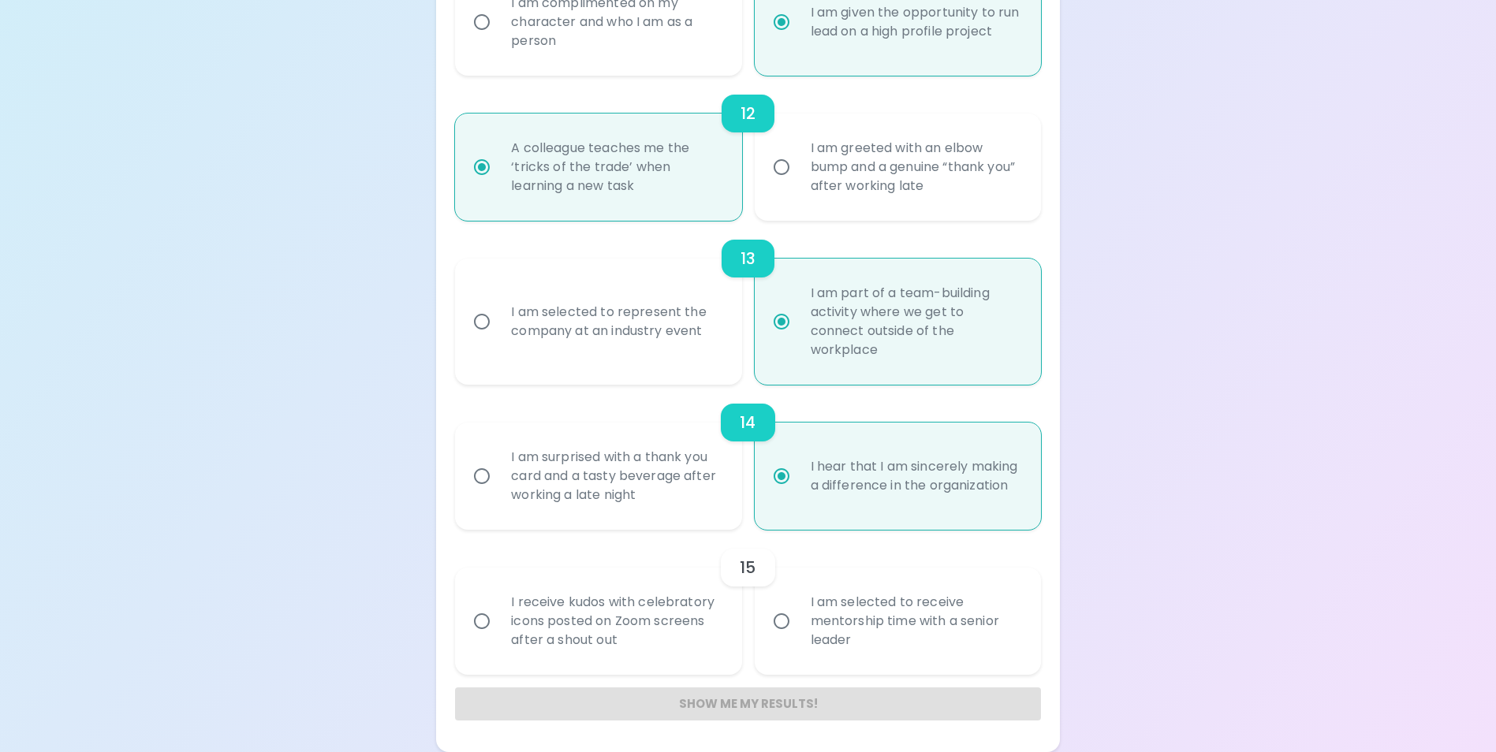
radio input "false"
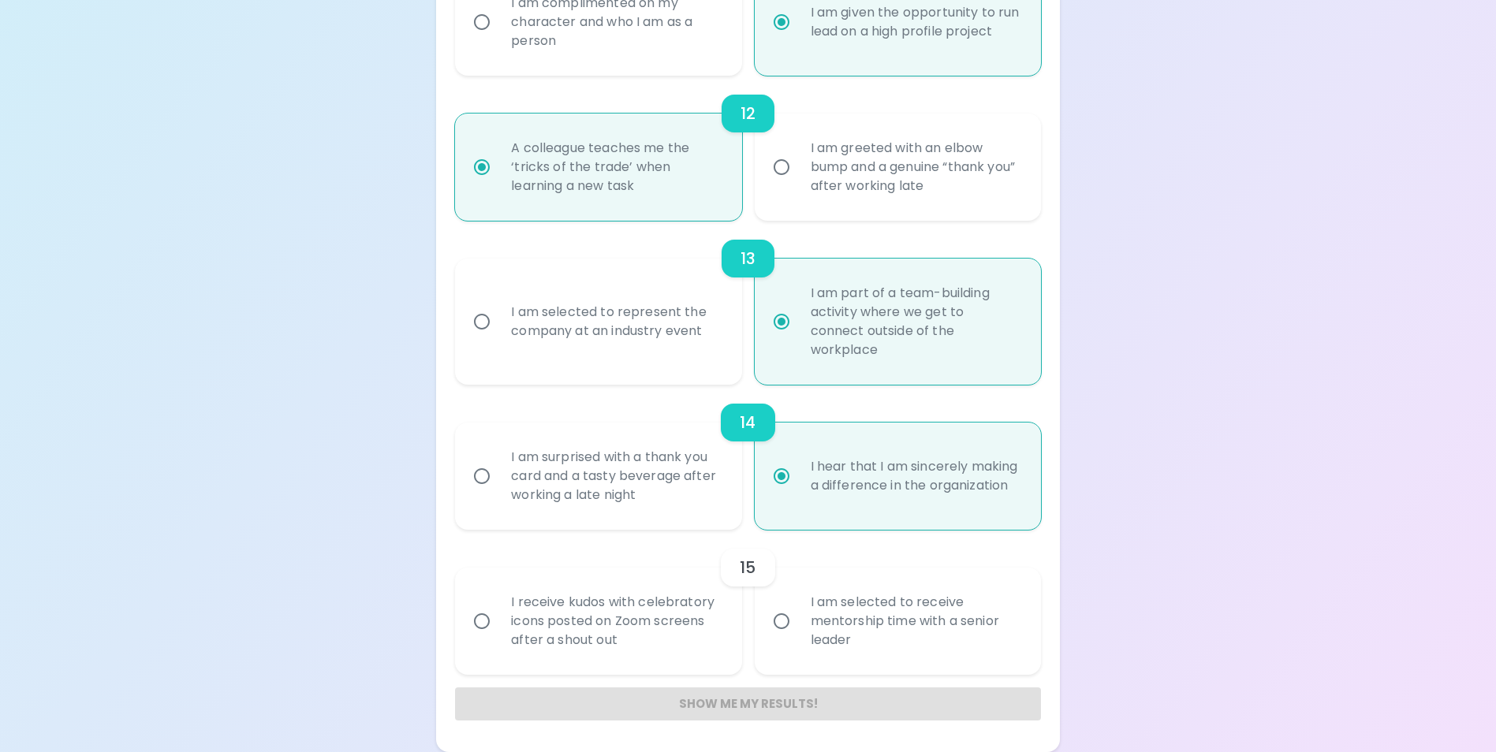
radio input "false"
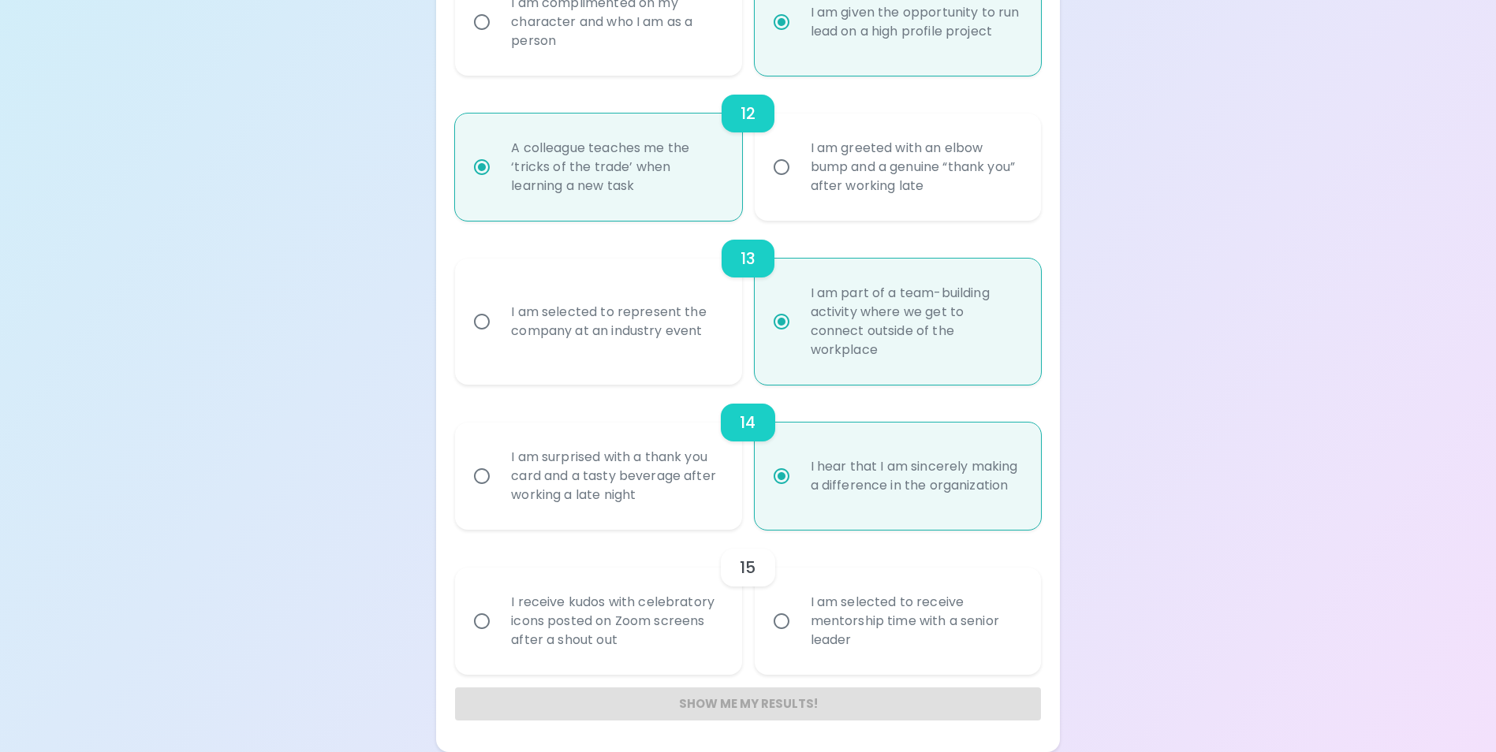
radio input "false"
radio input "true"
click at [815, 629] on div "I am selected to receive mentorship time with a senior leader" at bounding box center [915, 621] width 234 height 95
click at [798, 629] on input "I am selected to receive mentorship time with a senior leader" at bounding box center [781, 621] width 33 height 33
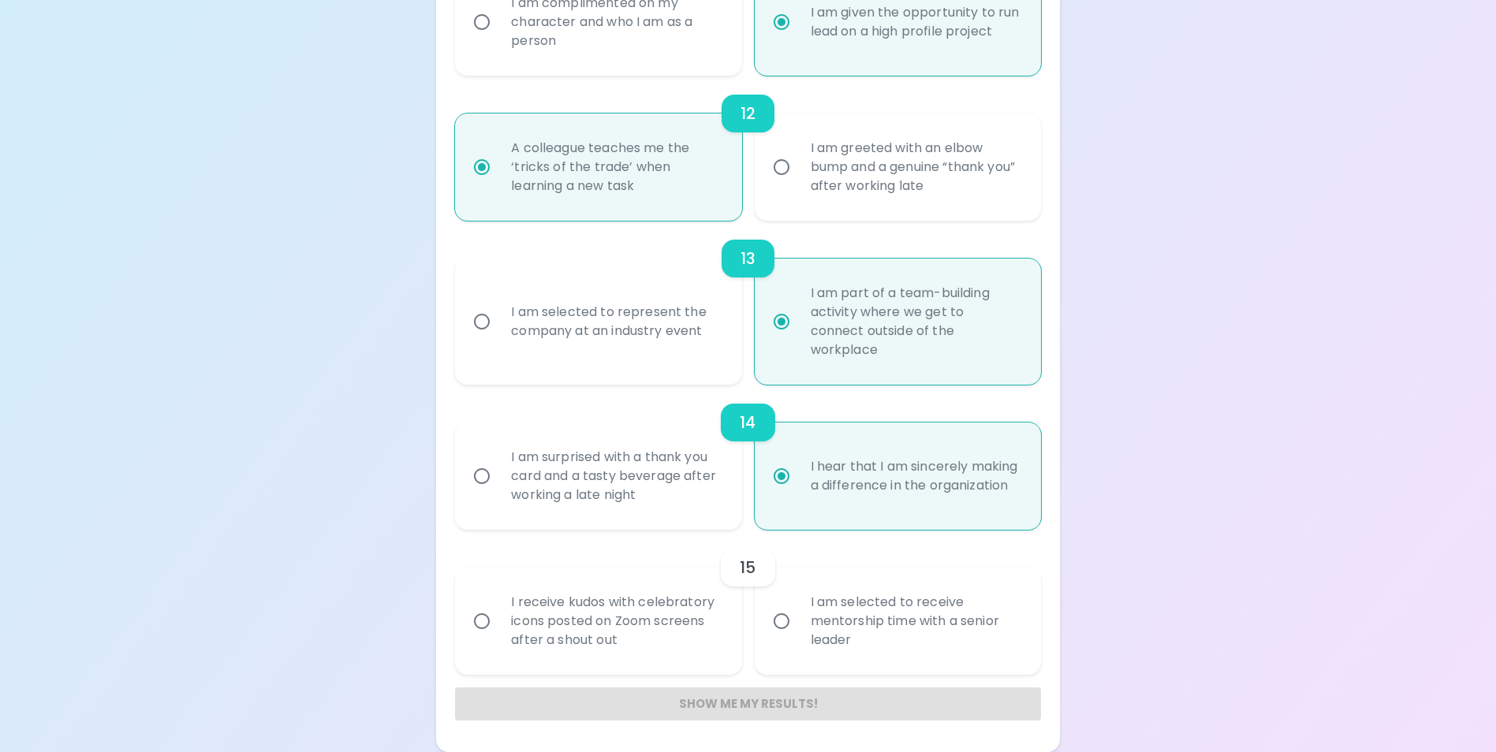
radio input "false"
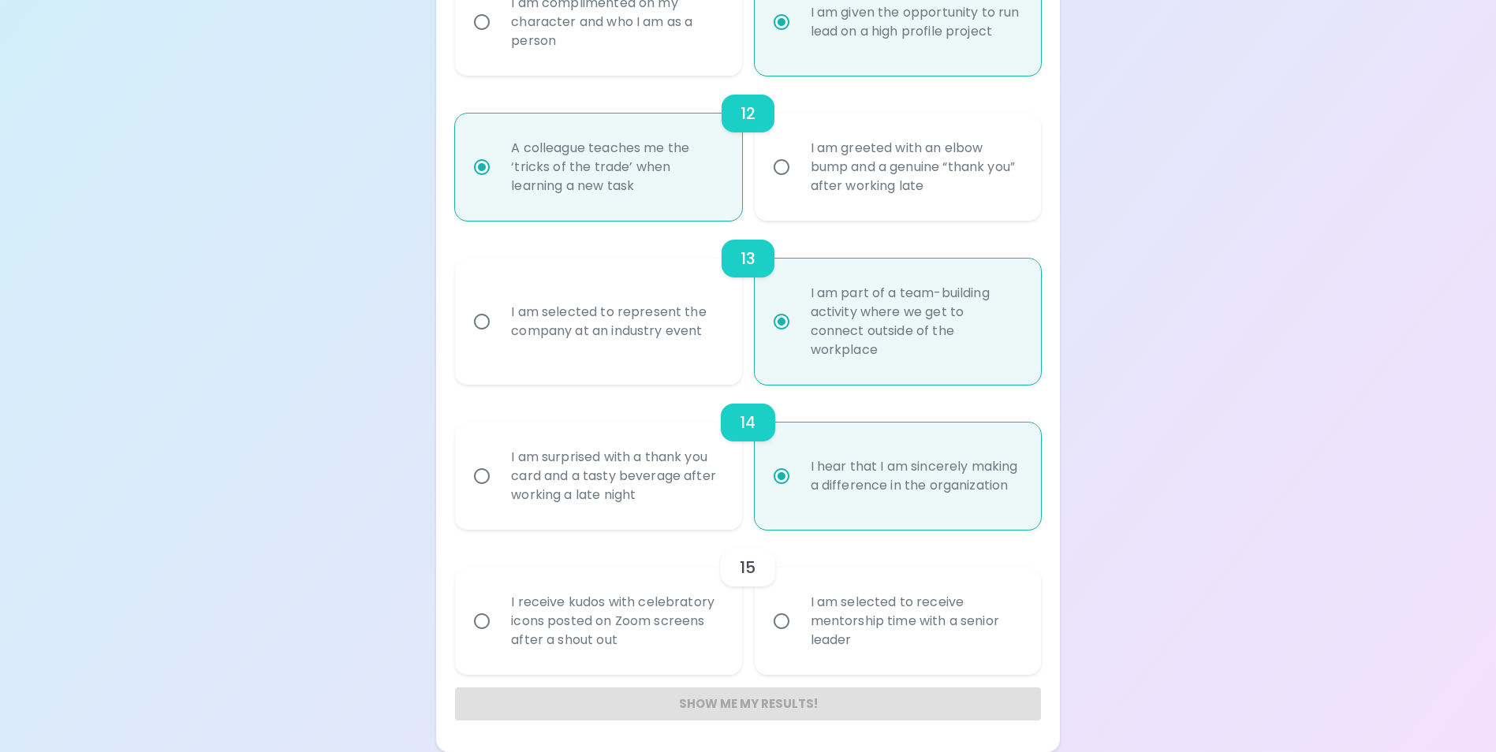
radio input "false"
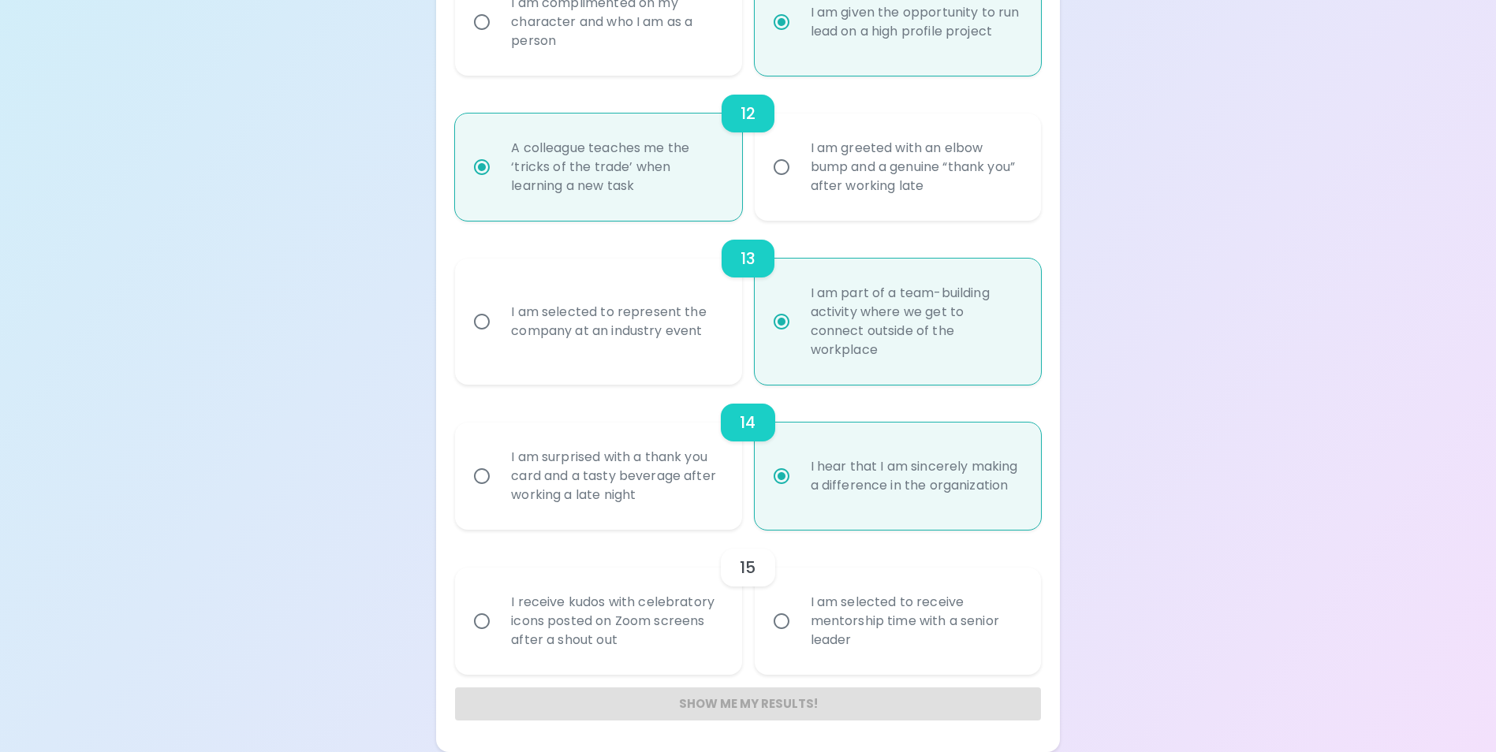
radio input "false"
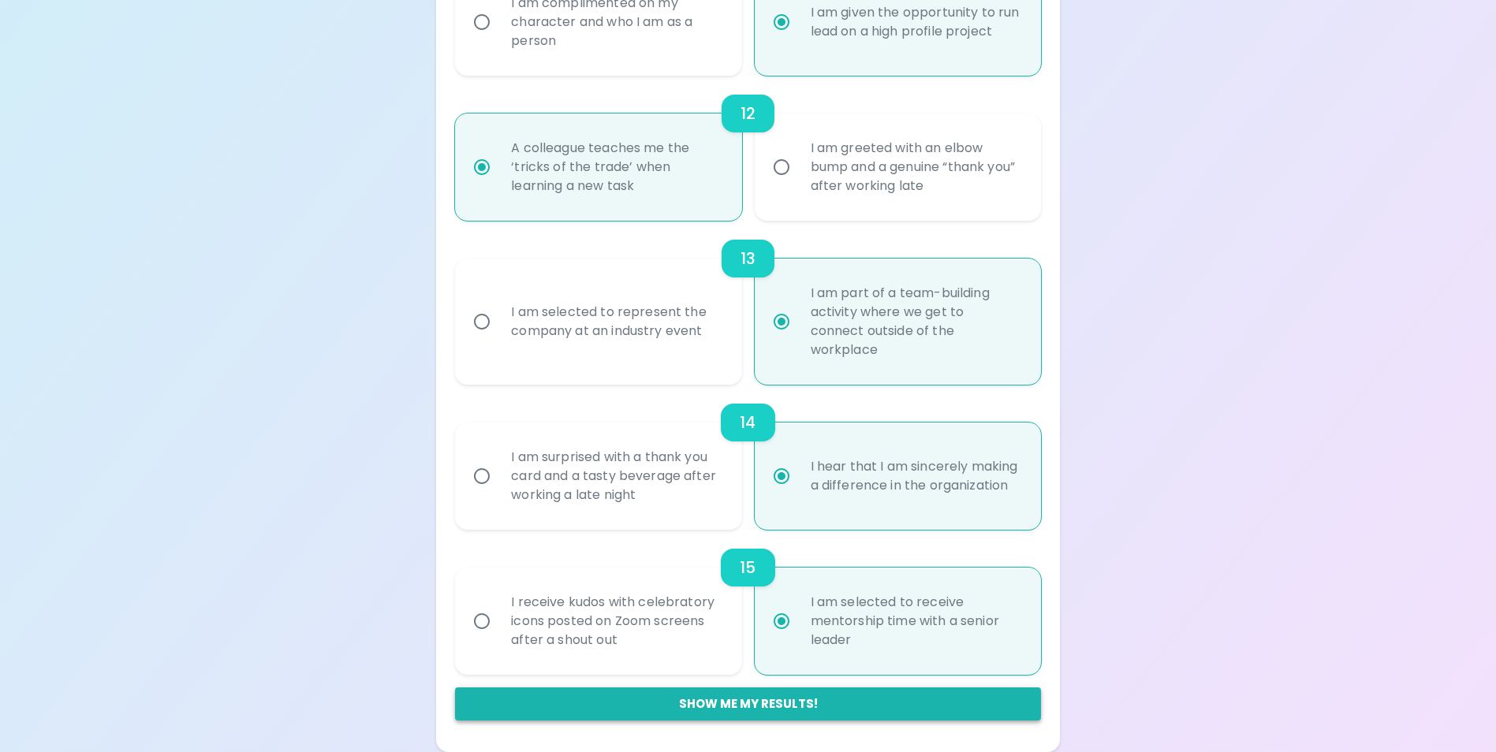
radio input "true"
click at [771, 709] on button "Show me my results!" at bounding box center [747, 704] width 585 height 33
radio input "false"
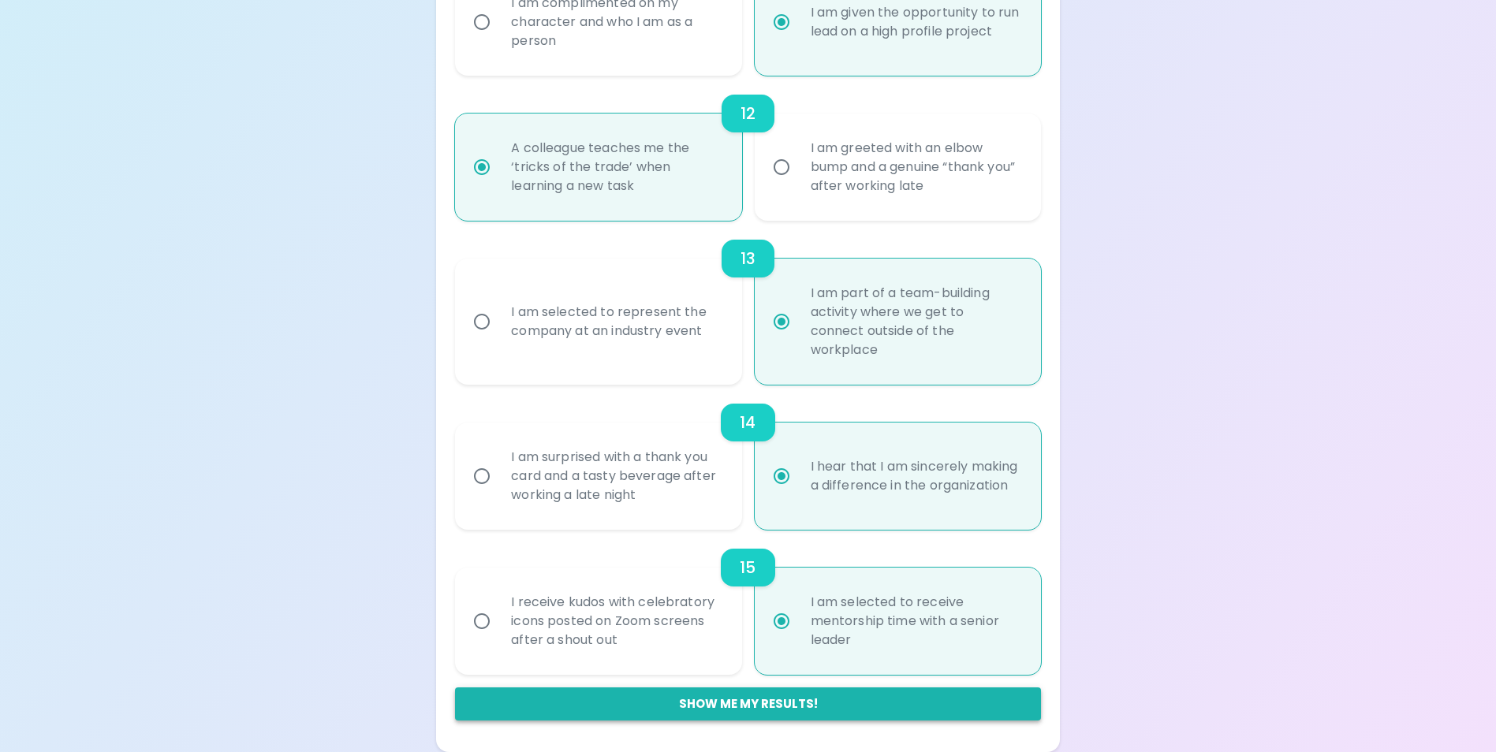
radio input "false"
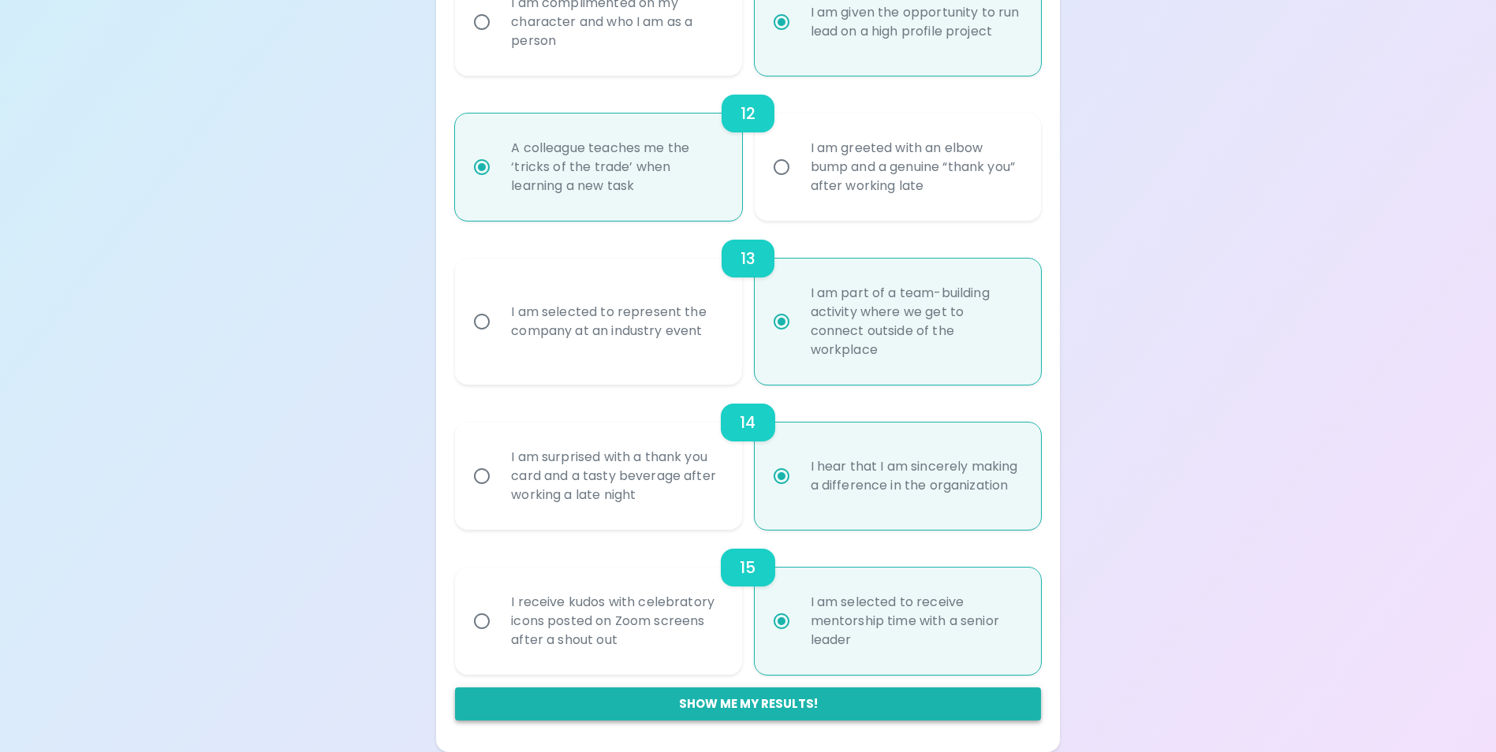
radio input "false"
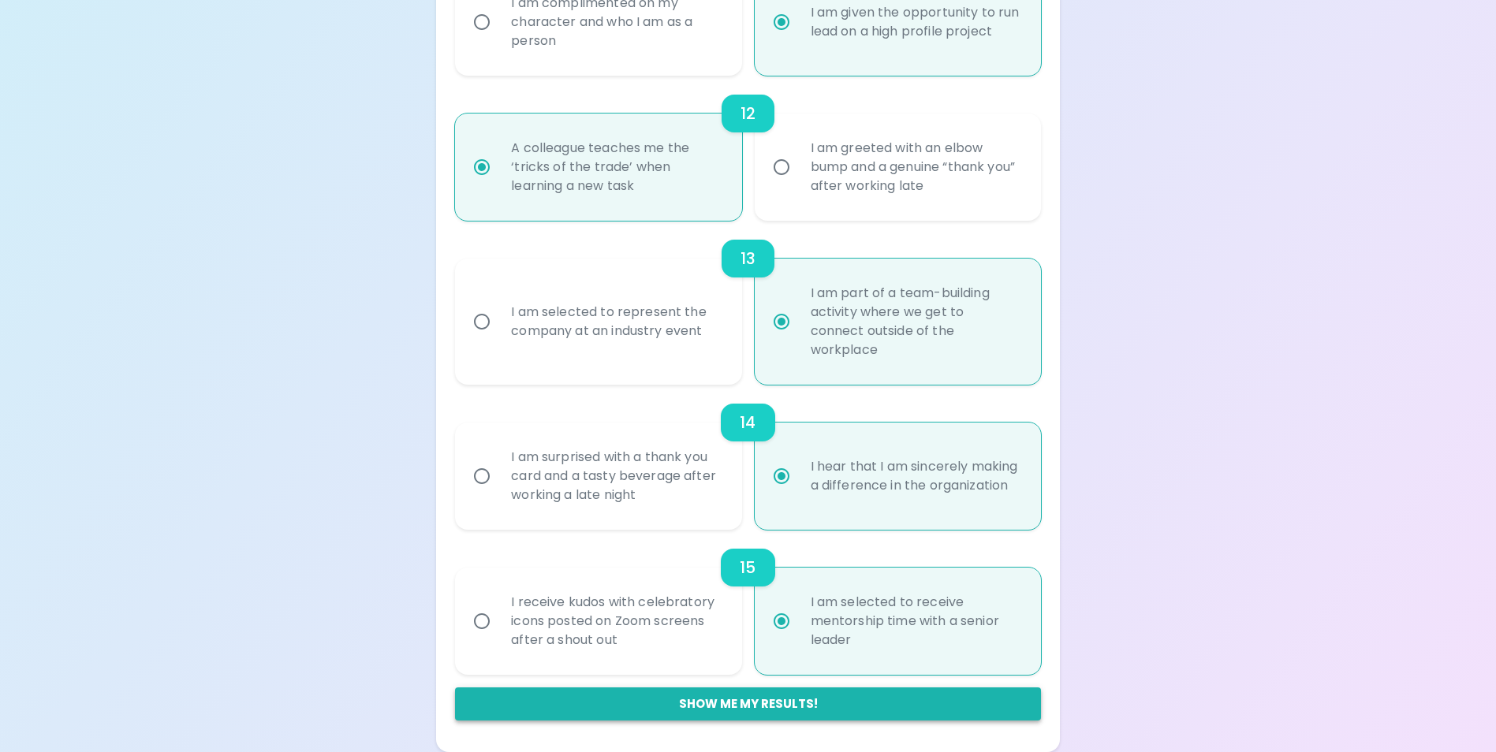
radio input "false"
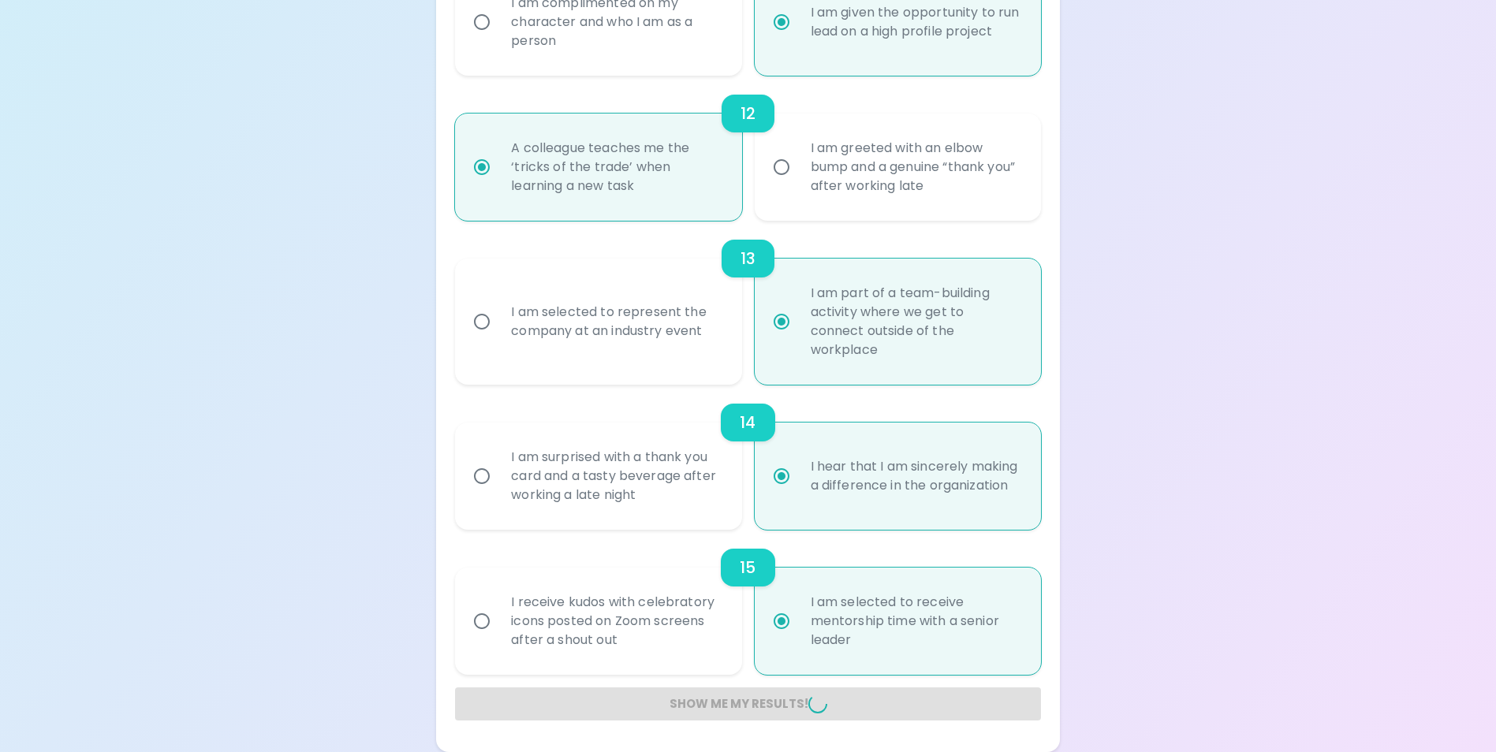
radio input "false"
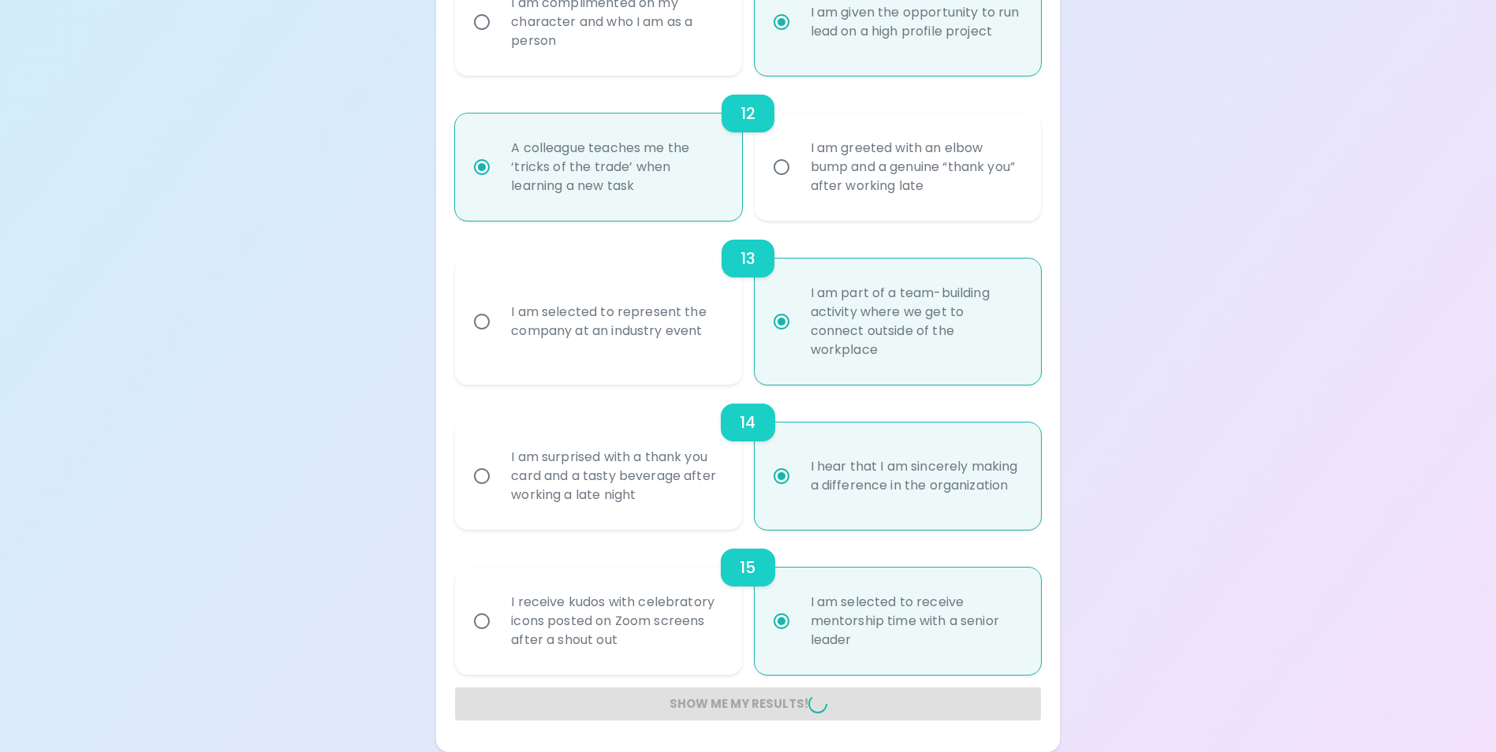
radio input "false"
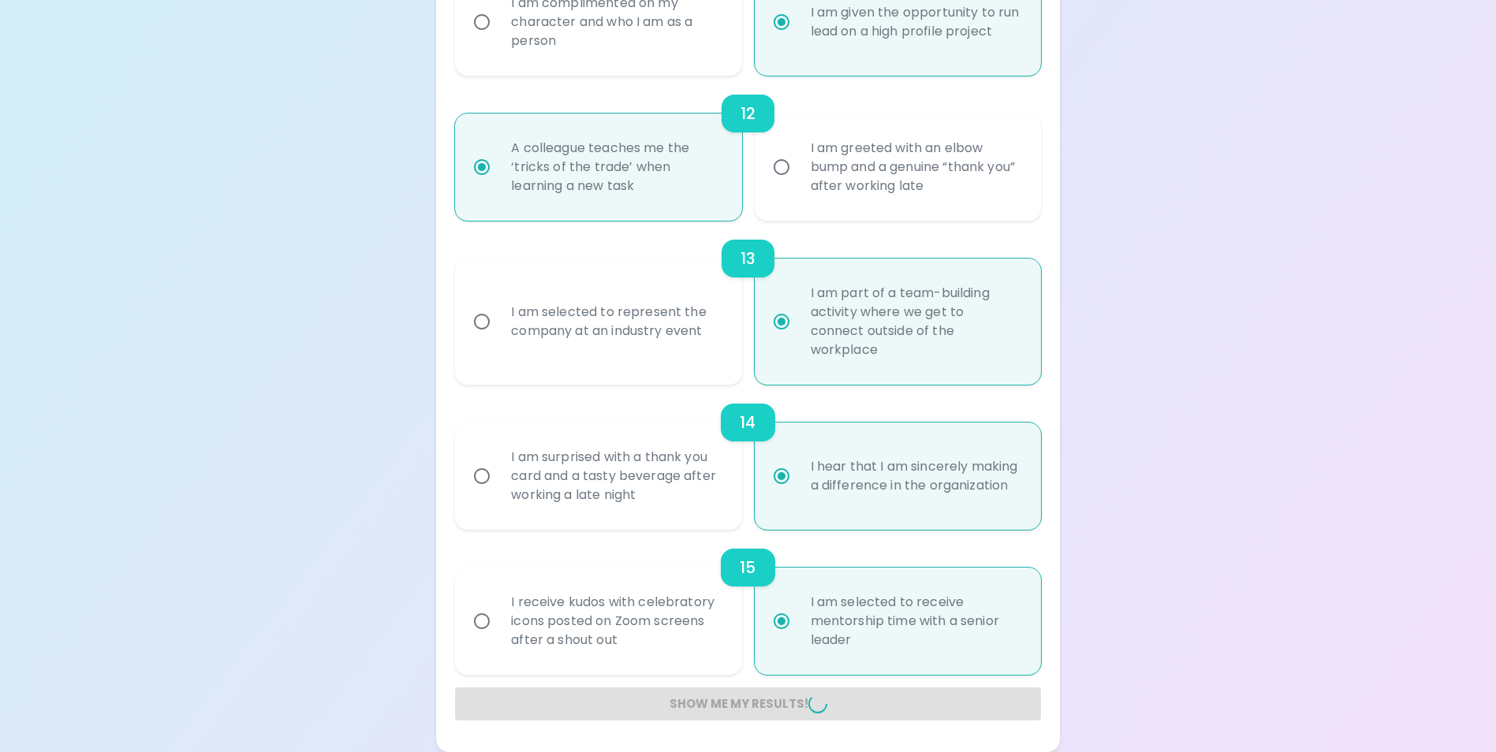
radio input "false"
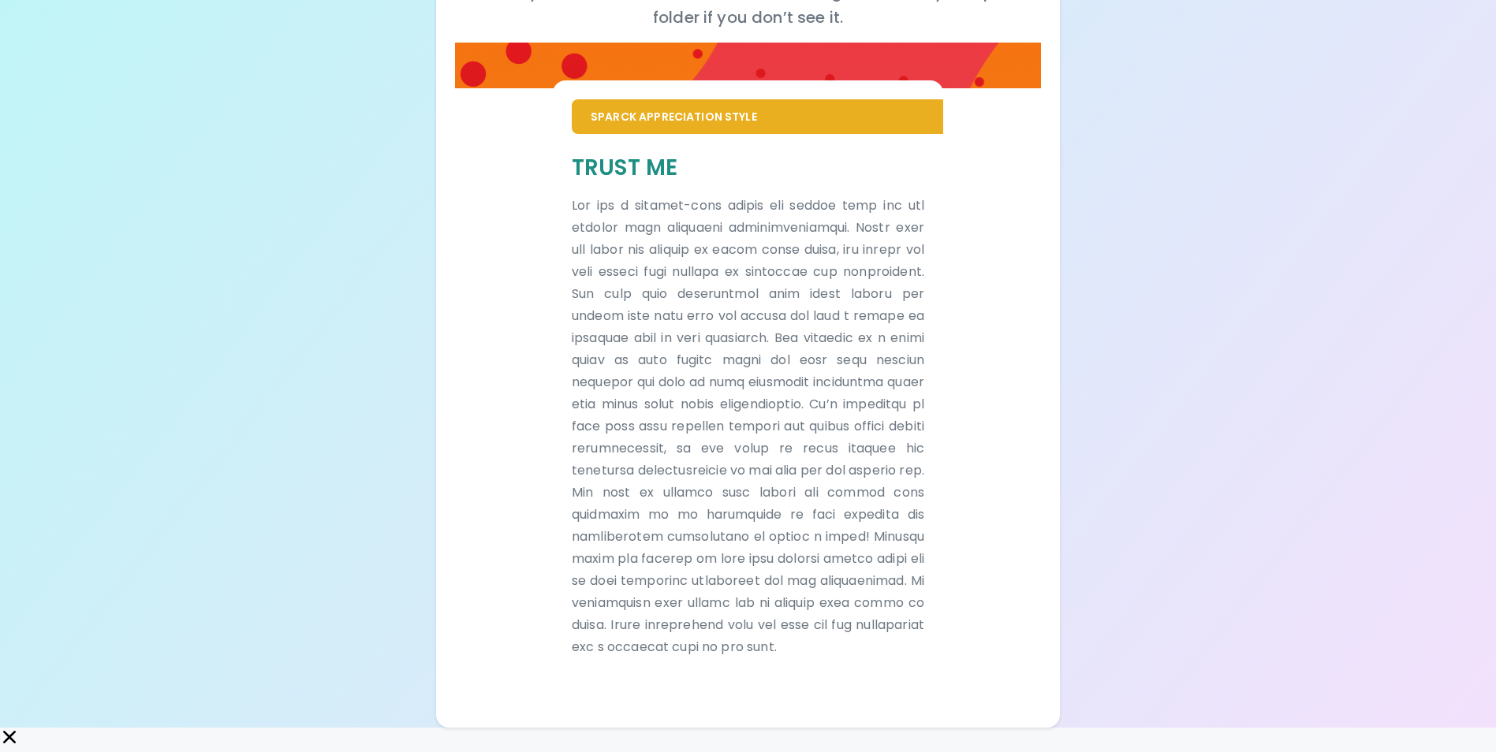
scroll to position [263, 0]
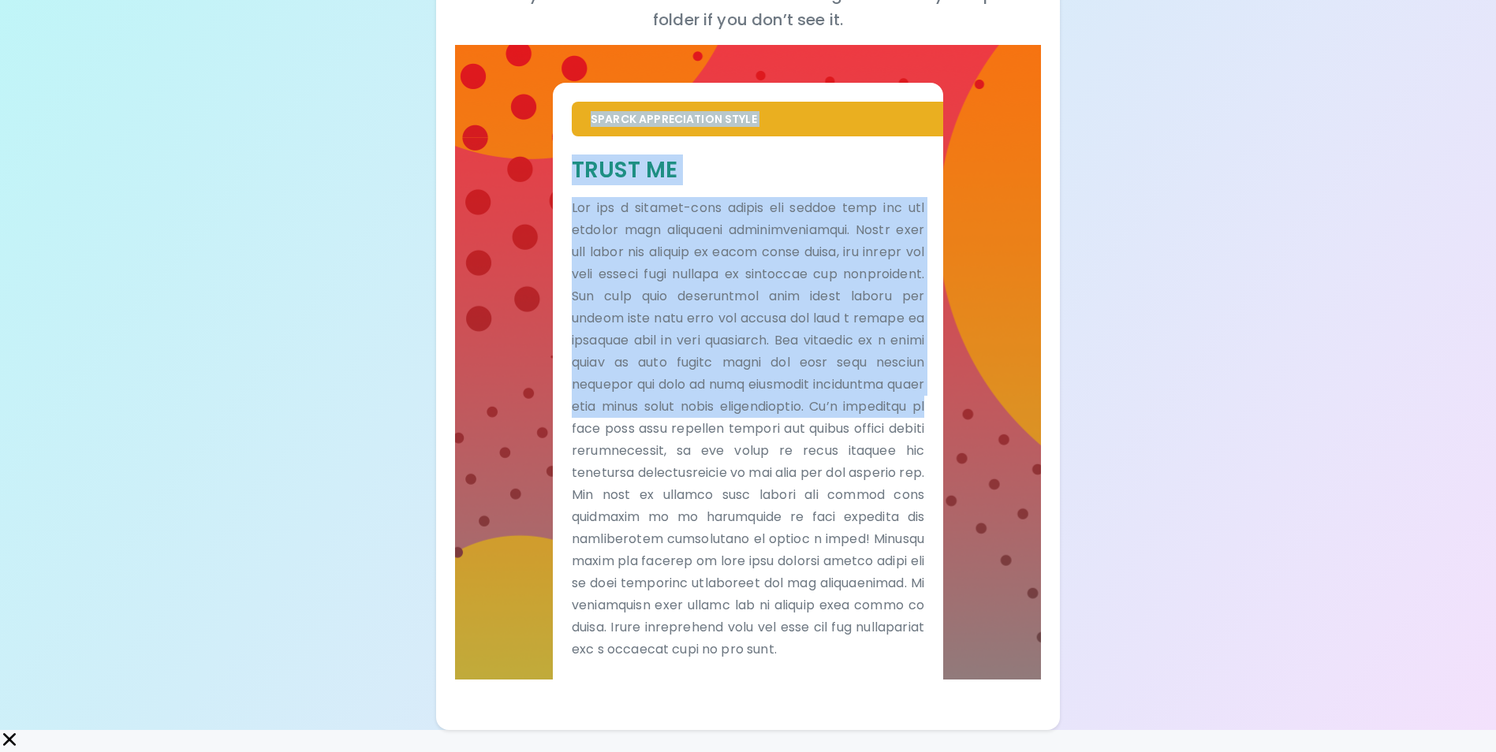
drag, startPoint x: 570, startPoint y: 106, endPoint x: 770, endPoint y: 426, distance: 377.7
click at [768, 435] on div "Sparck Appreciation Style Trust Me" at bounding box center [748, 381] width 390 height 597
click at [692, 423] on p at bounding box center [748, 429] width 353 height 464
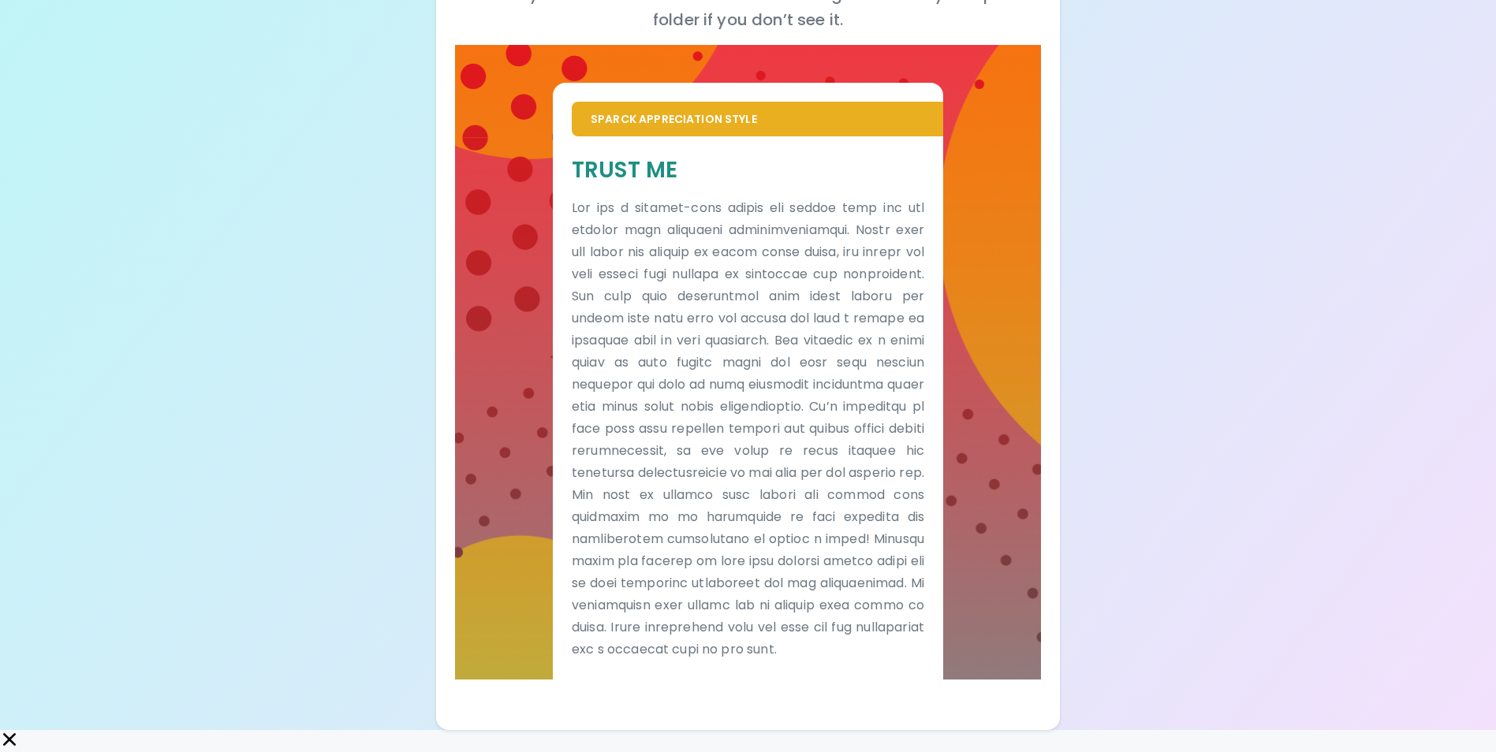
click at [732, 535] on p at bounding box center [748, 429] width 353 height 464
drag, startPoint x: 613, startPoint y: 473, endPoint x: 654, endPoint y: 479, distance: 41.5
click at [654, 479] on p at bounding box center [748, 429] width 353 height 464
drag, startPoint x: 654, startPoint y: 479, endPoint x: 757, endPoint y: 485, distance: 103.5
click at [756, 485] on p at bounding box center [748, 429] width 353 height 464
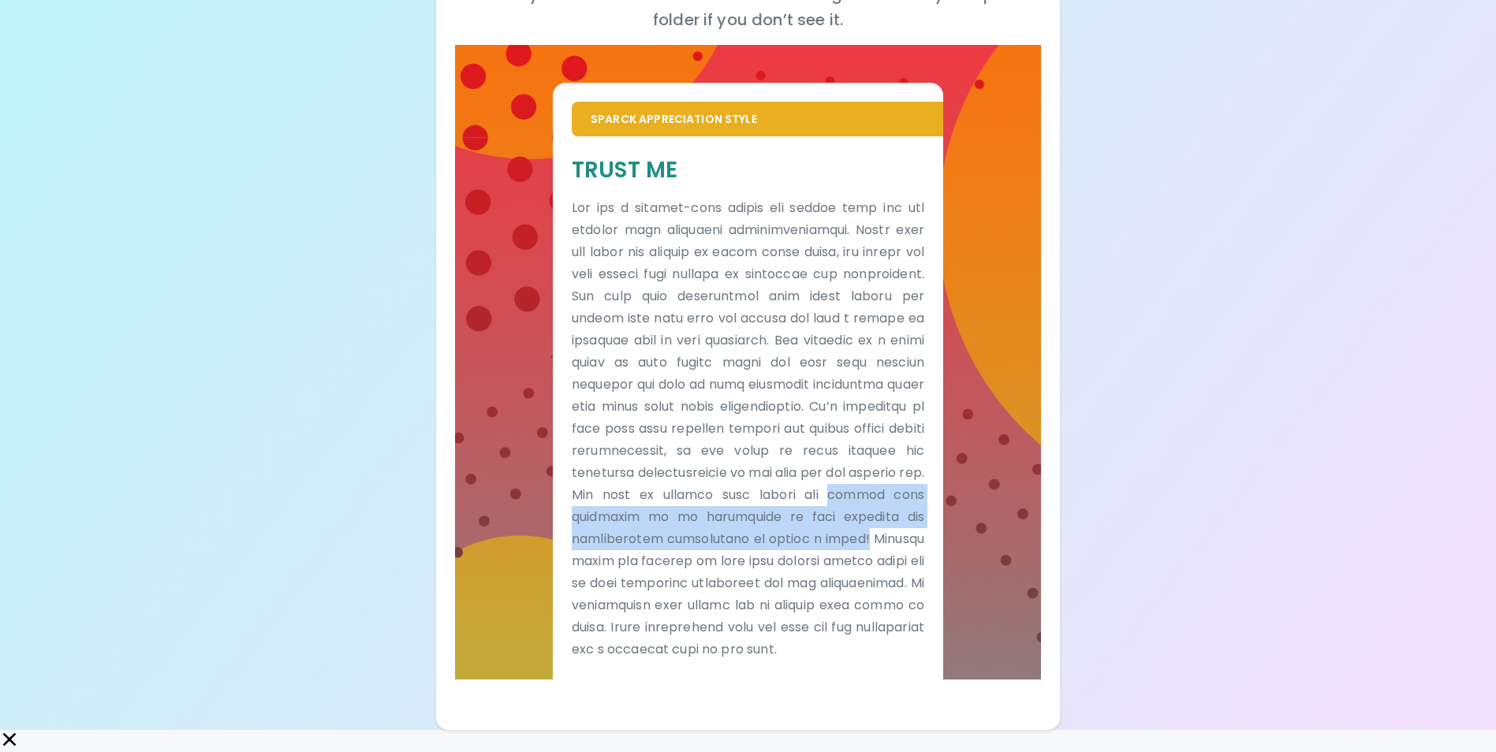
drag, startPoint x: 627, startPoint y: 563, endPoint x: 643, endPoint y: 521, distance: 44.7
click at [643, 521] on p at bounding box center [748, 429] width 353 height 464
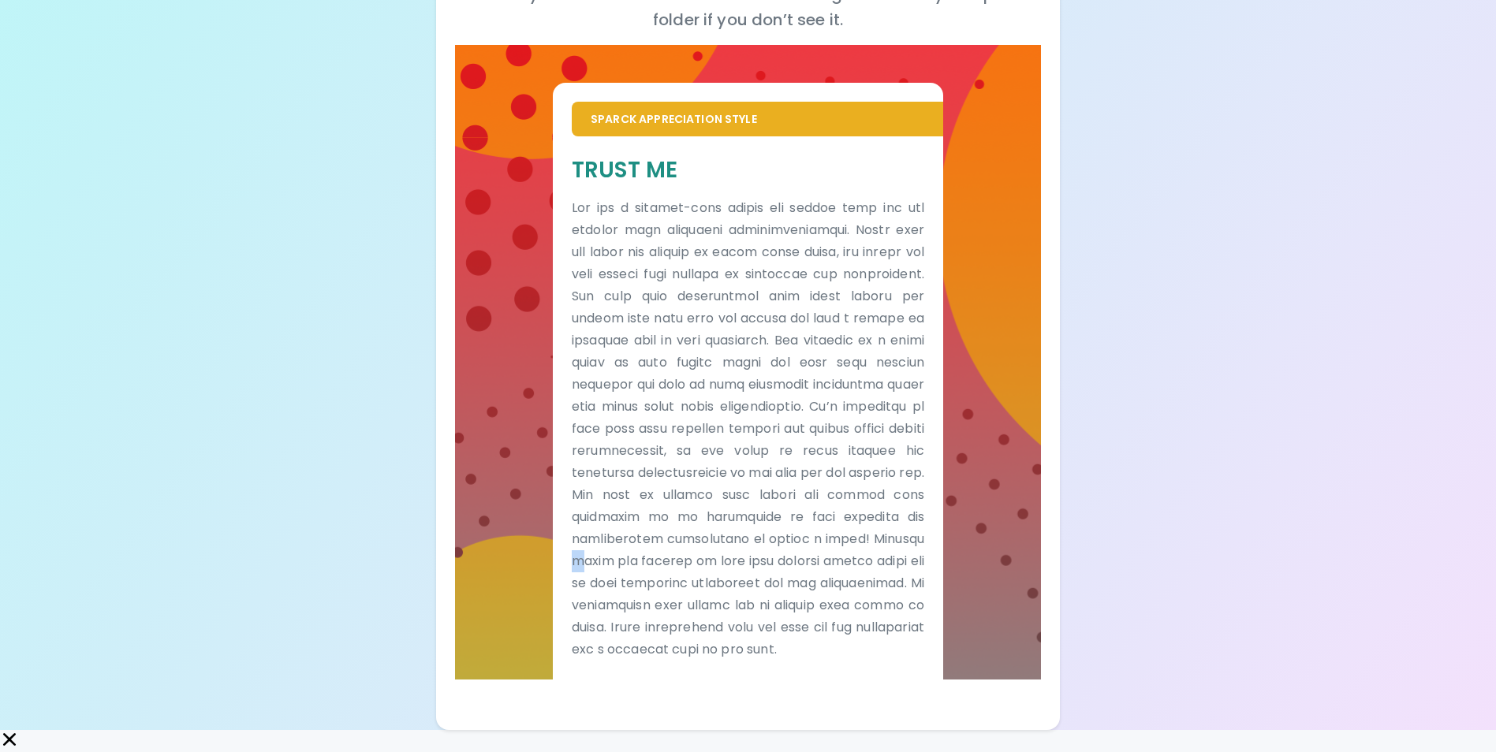
click at [697, 565] on p at bounding box center [748, 429] width 353 height 464
drag, startPoint x: 593, startPoint y: 115, endPoint x: 744, endPoint y: 162, distance: 158.6
click at [744, 162] on div "Sparck Appreciation Style Trust Me" at bounding box center [748, 381] width 390 height 597
drag, startPoint x: 744, startPoint y: 162, endPoint x: 676, endPoint y: 168, distance: 68.8
copy div "Sparck Appreciation Style Trust Me"
